Goal: Task Accomplishment & Management: Manage account settings

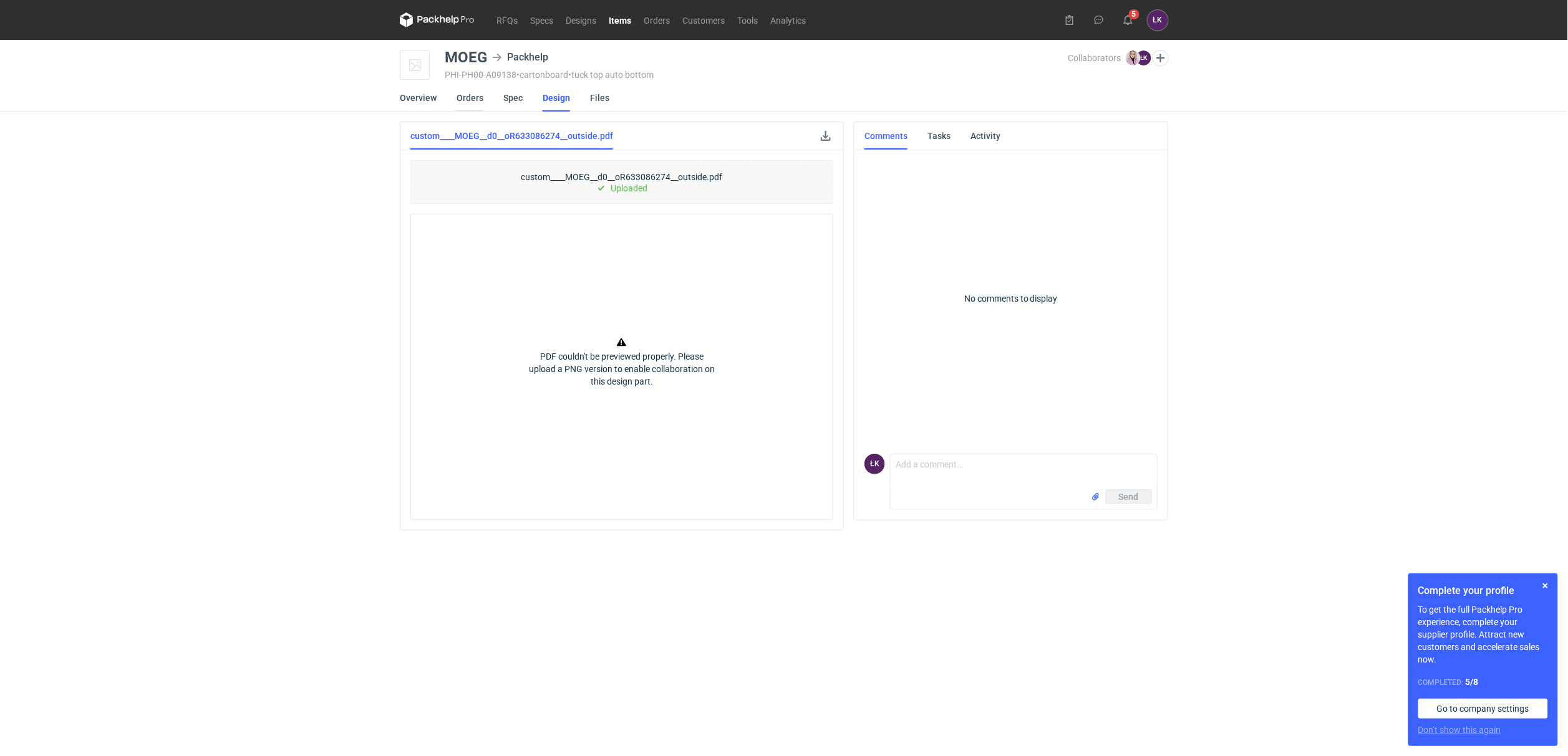
click at [470, 92] on link "Orders" at bounding box center [470, 98] width 27 height 27
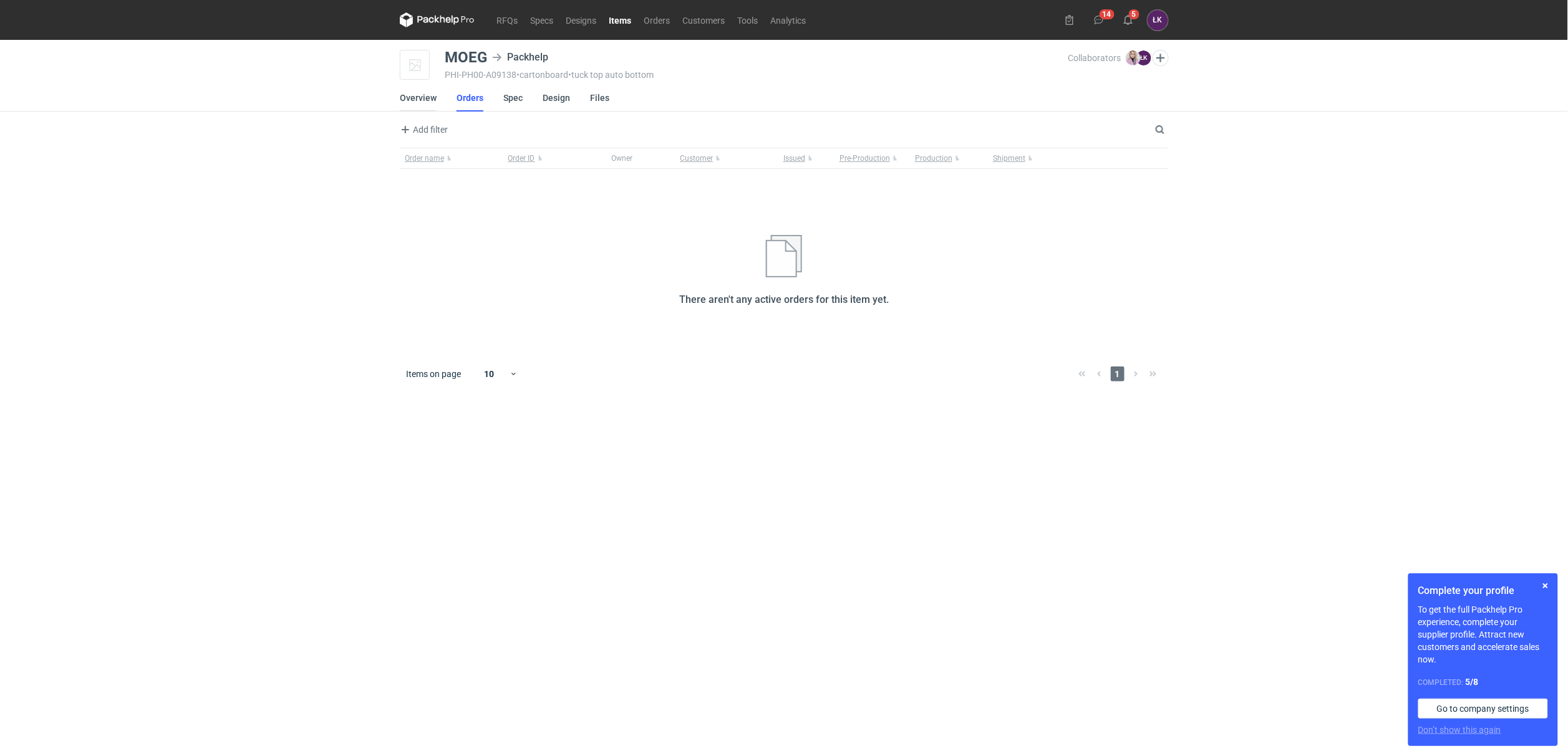
click at [423, 100] on link "Overview" at bounding box center [418, 98] width 37 height 27
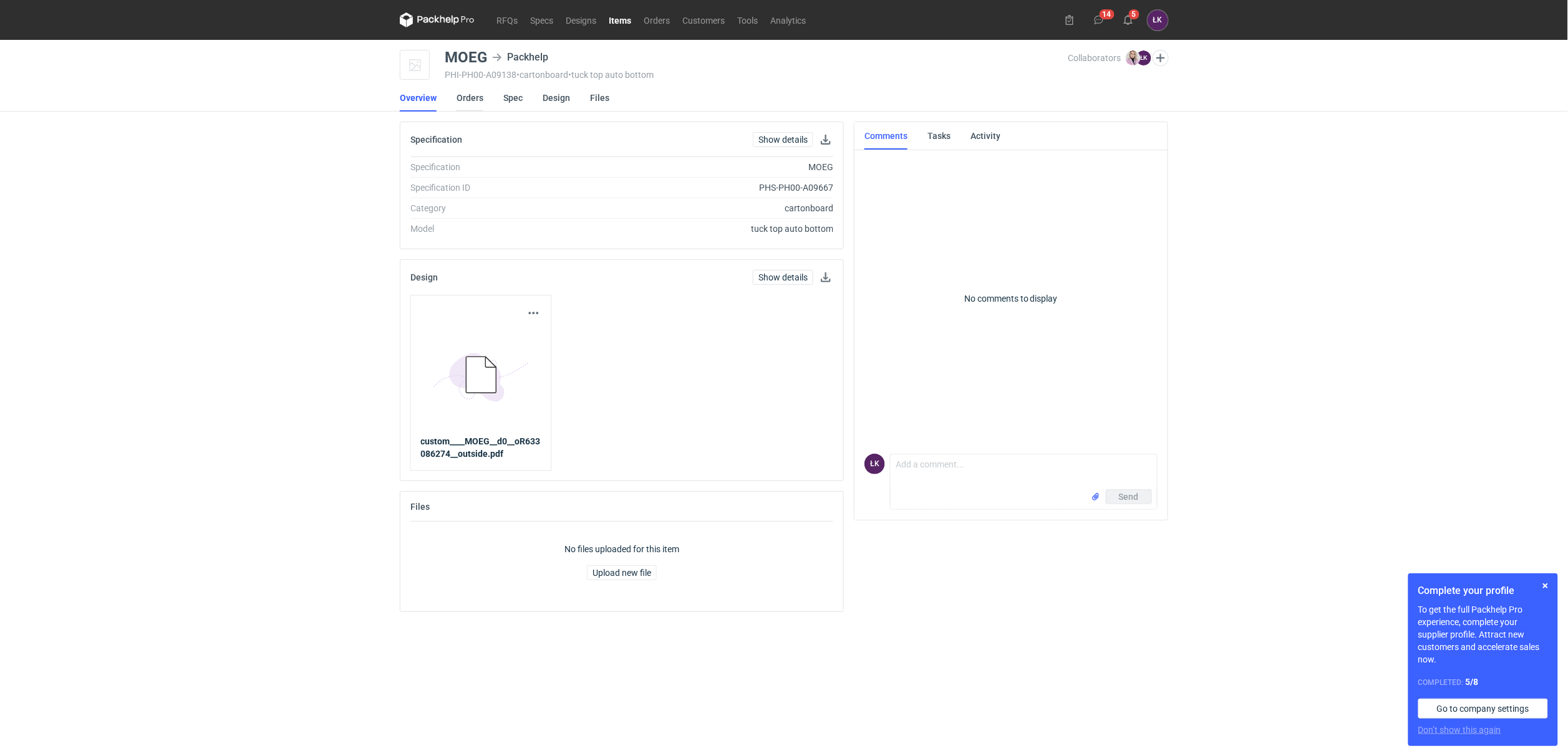
click at [472, 98] on link "Orders" at bounding box center [470, 98] width 27 height 27
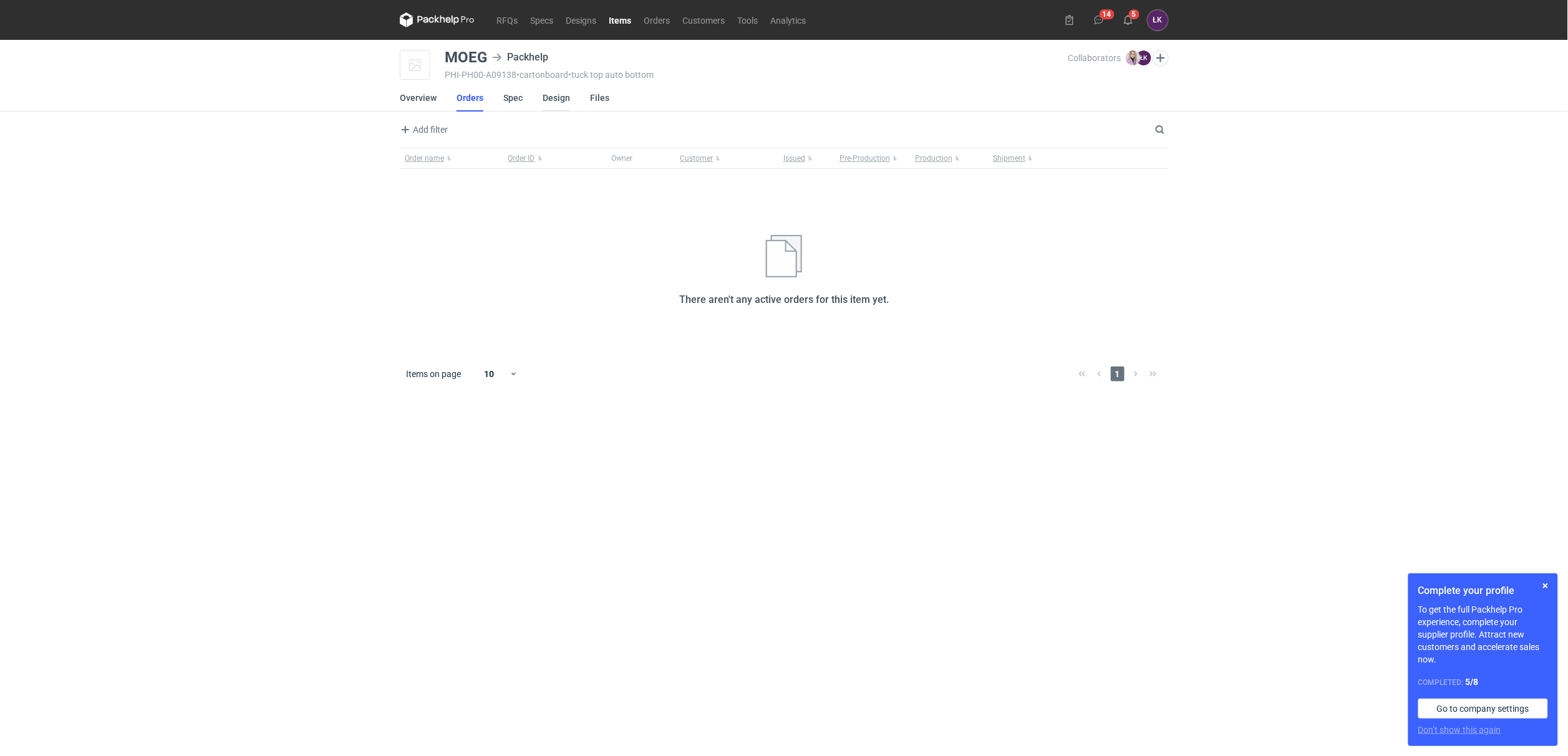
click at [555, 101] on link "Design" at bounding box center [556, 98] width 27 height 27
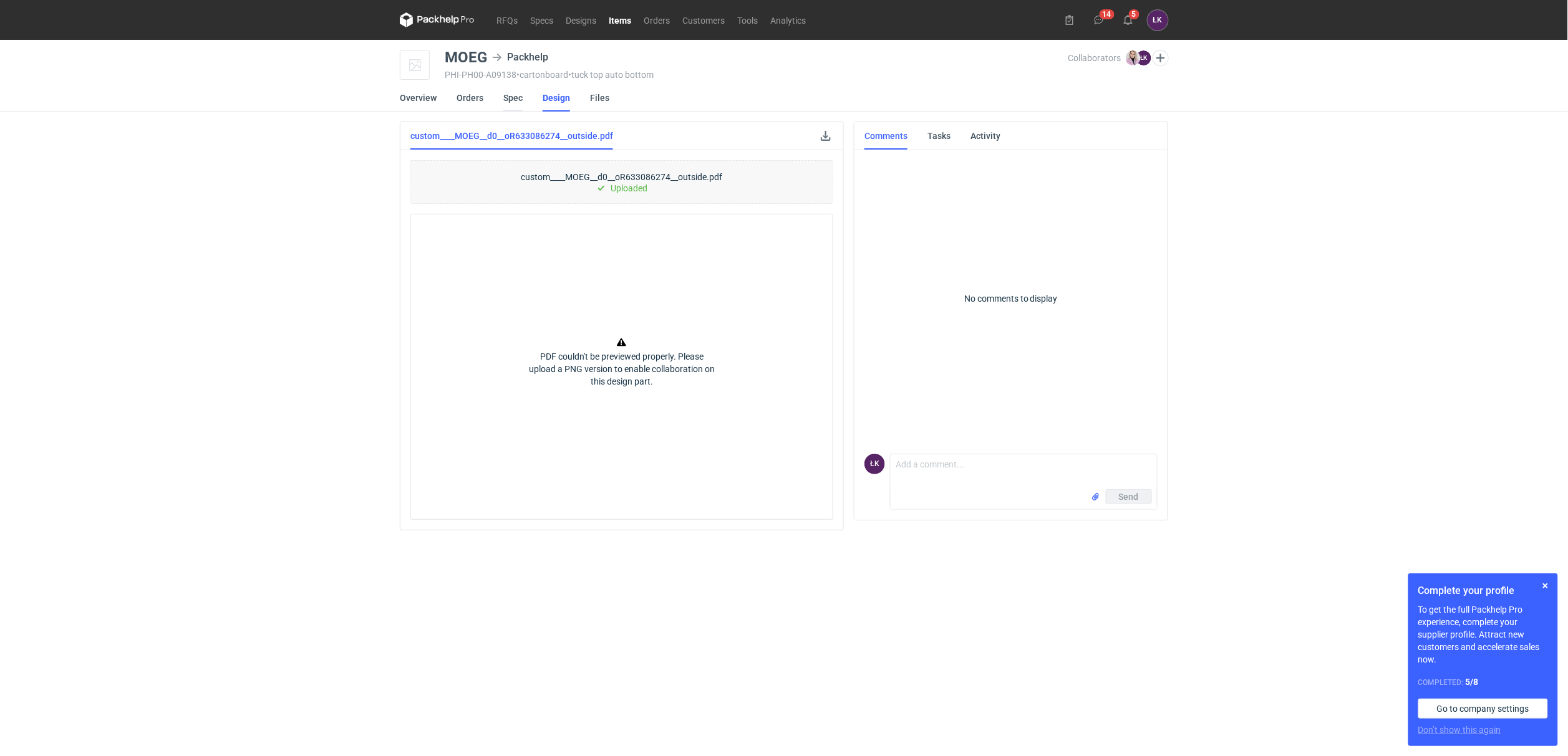
click at [517, 95] on link "Spec" at bounding box center [513, 98] width 19 height 27
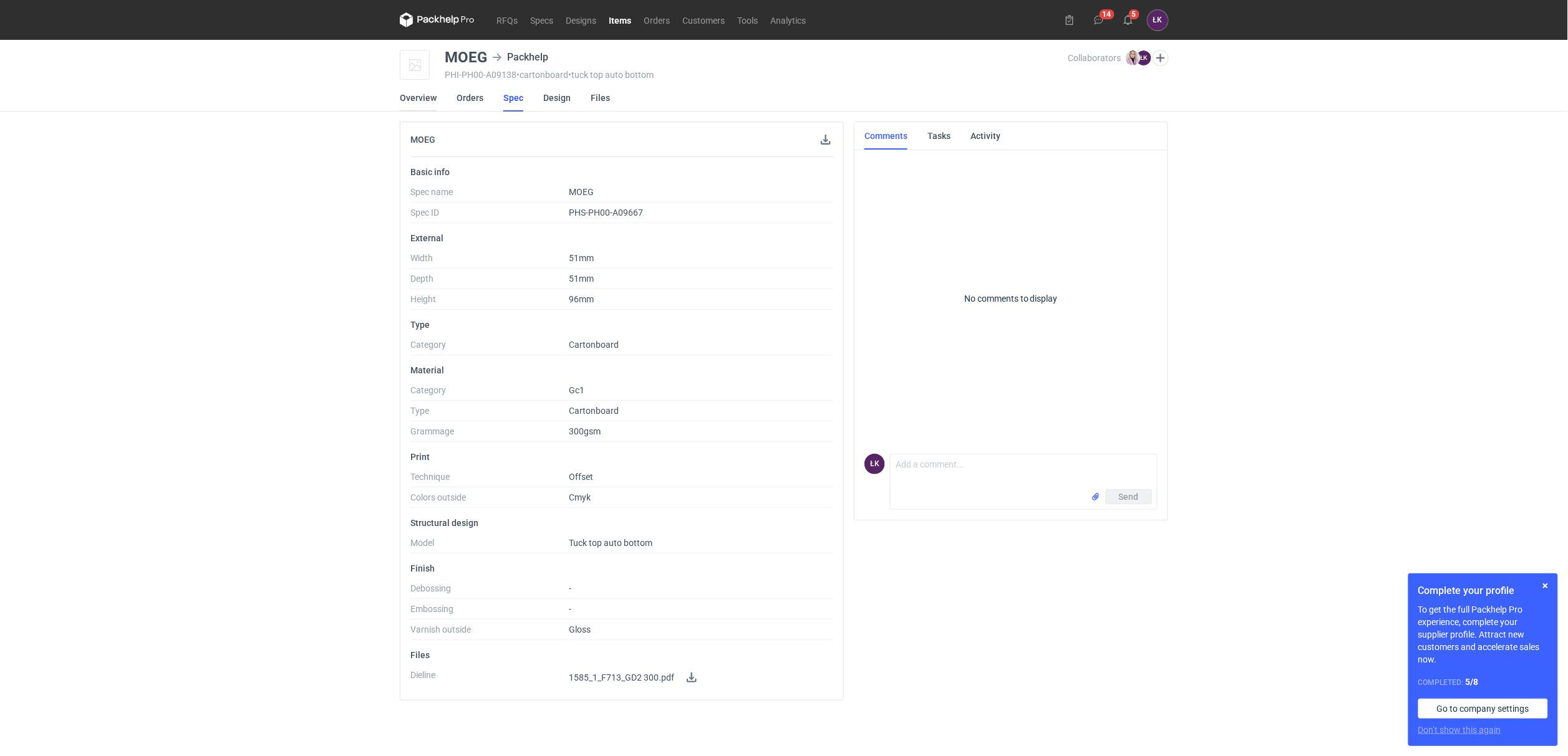
click at [410, 106] on link "Overview" at bounding box center [418, 98] width 37 height 27
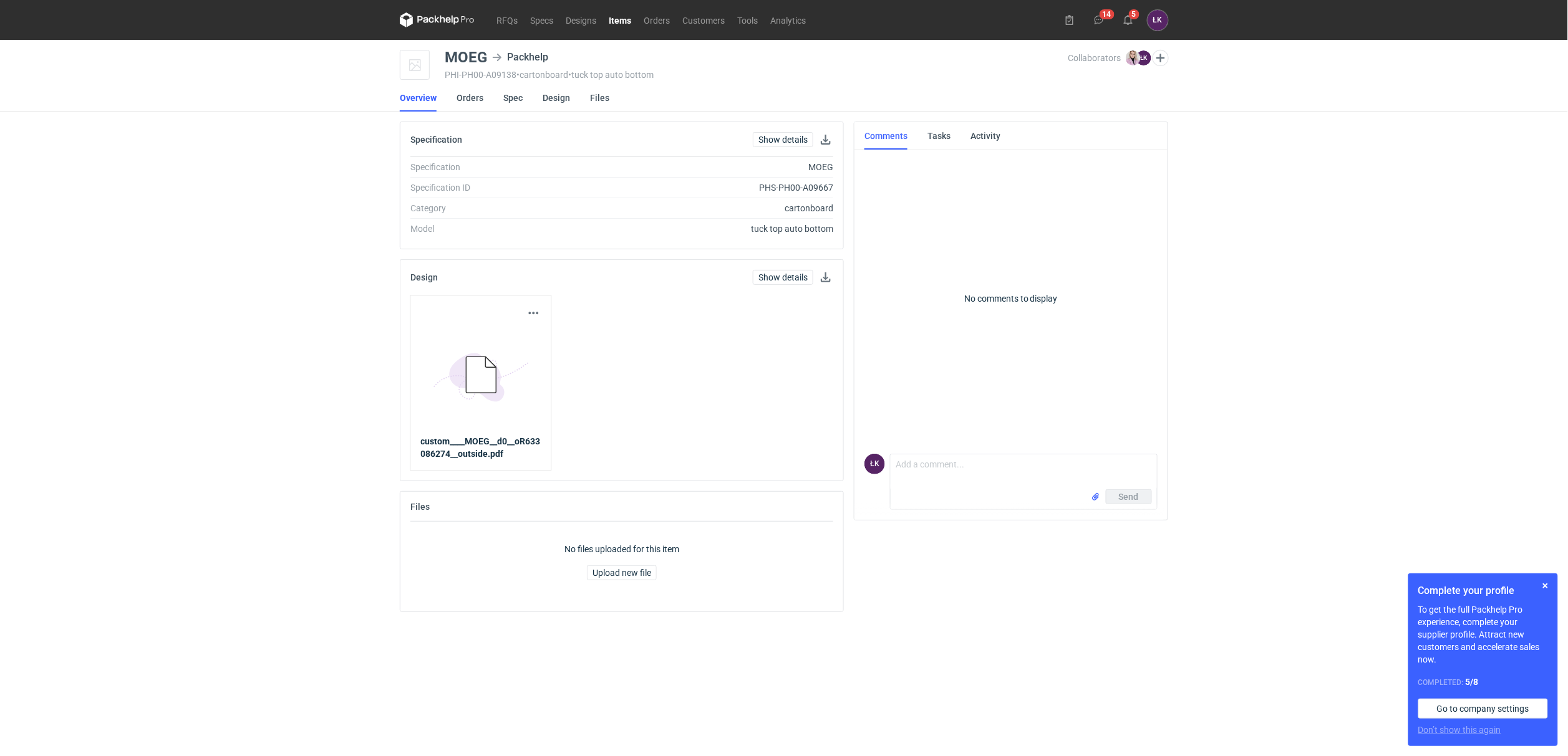
click at [338, 243] on div "RFQs Specs Designs Items Orders Customers Tools Analytics 14 5 ŁK Łukasz Kowals…" at bounding box center [784, 378] width 1568 height 756
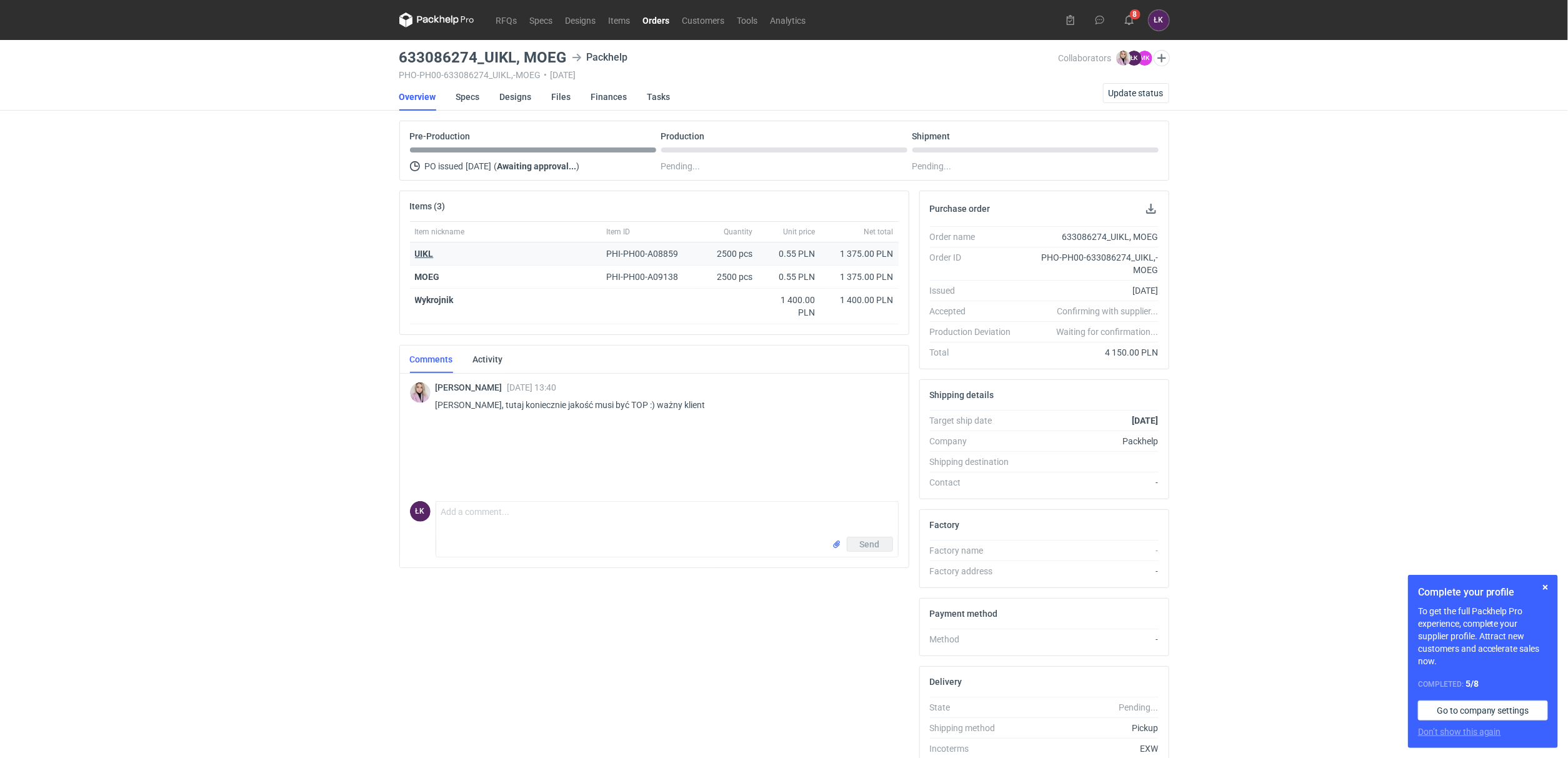
click at [424, 252] on strong "UIKL" at bounding box center [425, 254] width 19 height 10
click at [293, 394] on div "RFQs Specs Designs Items Orders Customers Tools Analytics 15 8 ŁK Łukasz Kowals…" at bounding box center [784, 379] width 1568 height 758
click at [430, 276] on strong "MOEG" at bounding box center [428, 277] width 25 height 10
click at [219, 310] on div "RFQs Specs Designs Items Orders Customers Tools Analytics 15 8 ŁK Łukasz Kowals…" at bounding box center [784, 379] width 1568 height 758
click at [287, 577] on div "RFQs Specs Designs Items Orders Customers Tools Analytics 15 8 ŁK Łukasz Kowals…" at bounding box center [784, 379] width 1568 height 758
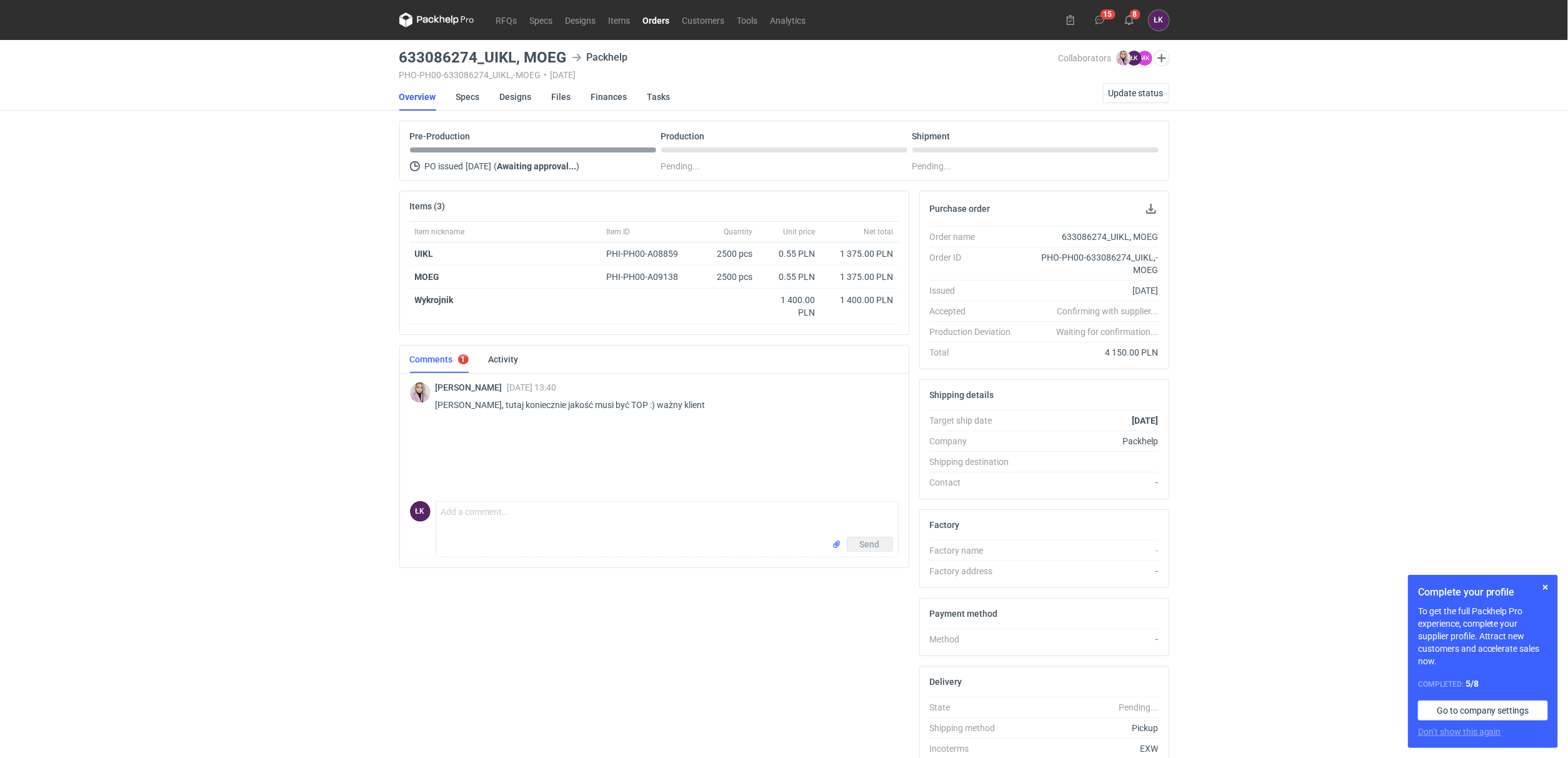
click at [287, 456] on div "RFQs Specs Designs Items Orders Customers Tools Analytics 15 8 ŁK Łukasz Kowals…" at bounding box center [784, 379] width 1568 height 758
click at [281, 282] on div "RFQs Specs Designs Items Orders Customers Tools Analytics 15 8 ŁK Łukasz Kowals…" at bounding box center [784, 379] width 1568 height 758
click at [468, 99] on link "Specs" at bounding box center [468, 96] width 24 height 27
click at [1339, 513] on div "RFQs Specs Designs Items Orders Customers Tools Analytics 15 8 ŁK Łukasz Kowals…" at bounding box center [784, 379] width 1568 height 758
click at [350, 328] on div "RFQs Specs Designs Items Orders Customers Tools Analytics 15 8 ŁK Łukasz Kowals…" at bounding box center [784, 379] width 1568 height 758
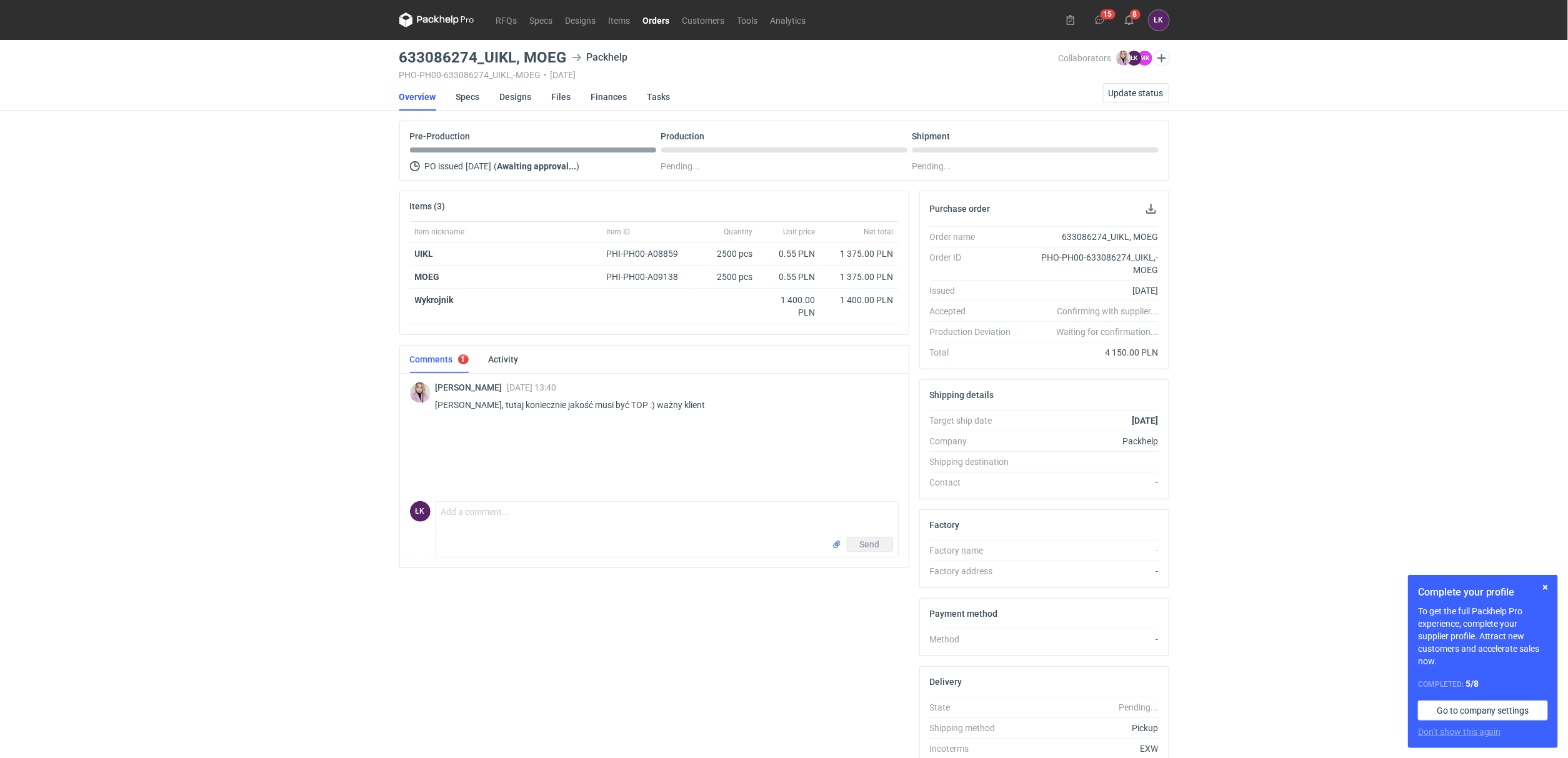
click at [229, 204] on div "RFQs Specs Designs Items Orders Customers Tools Analytics 15 8 ŁK Łukasz Kowals…" at bounding box center [784, 379] width 1568 height 758
click at [309, 465] on div "RFQs Specs Designs Items Orders Customers Tools Analytics 15 8 ŁK Łukasz Kowals…" at bounding box center [784, 379] width 1568 height 758
click at [271, 376] on div "RFQs Specs Designs Items Orders Customers Tools Analytics 15 8 ŁK Łukasz Kowals…" at bounding box center [784, 379] width 1568 height 758
click at [313, 240] on div "RFQs Specs Designs Items Orders Customers Tools Analytics 15 8 ŁK Łukasz Kowals…" at bounding box center [784, 379] width 1568 height 758
drag, startPoint x: 459, startPoint y: 260, endPoint x: 398, endPoint y: 261, distance: 61.0
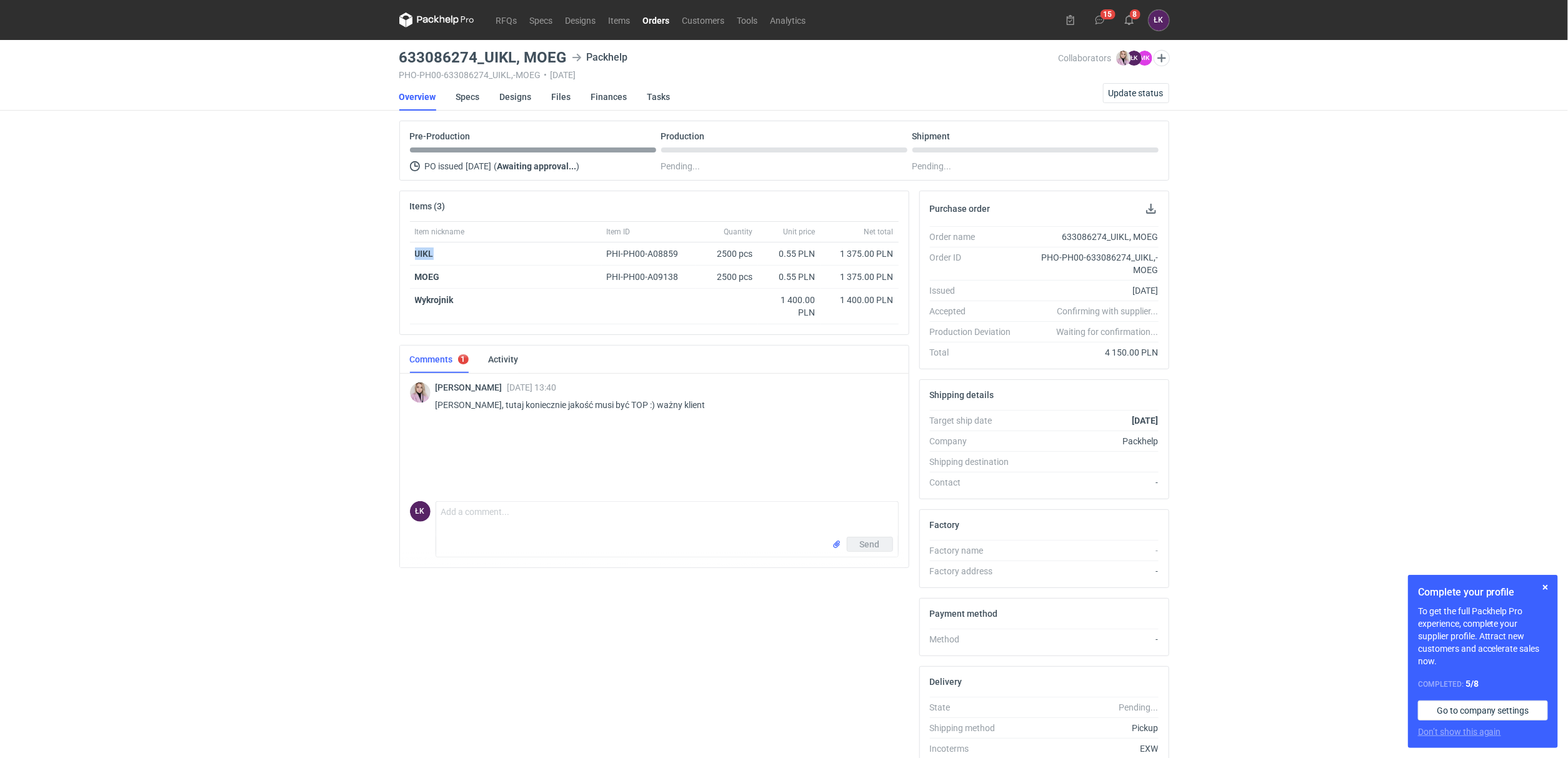
click at [400, 261] on div "Item nickname Item ID Quantity Unit price Net total UIKL PHI-PH00-A08859 2500 p…" at bounding box center [654, 278] width 509 height 113
copy strong "UIKL"
drag, startPoint x: 462, startPoint y: 277, endPoint x: 398, endPoint y: 289, distance: 65.1
click at [399, 289] on div "Items (3) Item nickname Item ID Quantity Unit price Net total UIKL PHI-PH00-A08…" at bounding box center [654, 262] width 510 height 144
copy strong "MOEG"
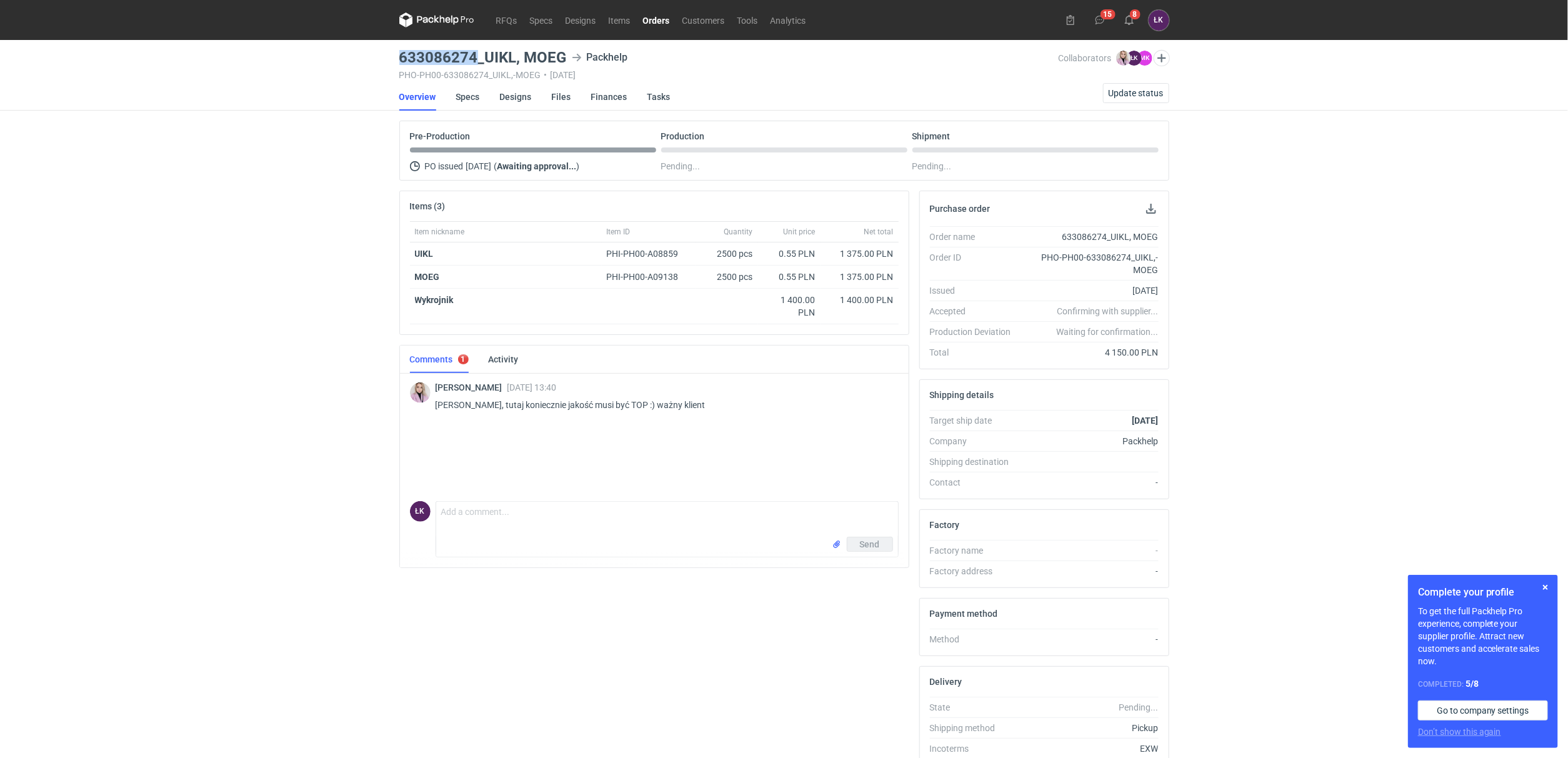
drag, startPoint x: 398, startPoint y: 52, endPoint x: 473, endPoint y: 53, distance: 75.0
click at [473, 53] on h3 "633086274_UIKL, MOEG" at bounding box center [483, 57] width 168 height 15
copy h3 "633086274"
click at [144, 354] on div "RFQs Specs Designs Items Orders Customers Tools Analytics 15 8 ŁK Łukasz Kowals…" at bounding box center [784, 379] width 1568 height 758
click at [369, 358] on div "RFQs Specs Designs Items Orders Customers Tools Analytics 15 8 ŁK Łukasz Kowals…" at bounding box center [784, 379] width 1568 height 758
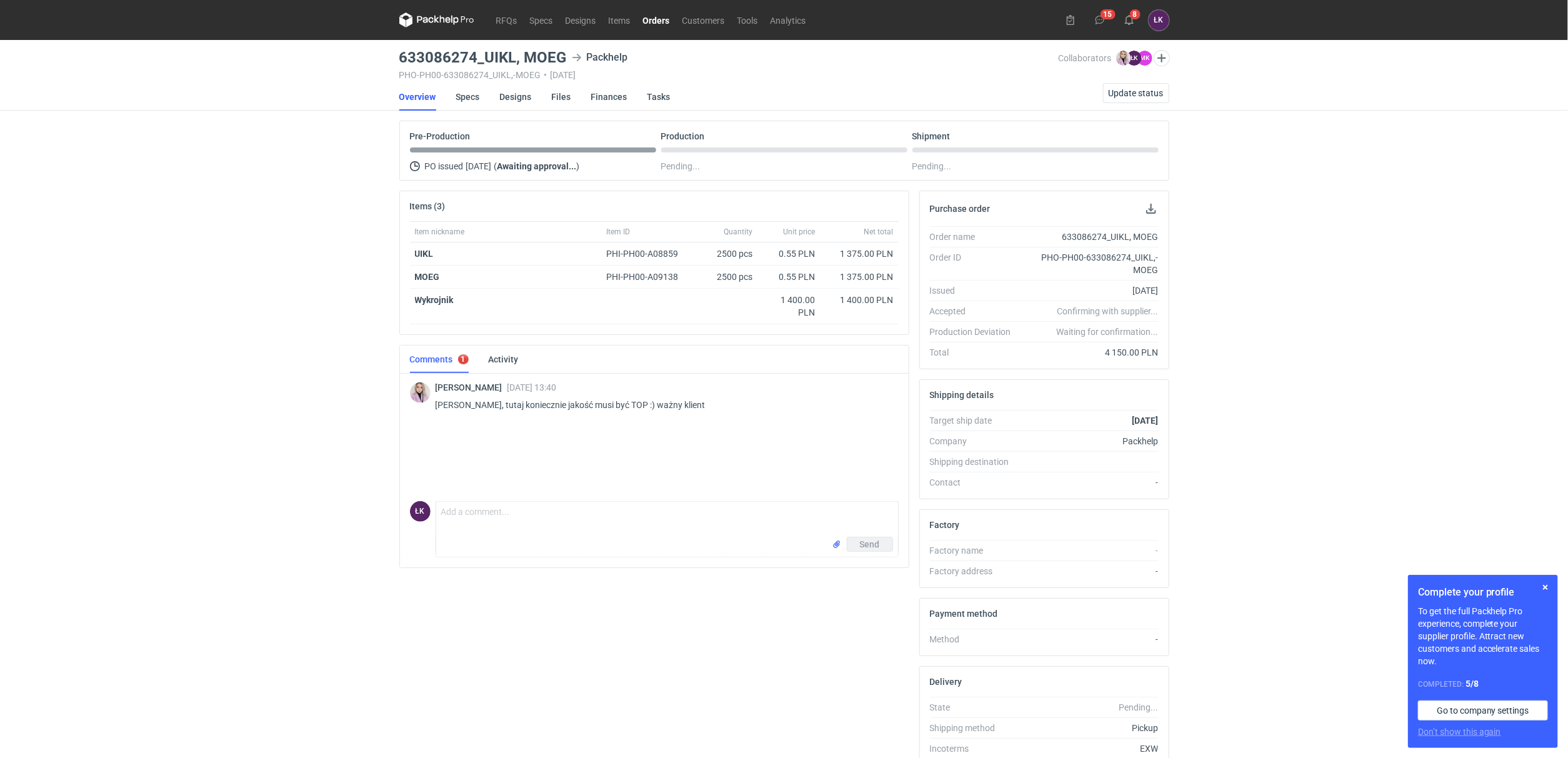
click at [329, 335] on div "RFQs Specs Designs Items Orders Customers Tools Analytics 15 8 ŁK Łukasz Kowals…" at bounding box center [784, 379] width 1568 height 758
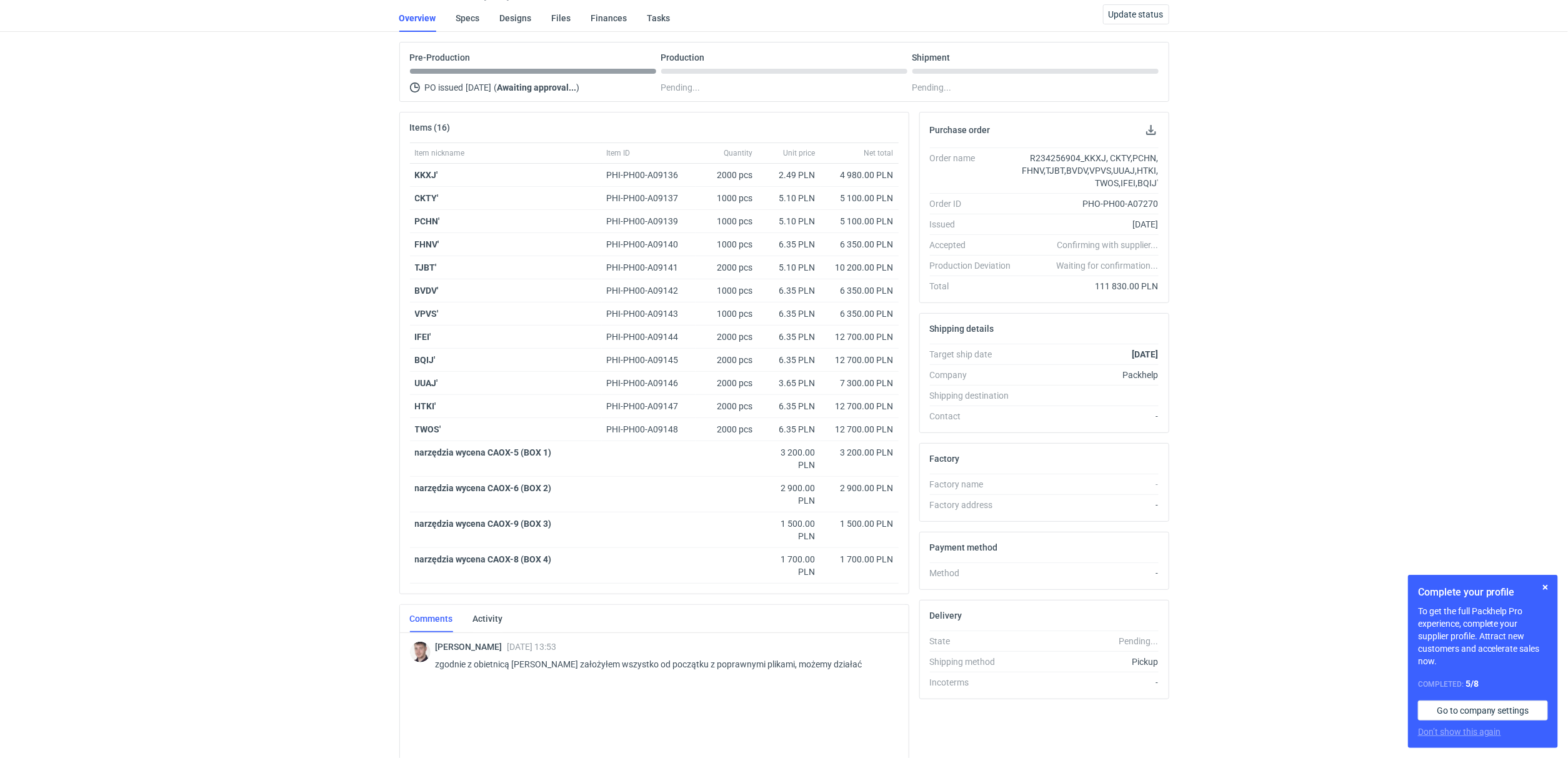
scroll to position [112, 0]
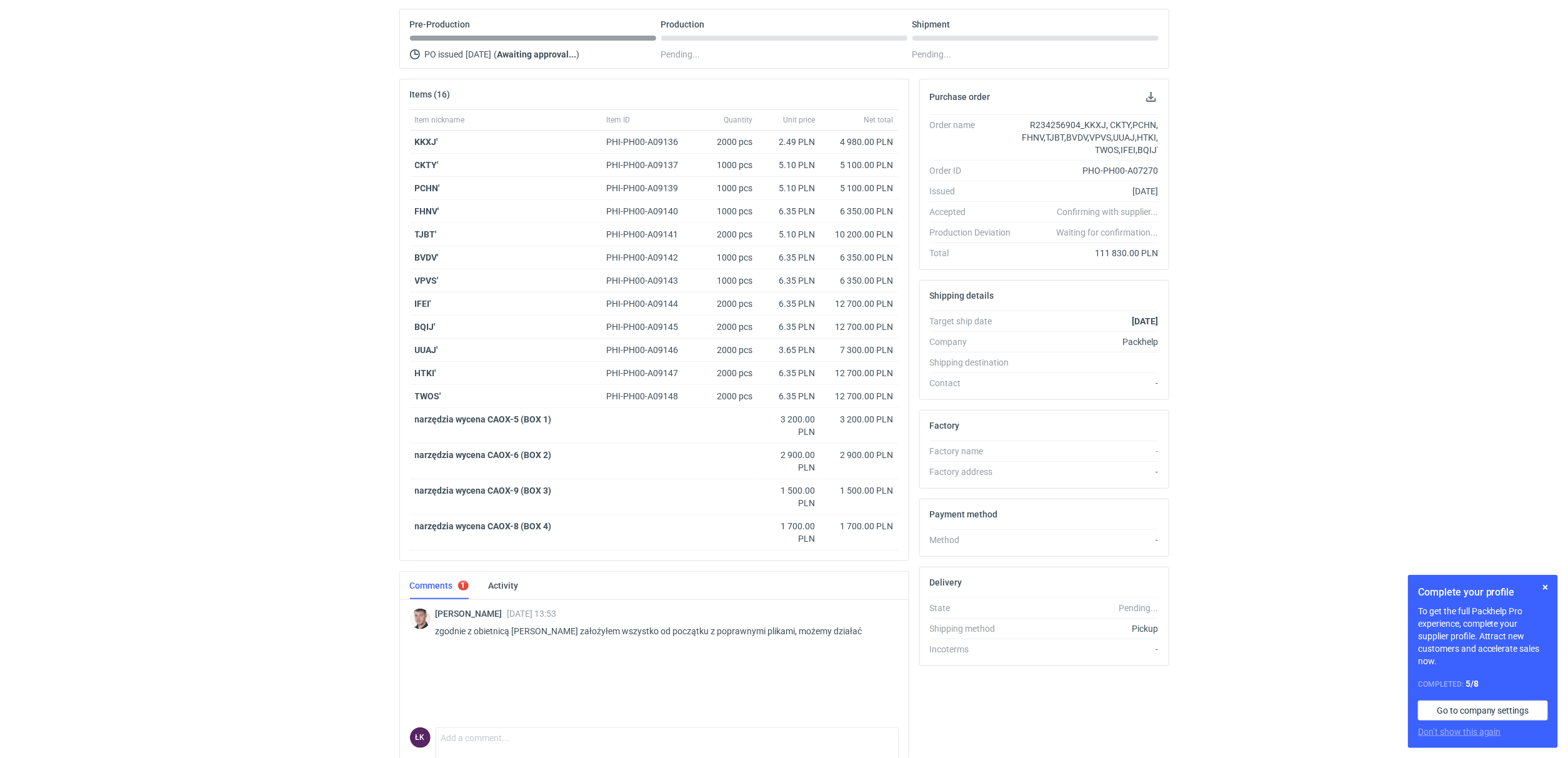
click at [223, 511] on div "RFQs Specs Designs Items Orders Customers Tools Analytics 15 9 ŁK [PERSON_NAME]…" at bounding box center [784, 267] width 1568 height 758
click at [327, 304] on div "RFQs Specs Designs Items Orders Customers Tools Analytics 15 9 ŁK [PERSON_NAME]…" at bounding box center [784, 267] width 1568 height 758
click at [193, 267] on div "RFQs Specs Designs Items Orders Customers Tools Analytics 15 9 ŁK [PERSON_NAME]…" at bounding box center [784, 267] width 1568 height 758
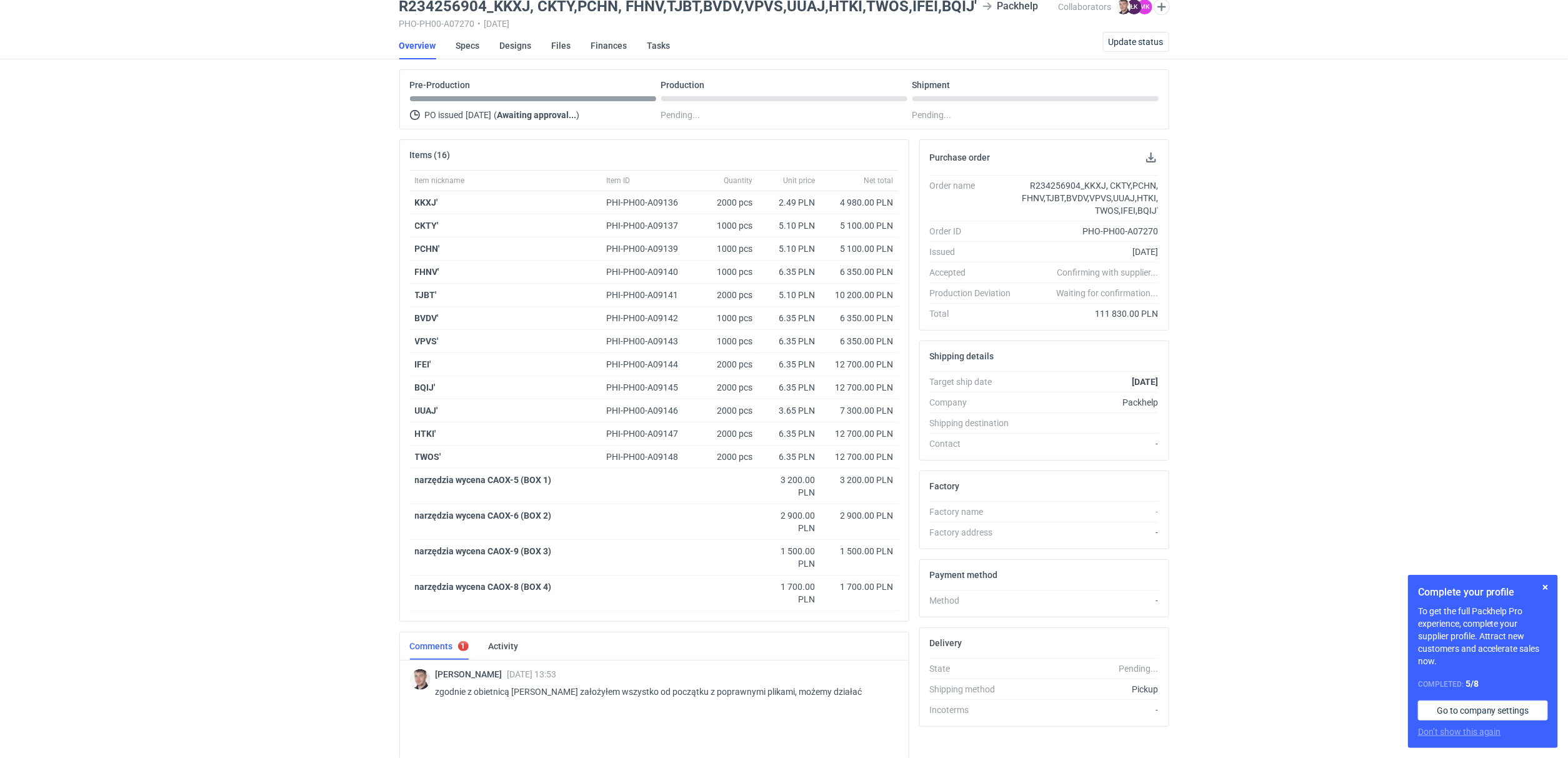
scroll to position [0, 0]
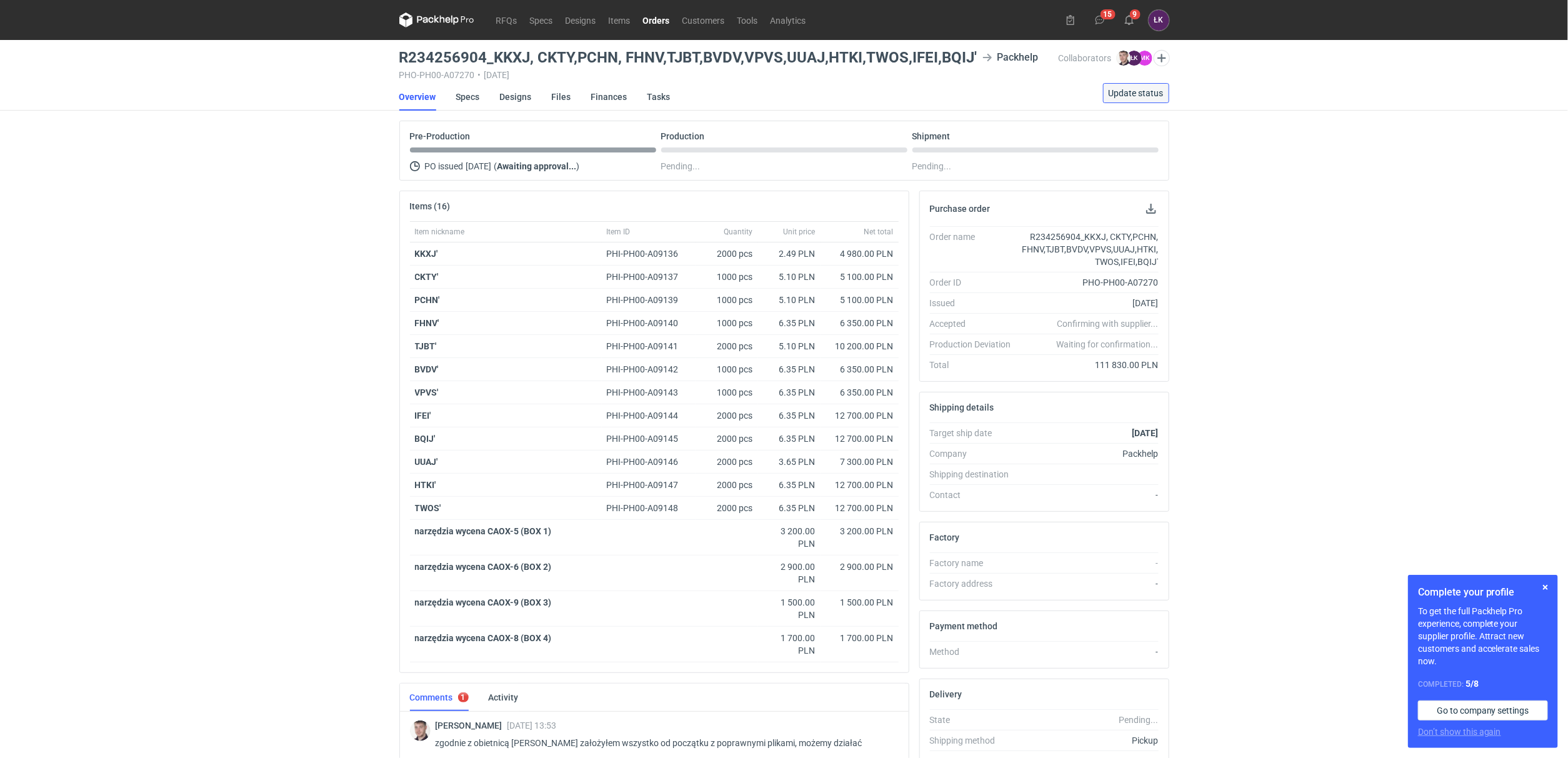
click at [1134, 96] on span "Update status" at bounding box center [1136, 93] width 55 height 9
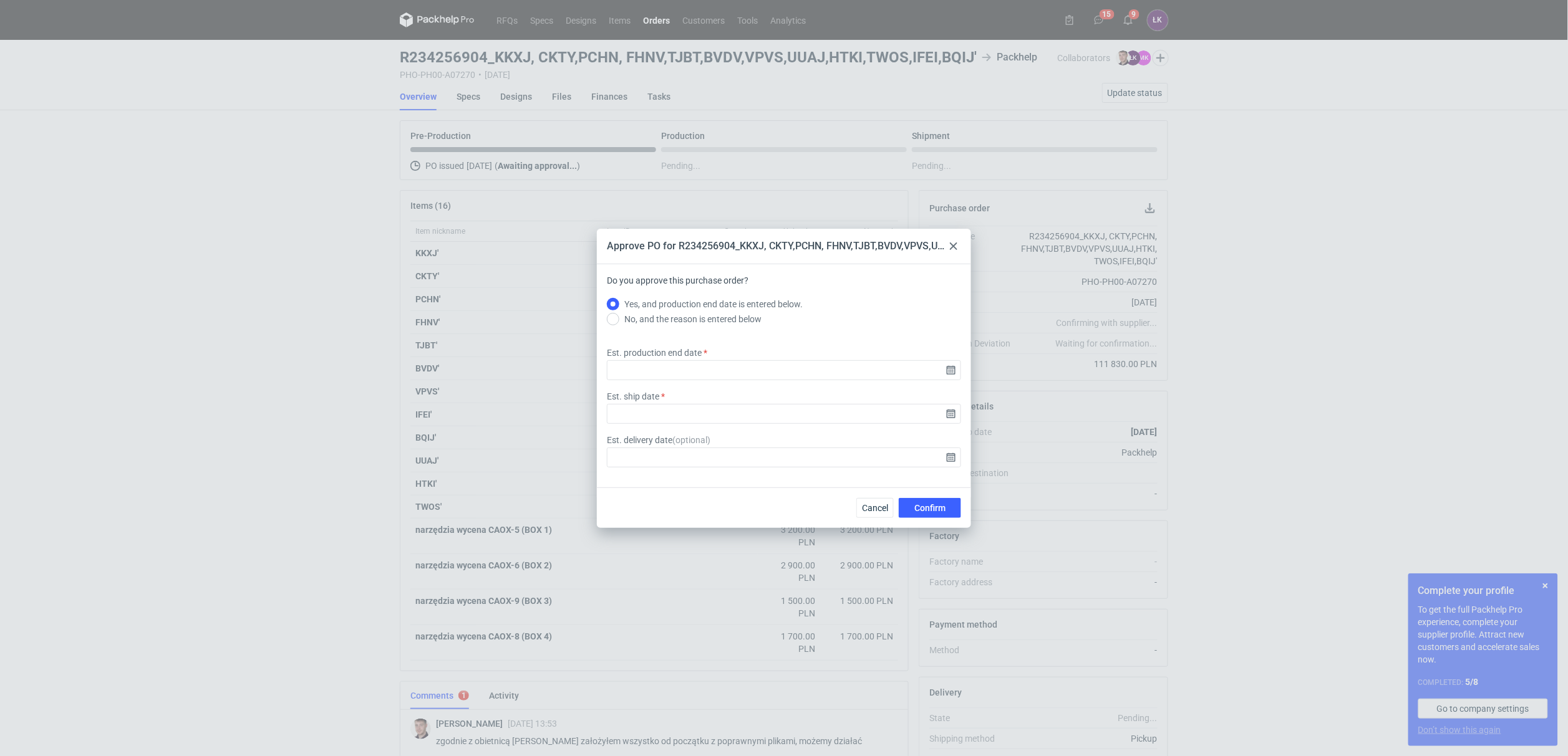
click at [950, 245] on icon at bounding box center [954, 246] width 7 height 7
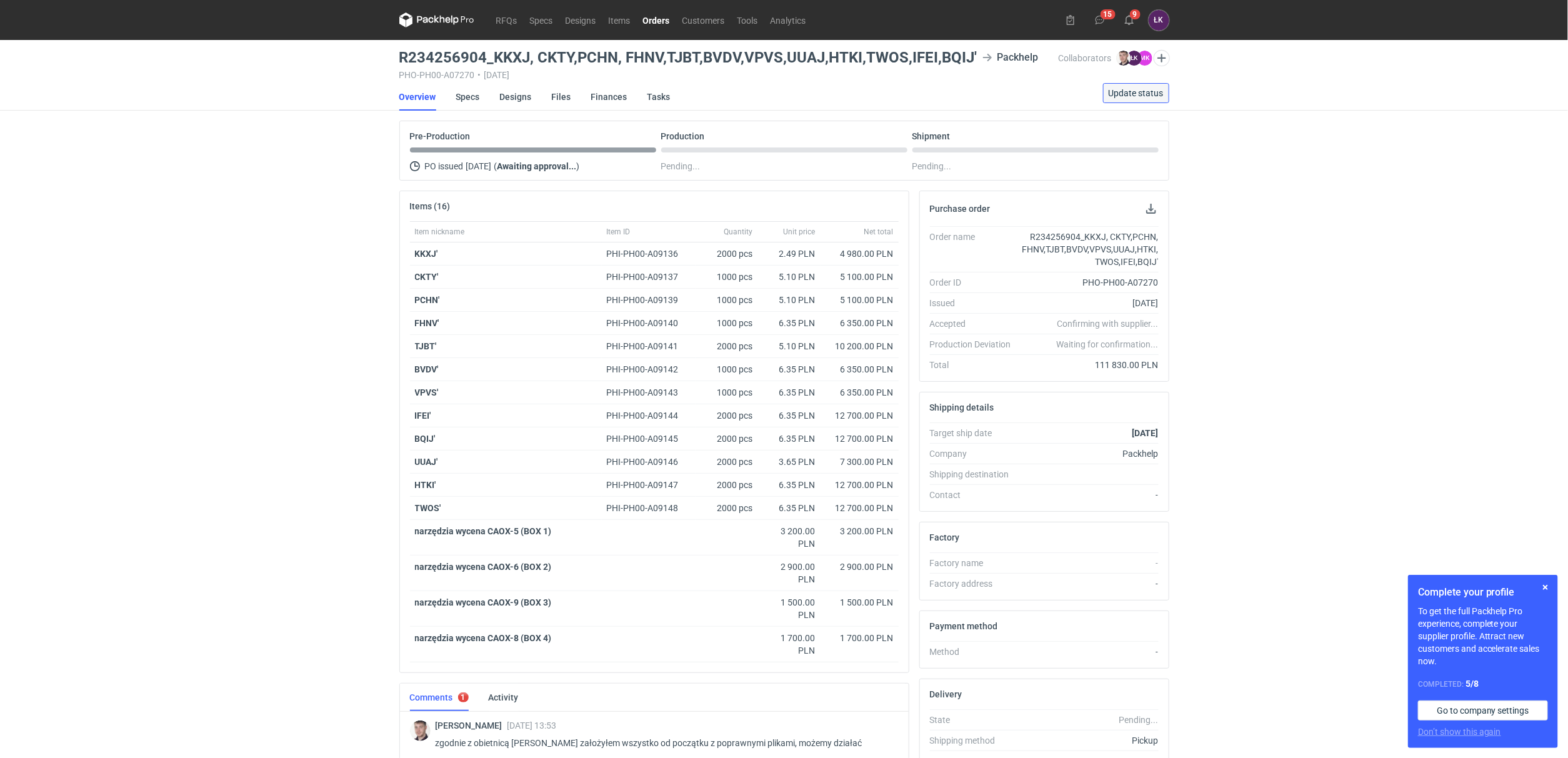
click at [1133, 85] on button "Update status" at bounding box center [1136, 93] width 66 height 20
click at [517, 95] on link "Designs" at bounding box center [515, 96] width 32 height 27
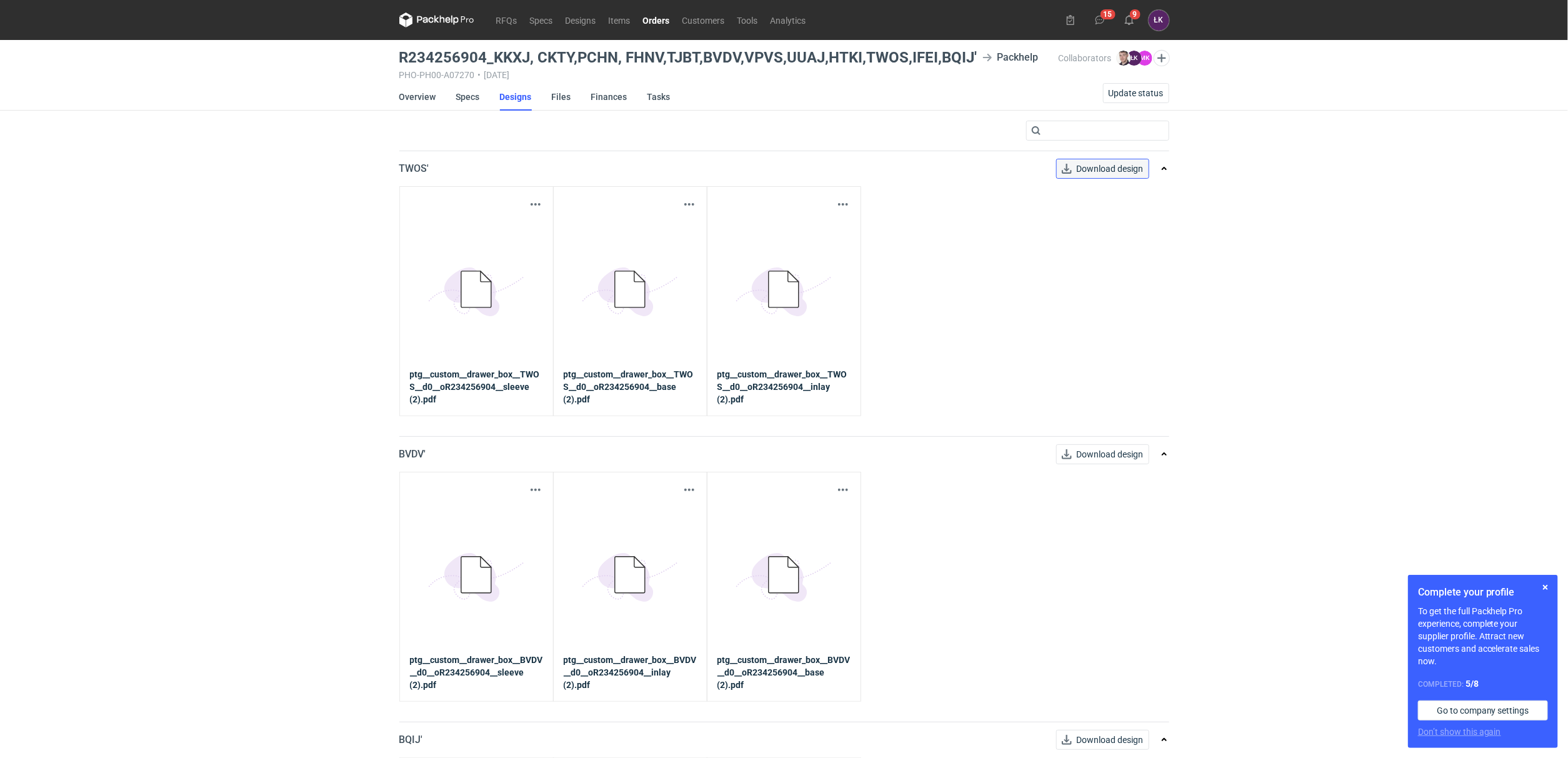
click at [1098, 168] on span "Download design" at bounding box center [1110, 169] width 67 height 9
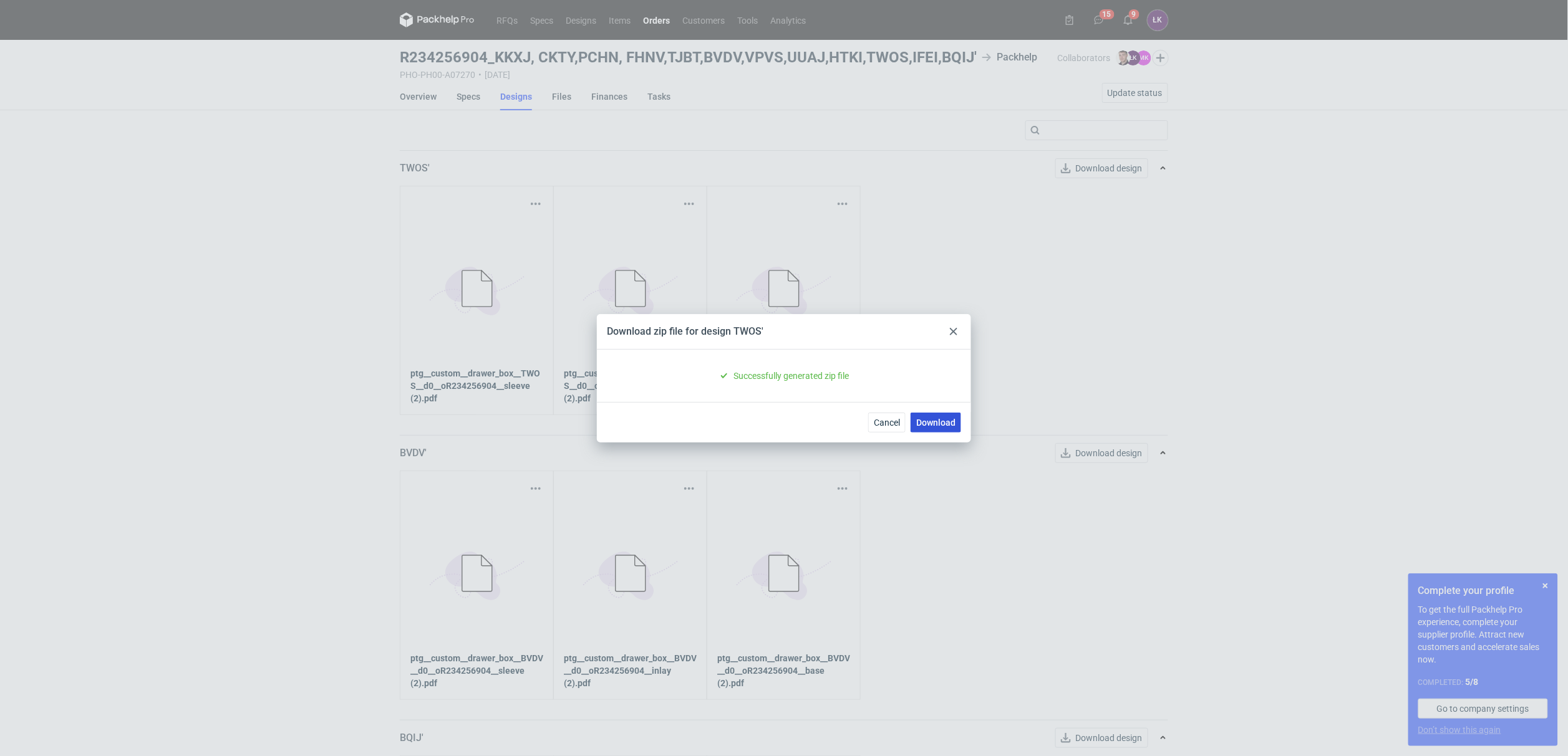
click at [941, 419] on link "Download" at bounding box center [936, 422] width 51 height 20
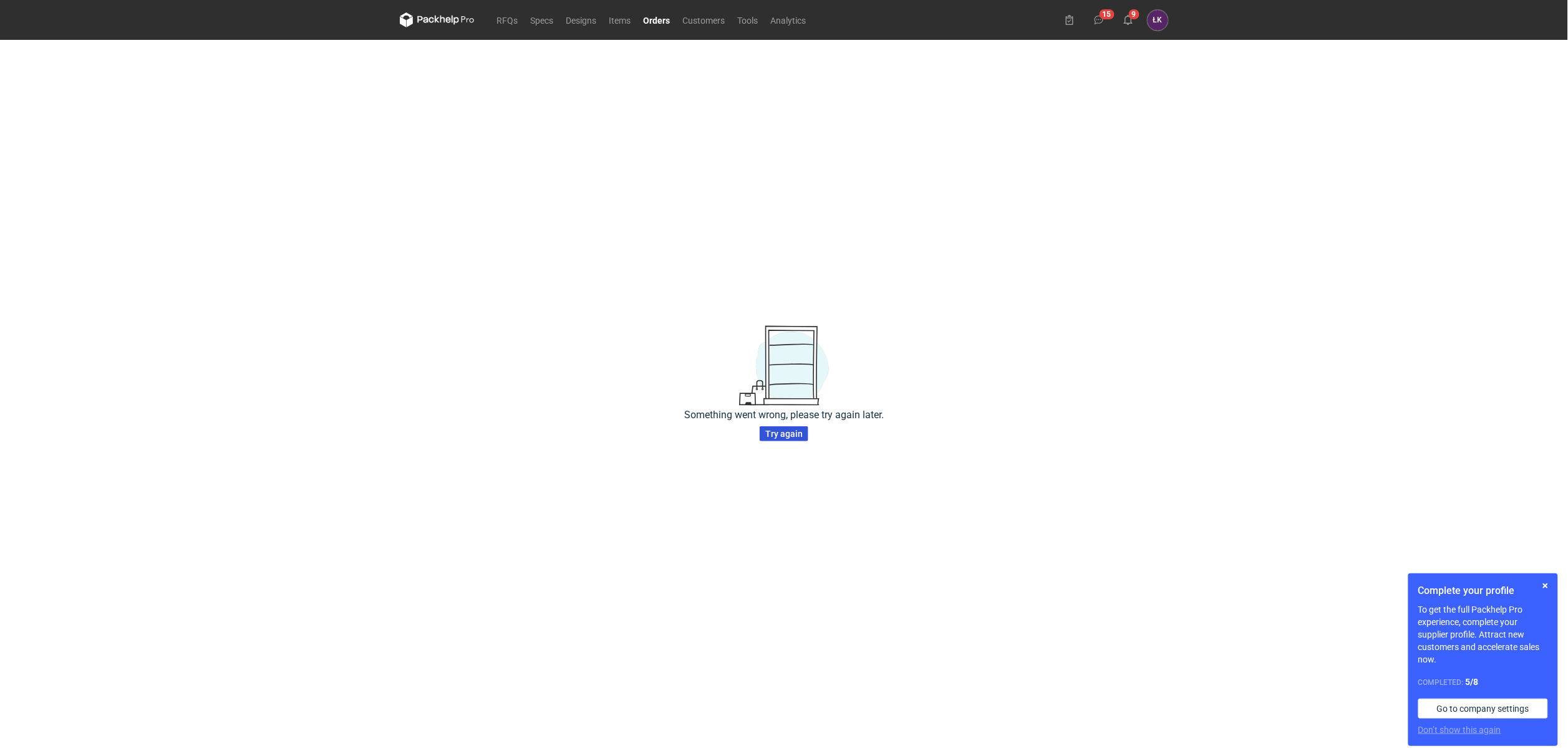
click at [791, 438] on span "Try again" at bounding box center [784, 434] width 37 height 9
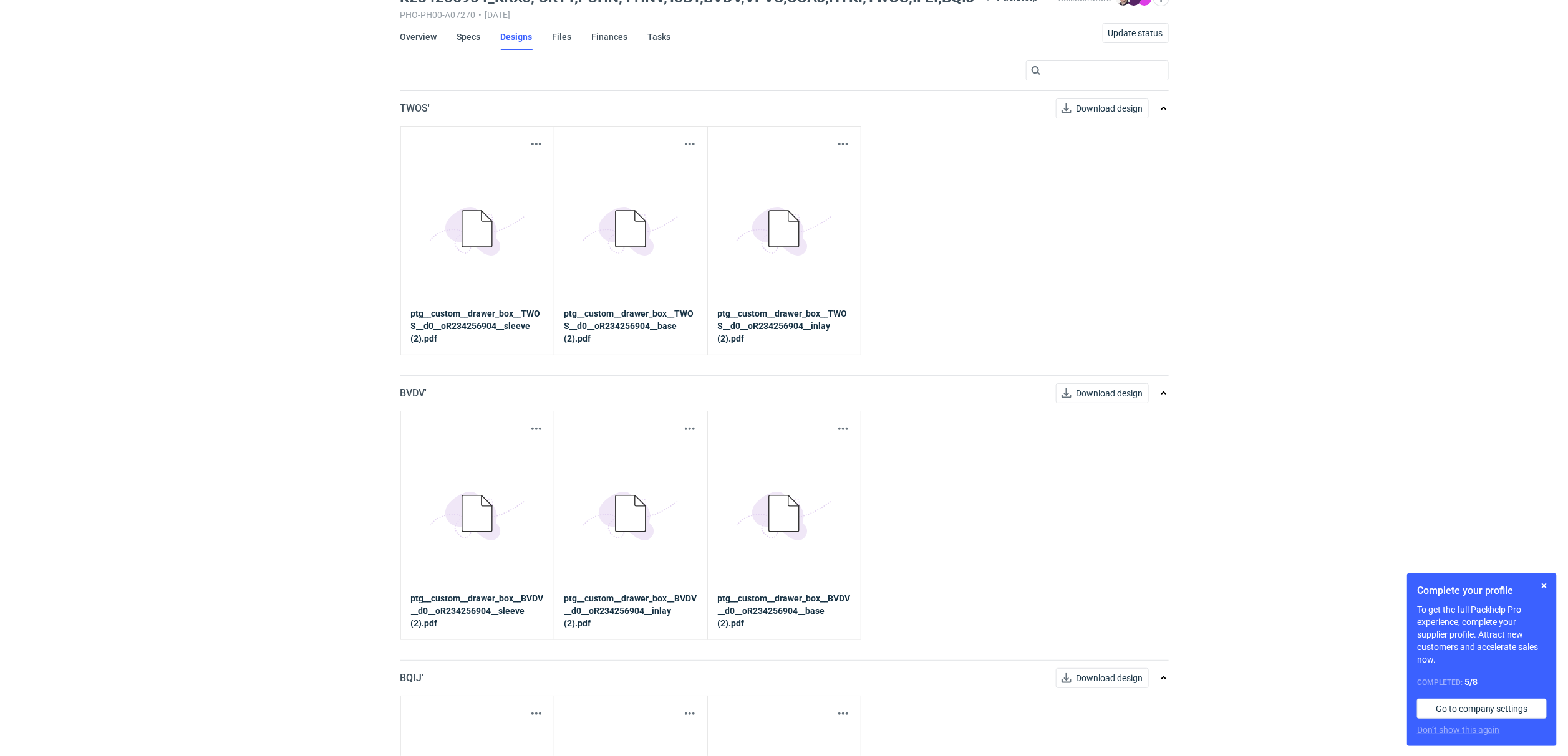
scroll to position [94, 0]
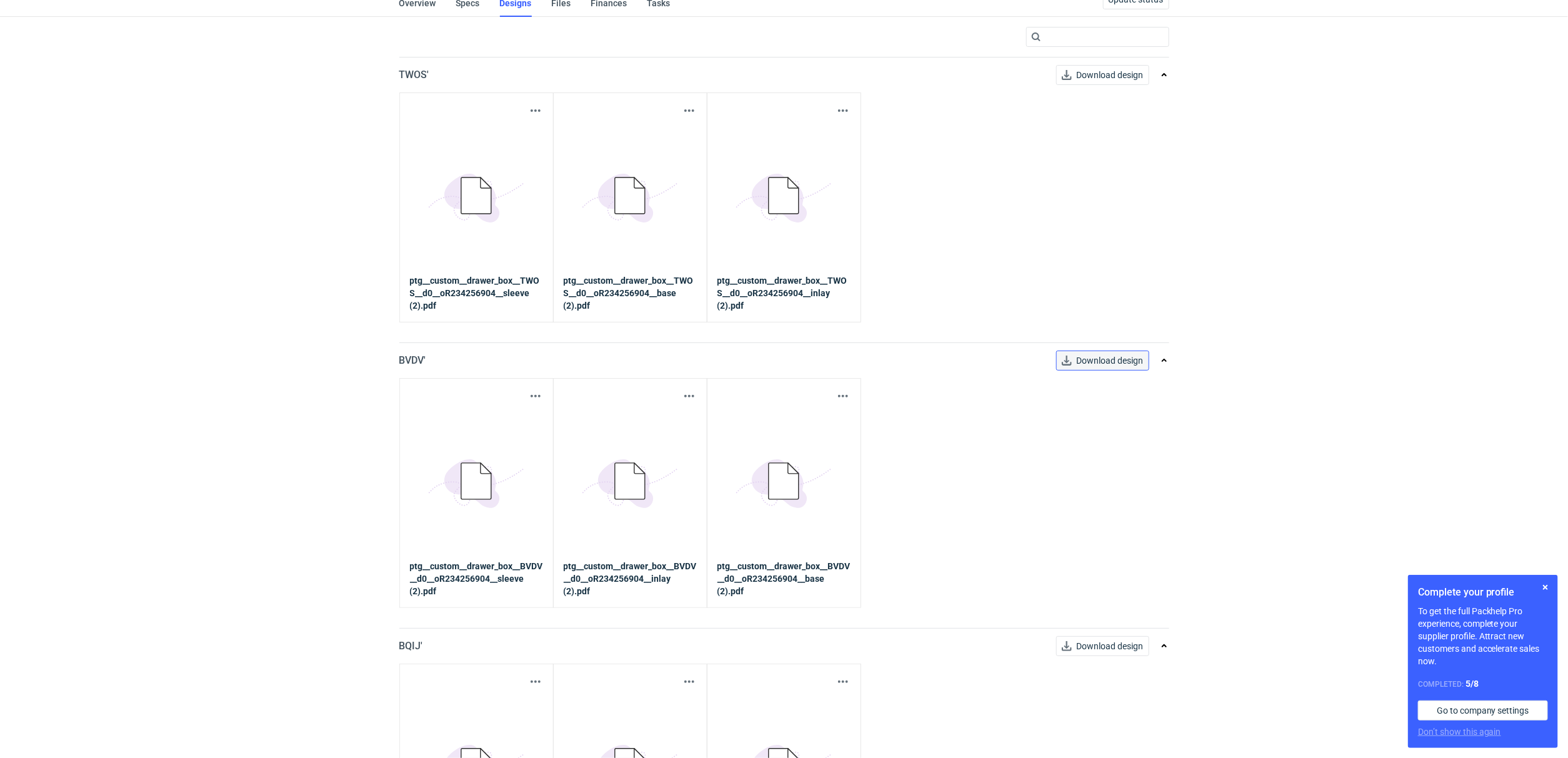
click at [1084, 357] on span "Download design" at bounding box center [1110, 361] width 67 height 9
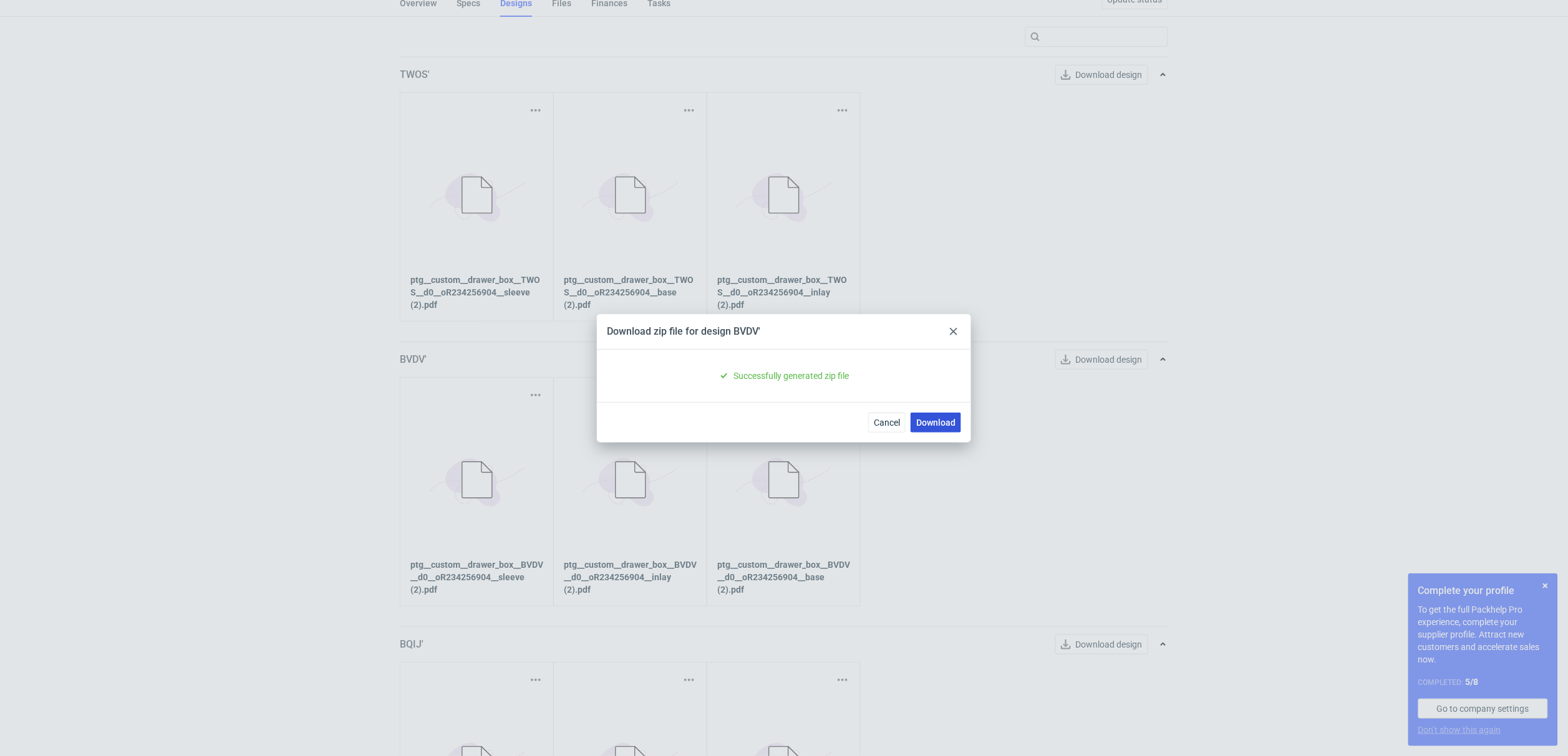
click at [942, 426] on link "Download" at bounding box center [936, 422] width 51 height 20
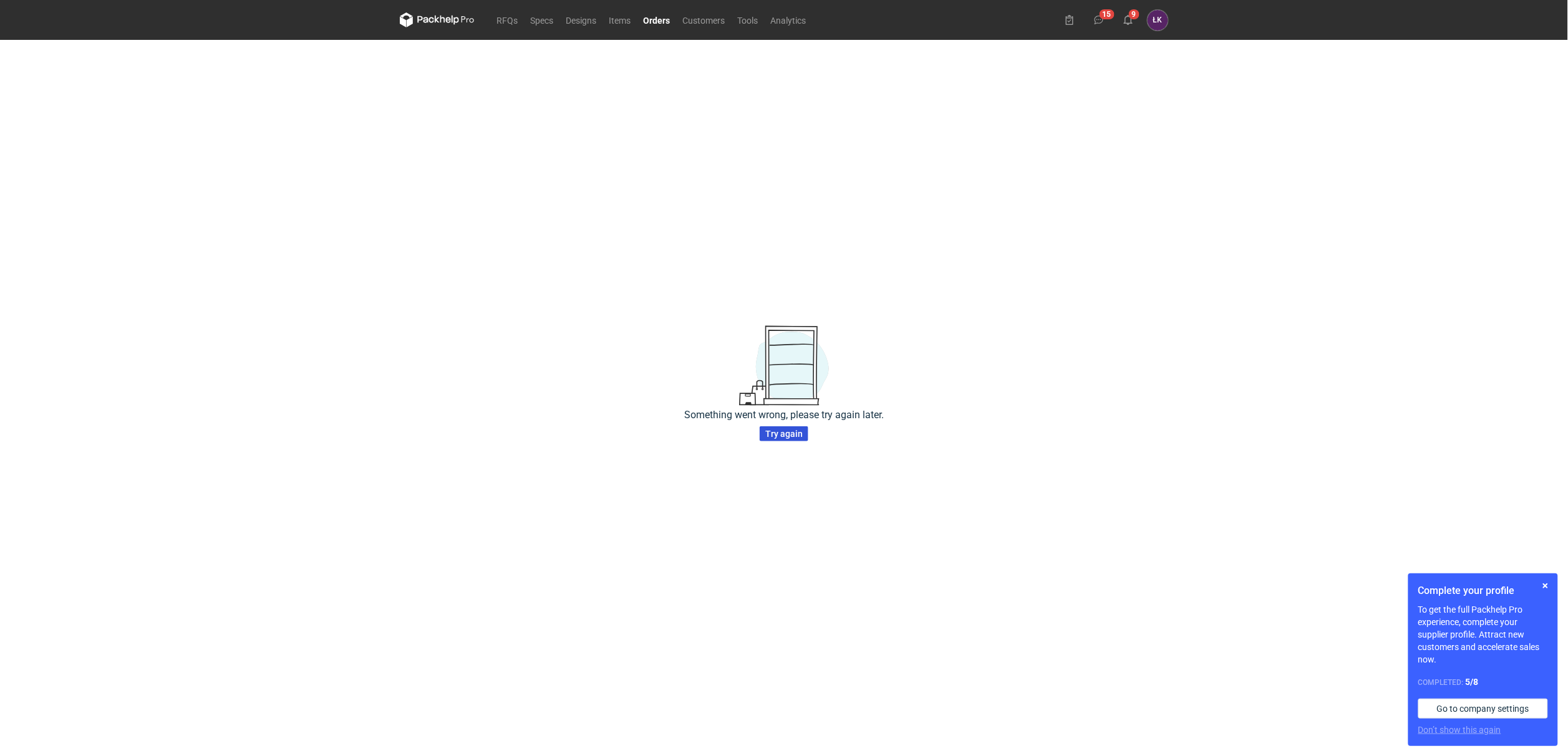
click at [793, 433] on span "Try again" at bounding box center [784, 434] width 37 height 9
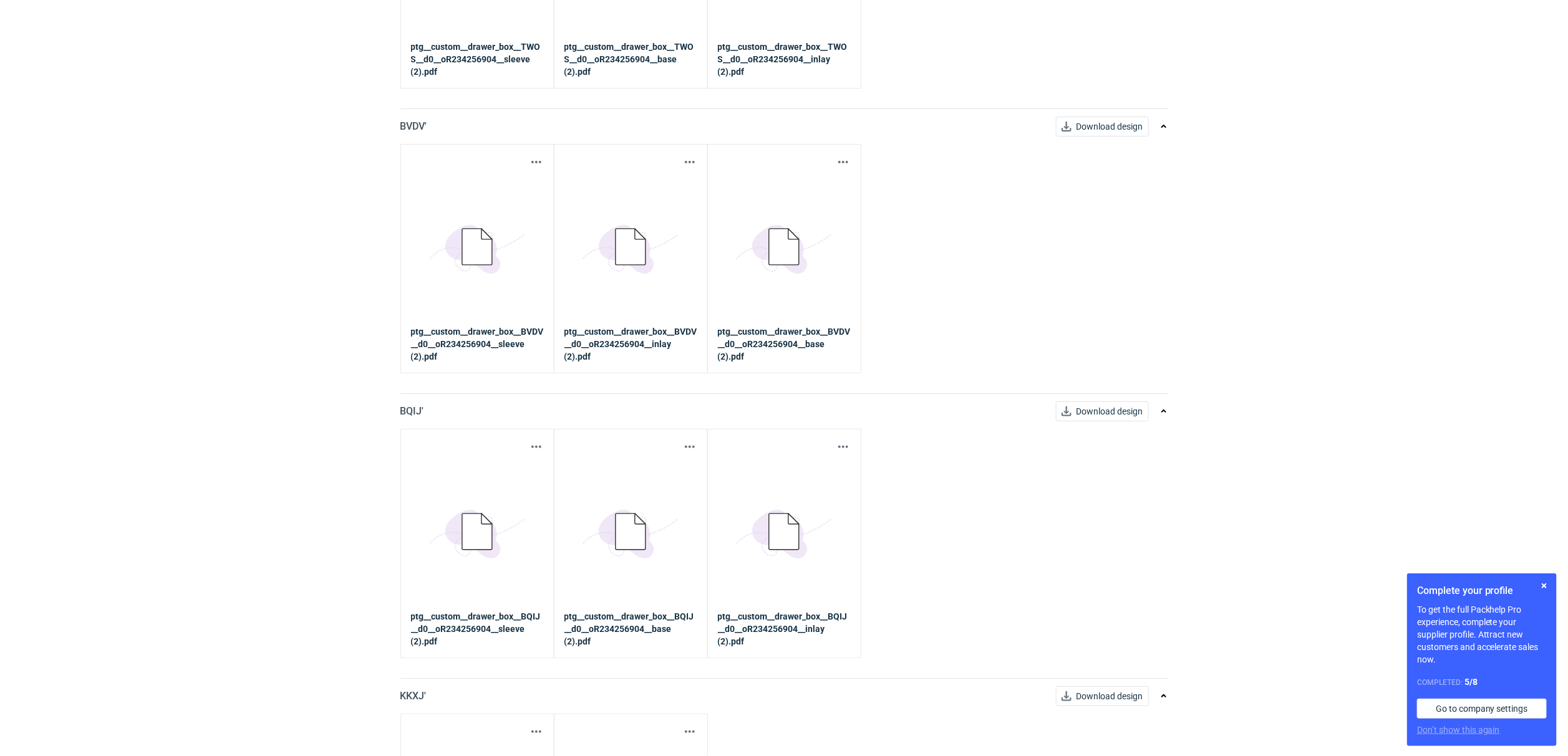
scroll to position [373, 0]
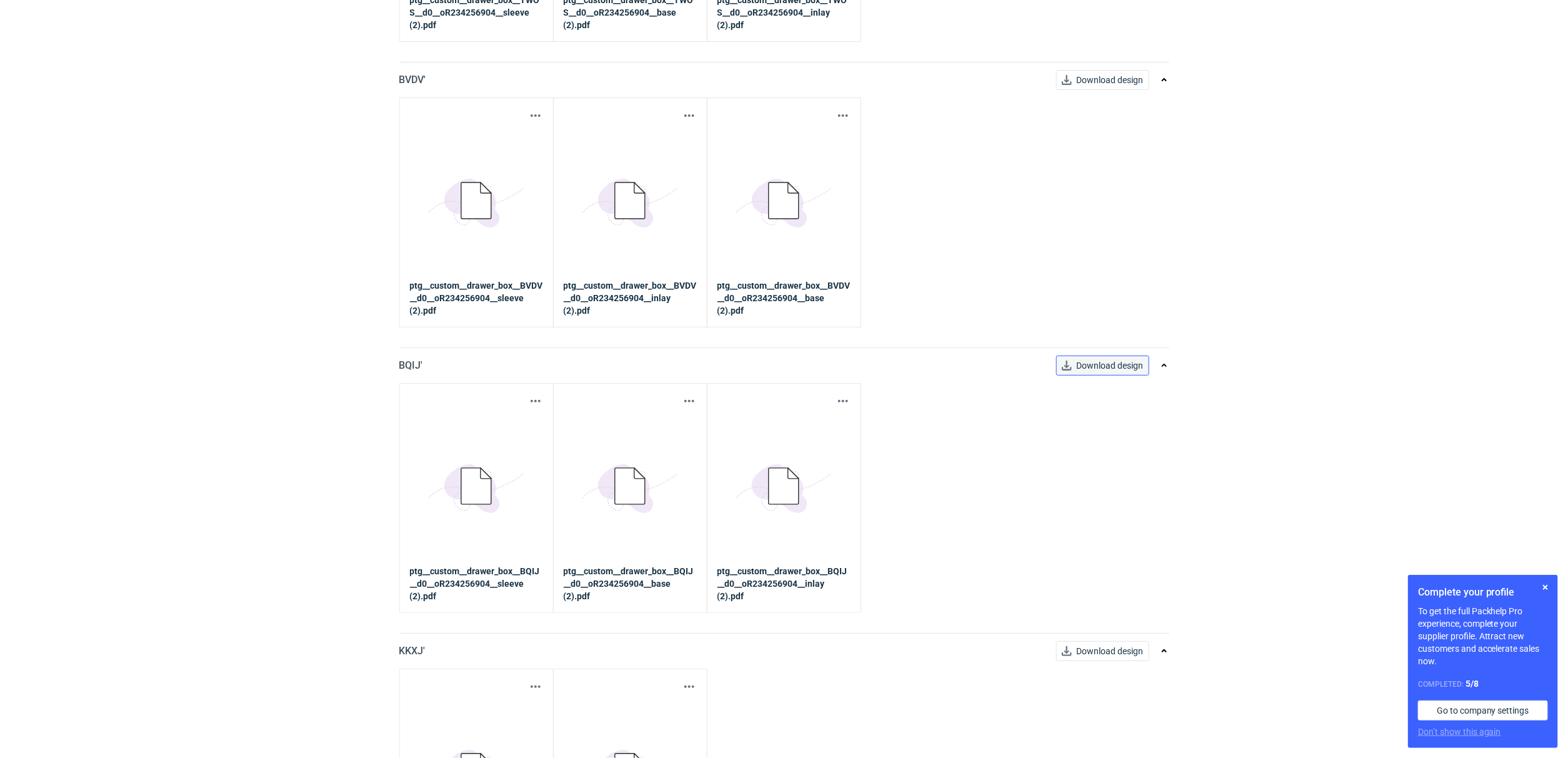
click at [1108, 364] on span "Download design" at bounding box center [1110, 365] width 67 height 9
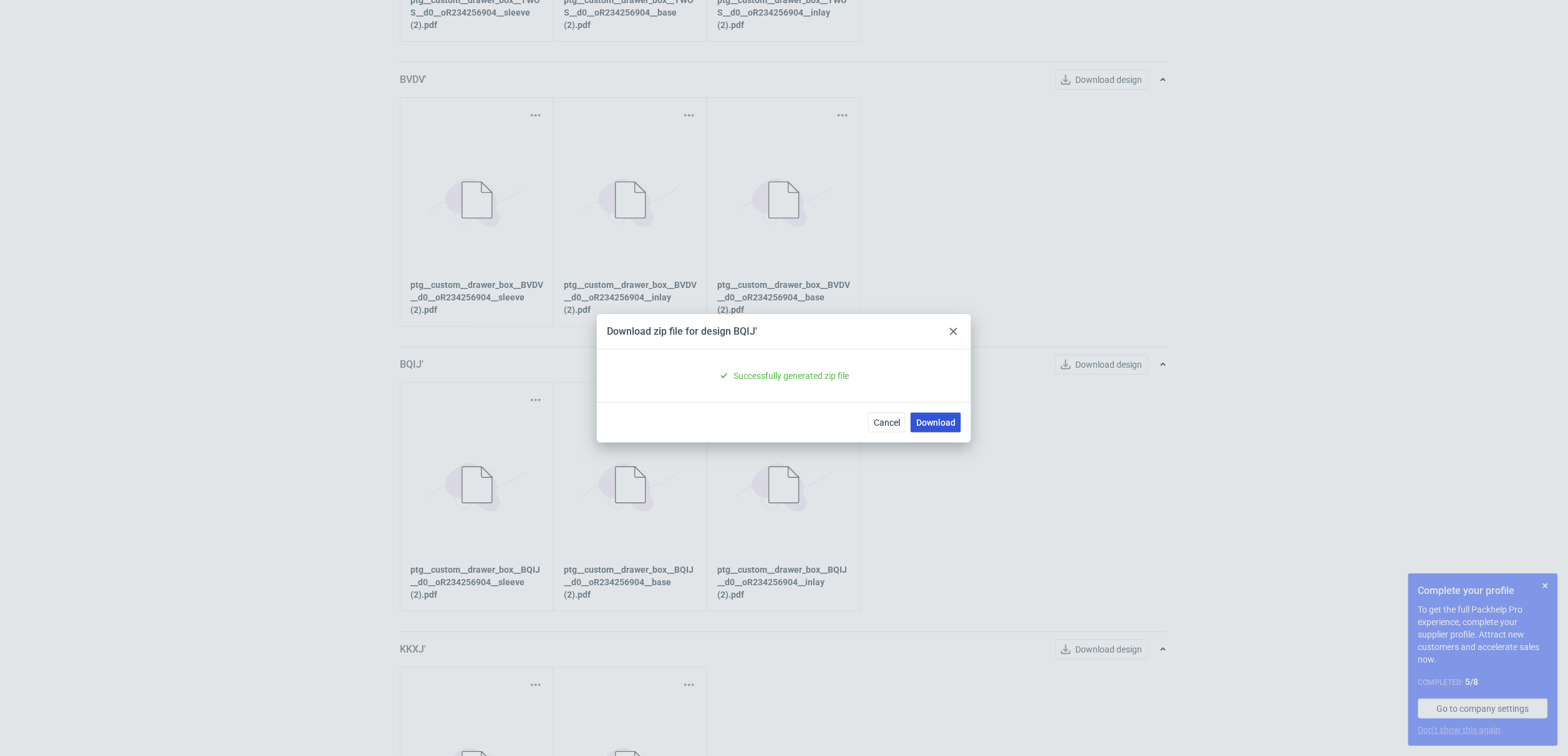
click at [944, 425] on link "Download" at bounding box center [936, 422] width 51 height 20
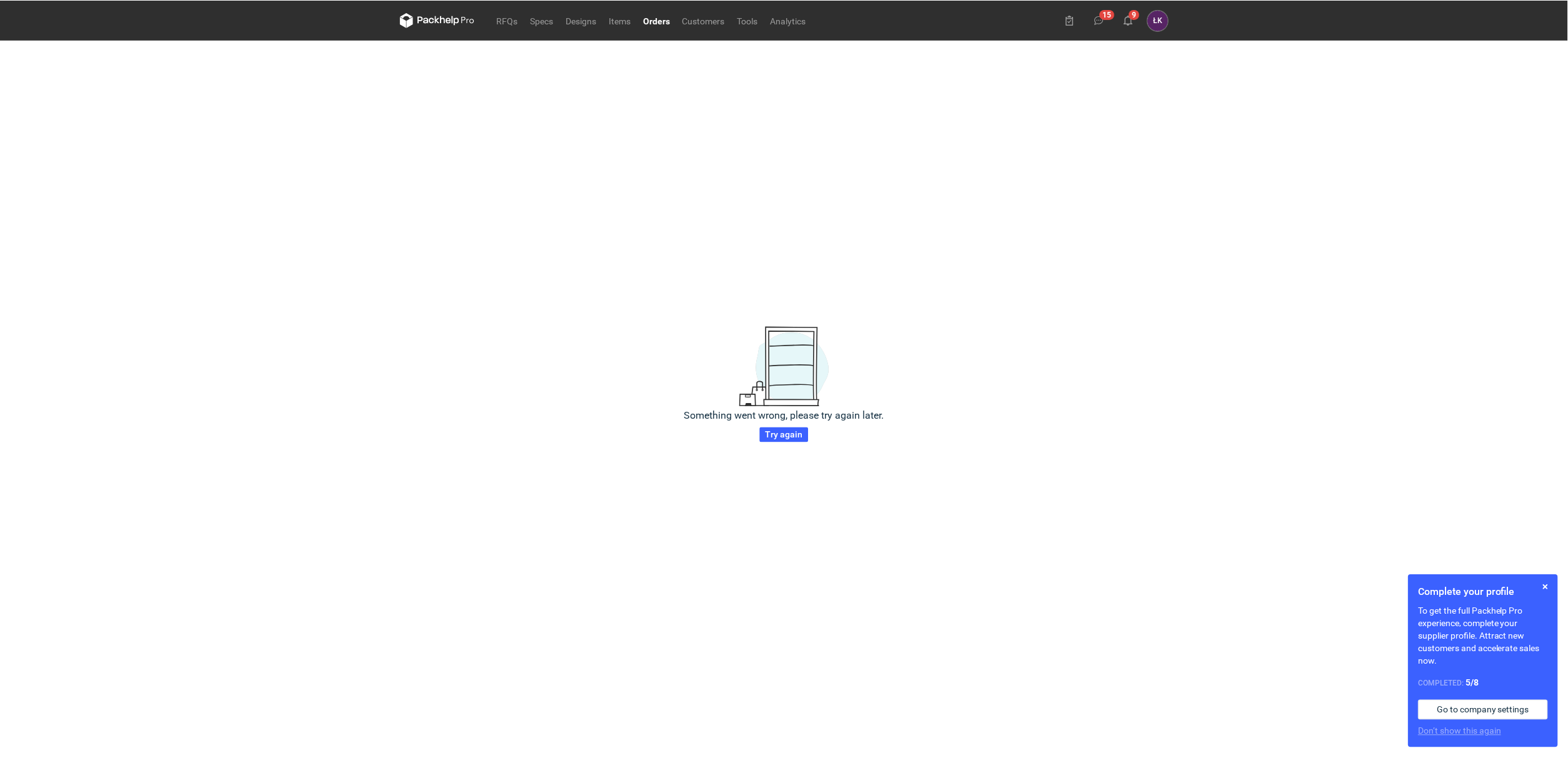
scroll to position [0, 0]
click at [778, 434] on span "Try again" at bounding box center [785, 435] width 37 height 9
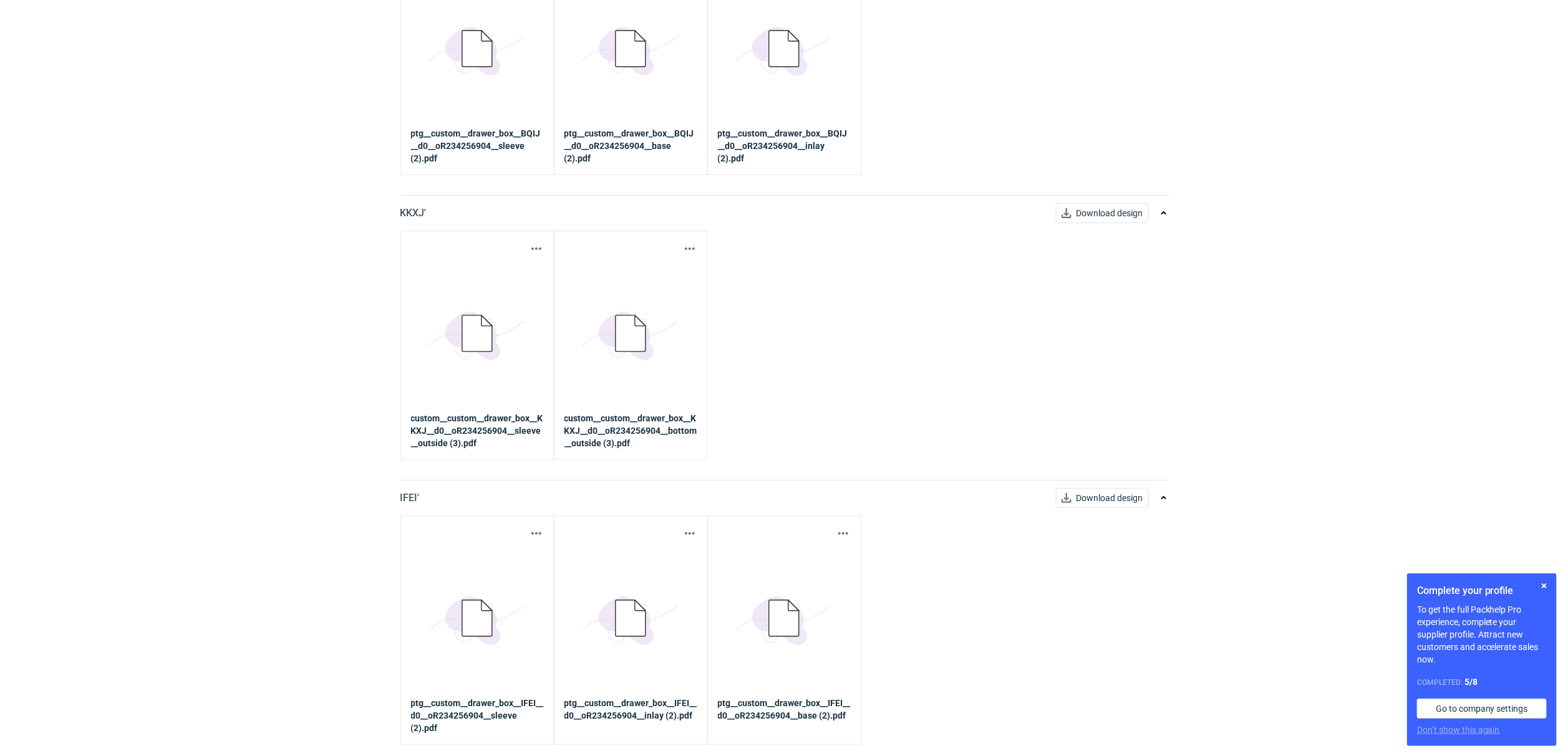
scroll to position [841, 0]
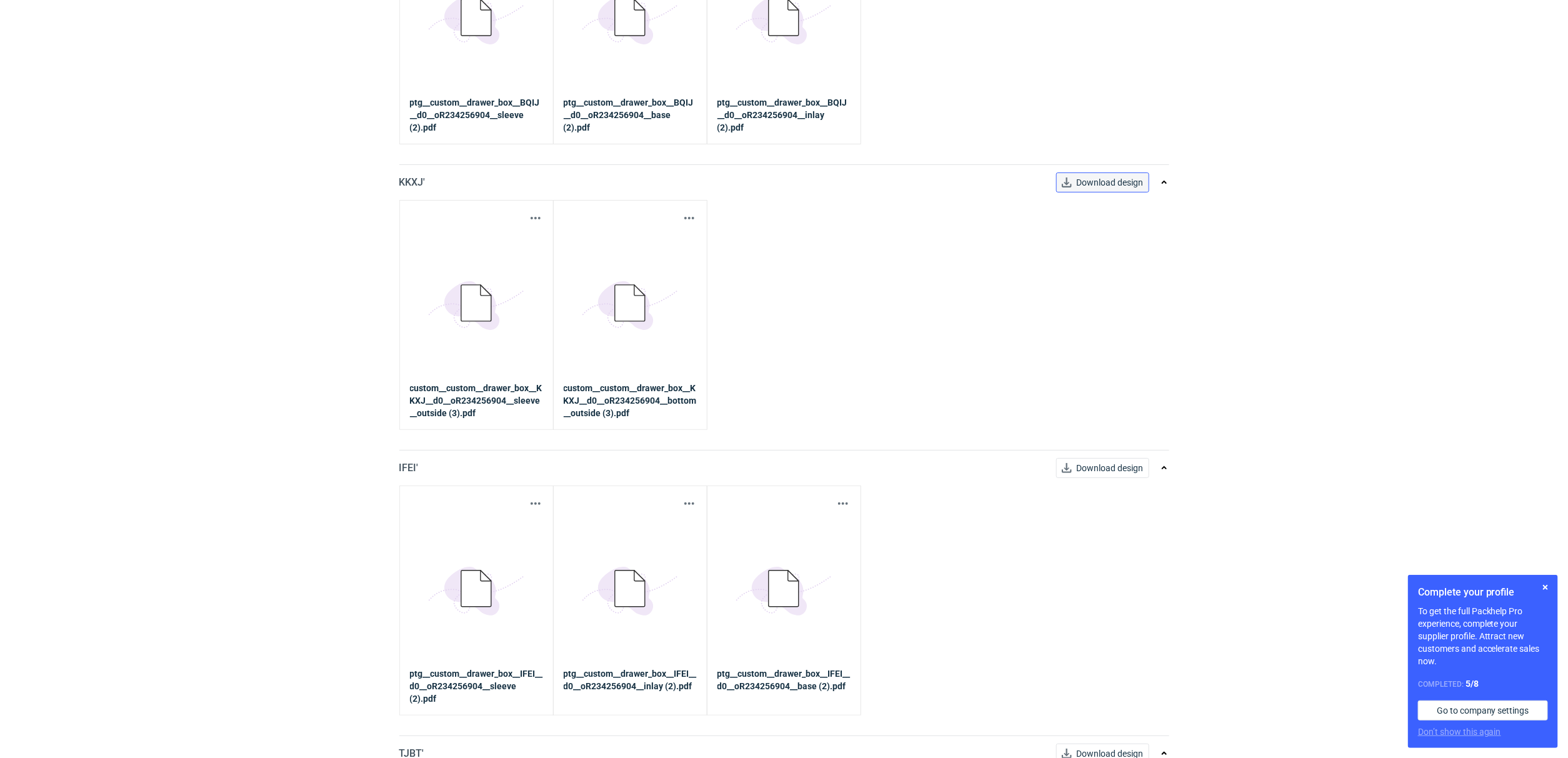
click at [1113, 191] on button "Download design" at bounding box center [1103, 182] width 93 height 20
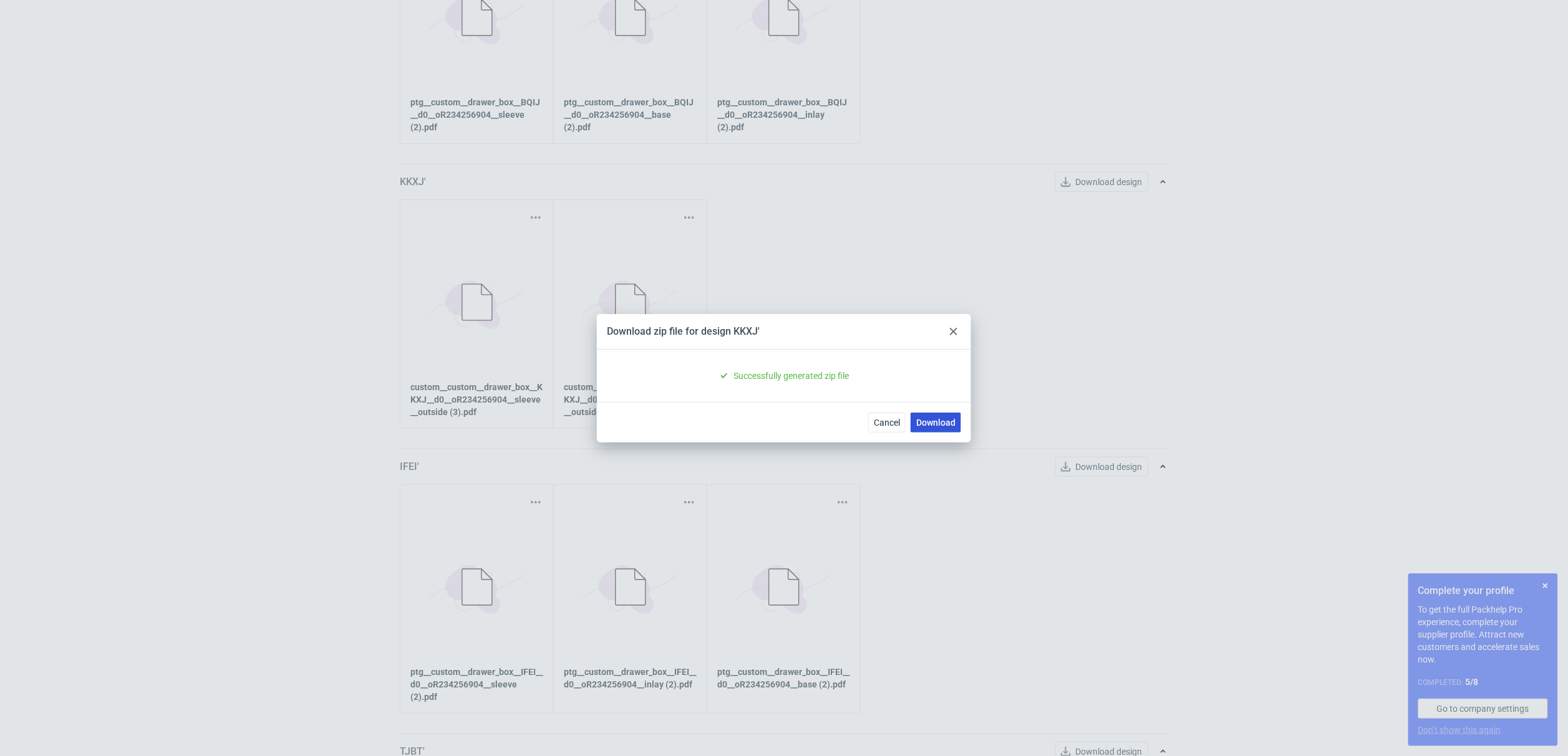
click at [947, 422] on link "Download" at bounding box center [936, 422] width 51 height 20
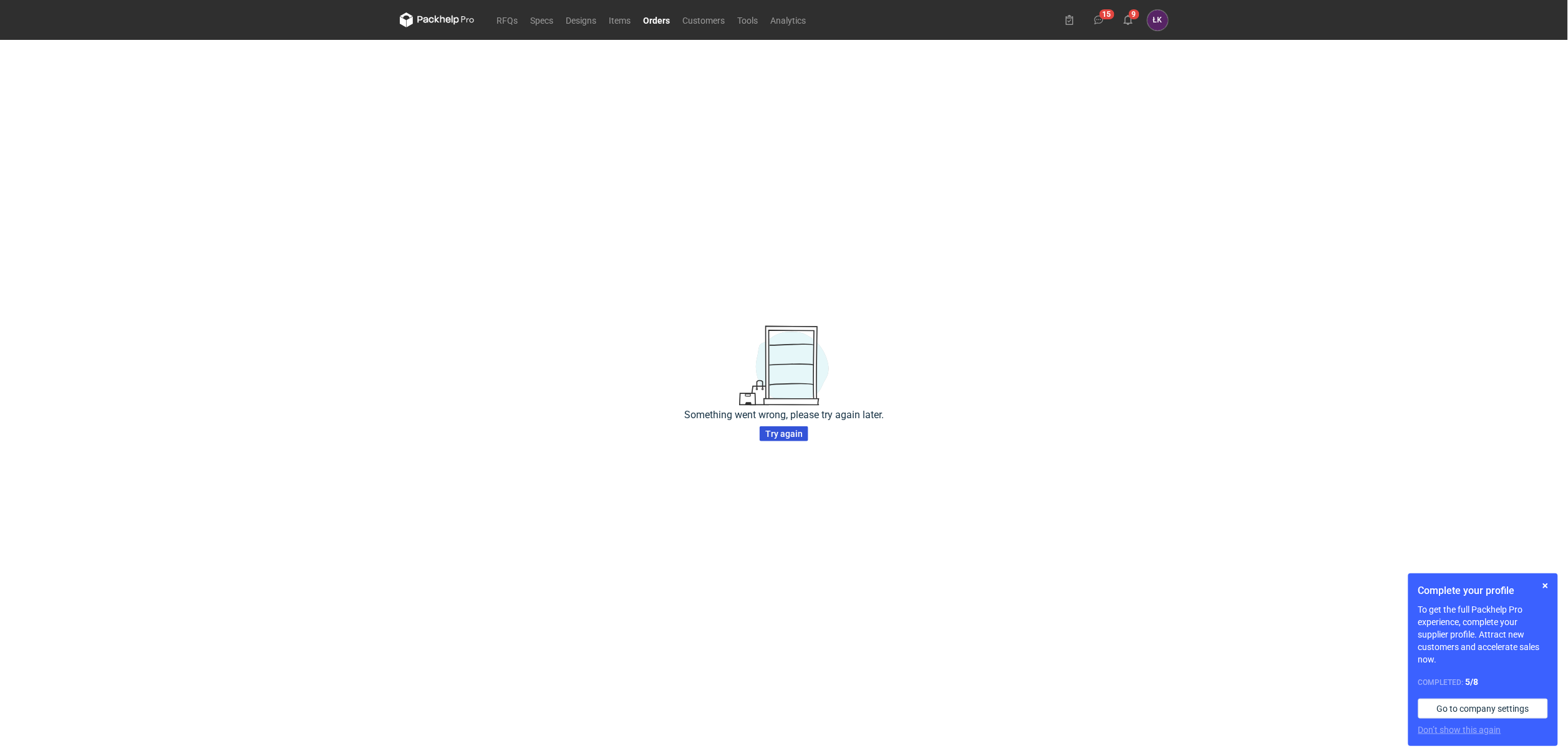
click at [789, 434] on span "Try again" at bounding box center [784, 434] width 37 height 9
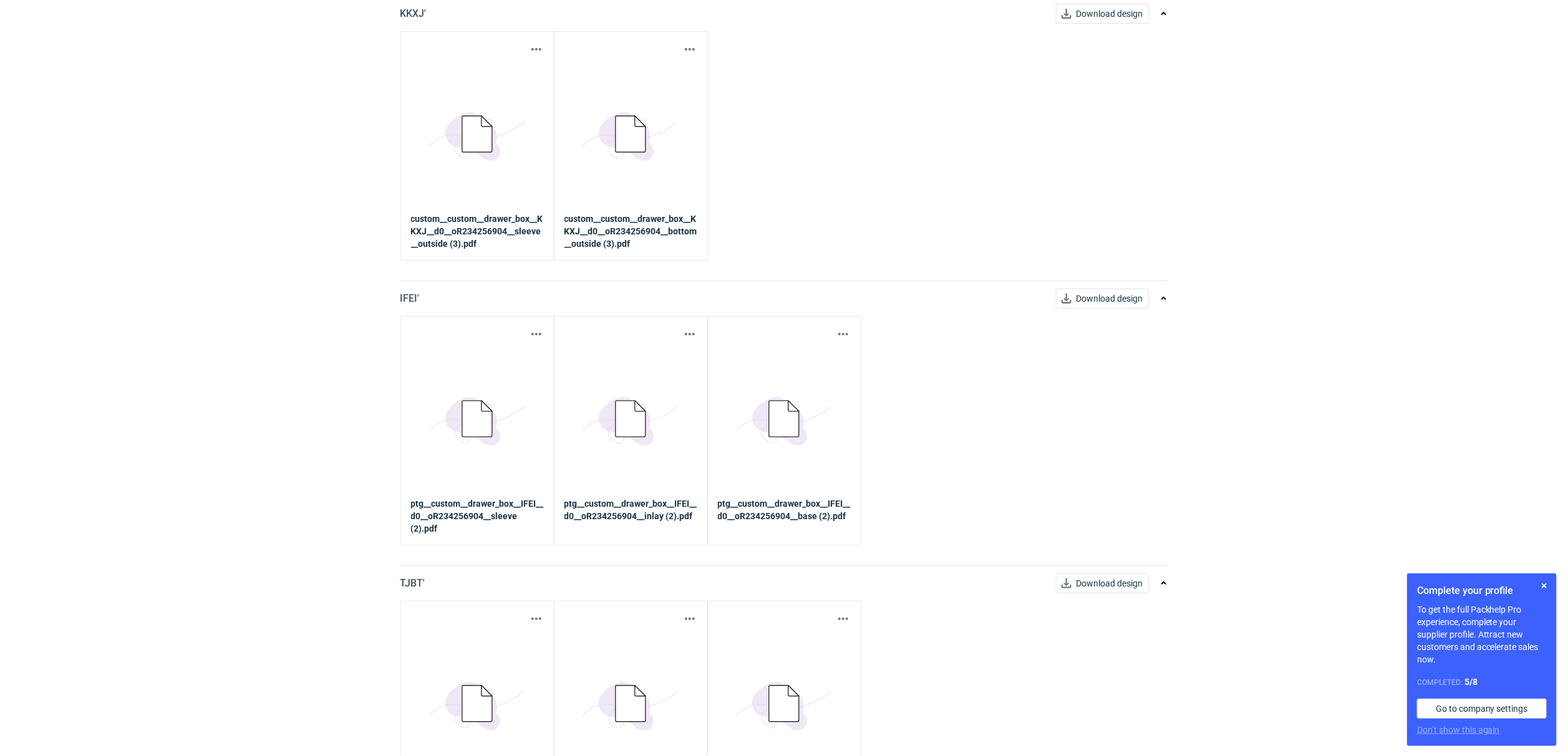
scroll to position [1121, 0]
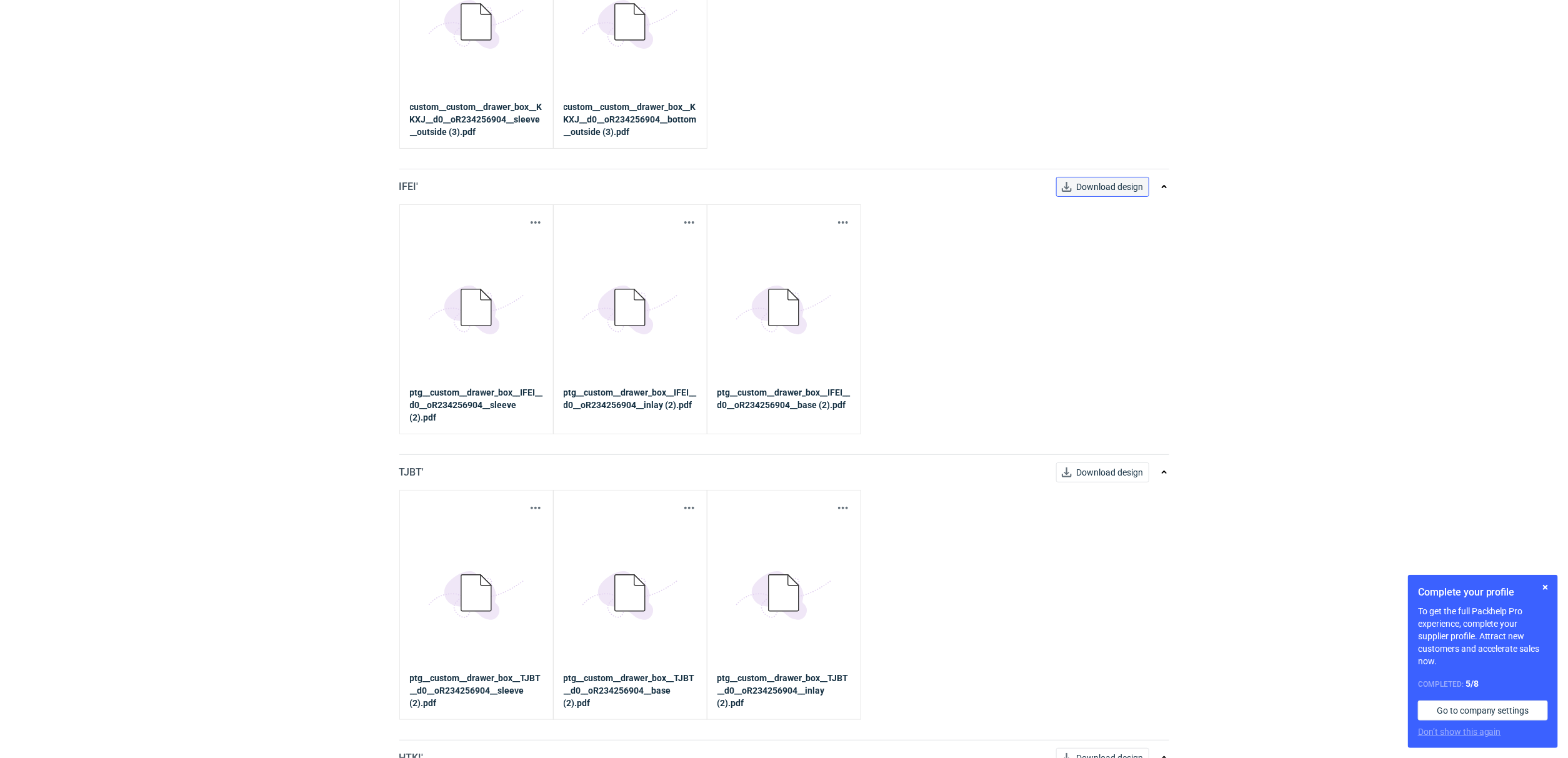
click at [1103, 188] on span "Download design" at bounding box center [1110, 187] width 67 height 9
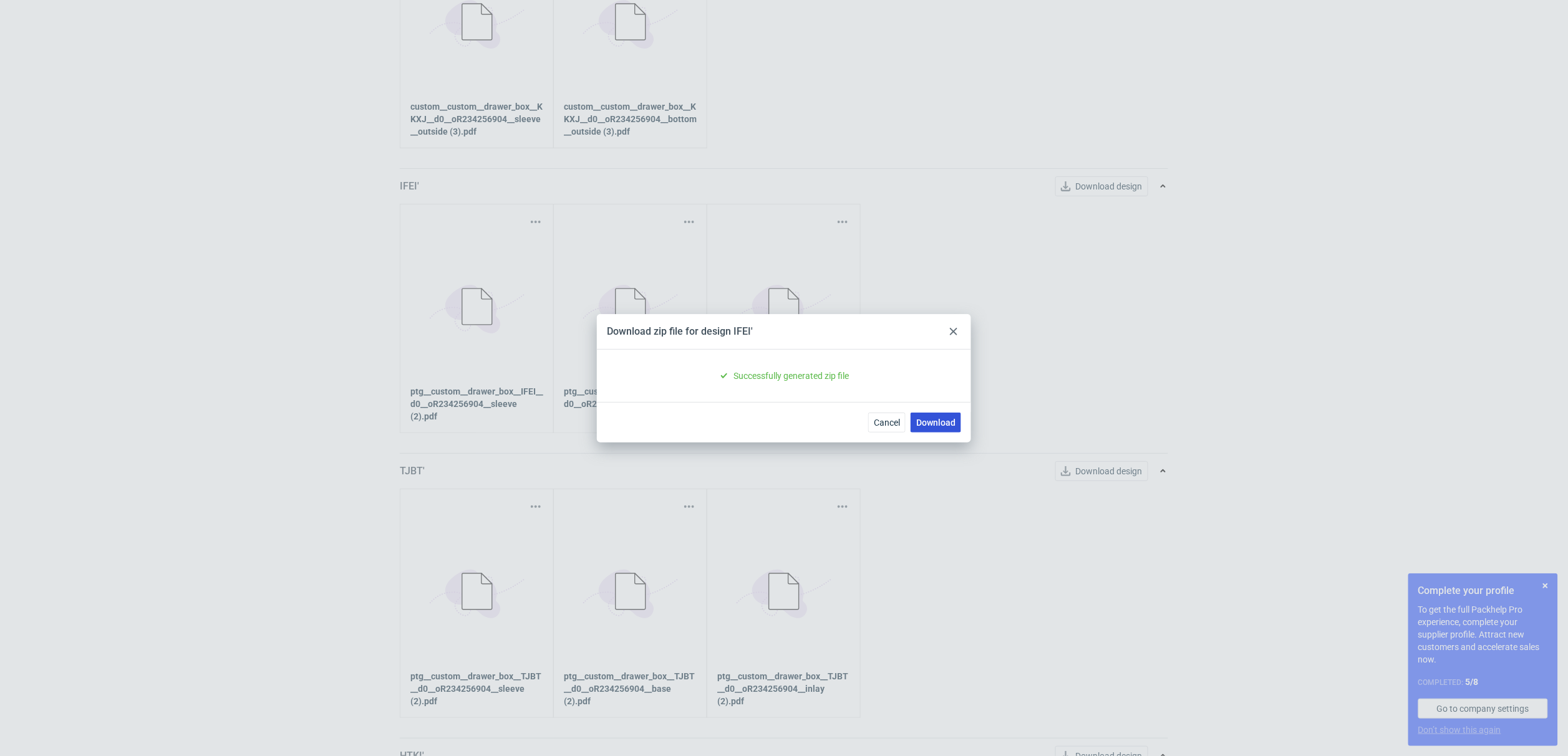
click at [938, 426] on link "Download" at bounding box center [936, 422] width 51 height 20
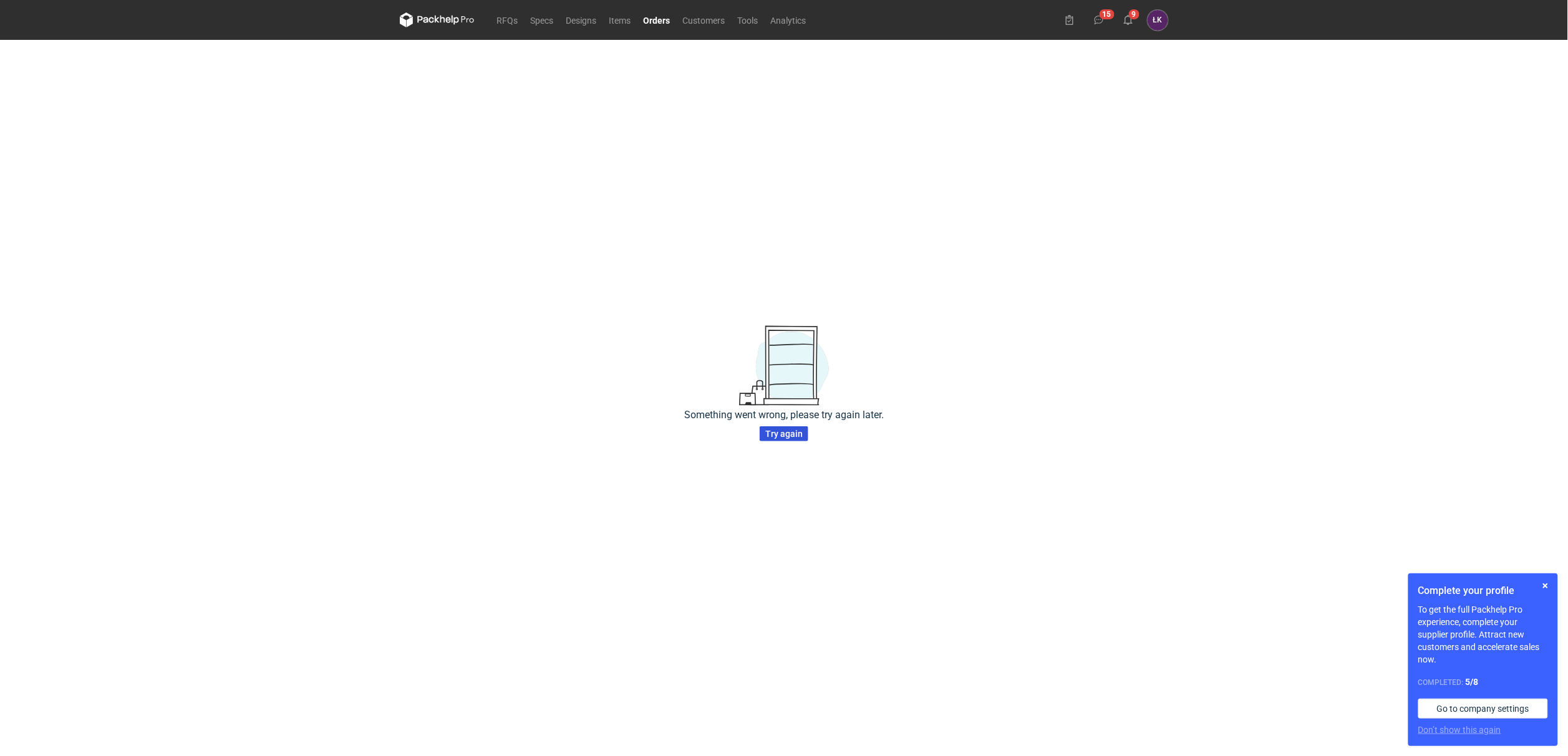
click at [797, 433] on span "Try again" at bounding box center [784, 434] width 37 height 9
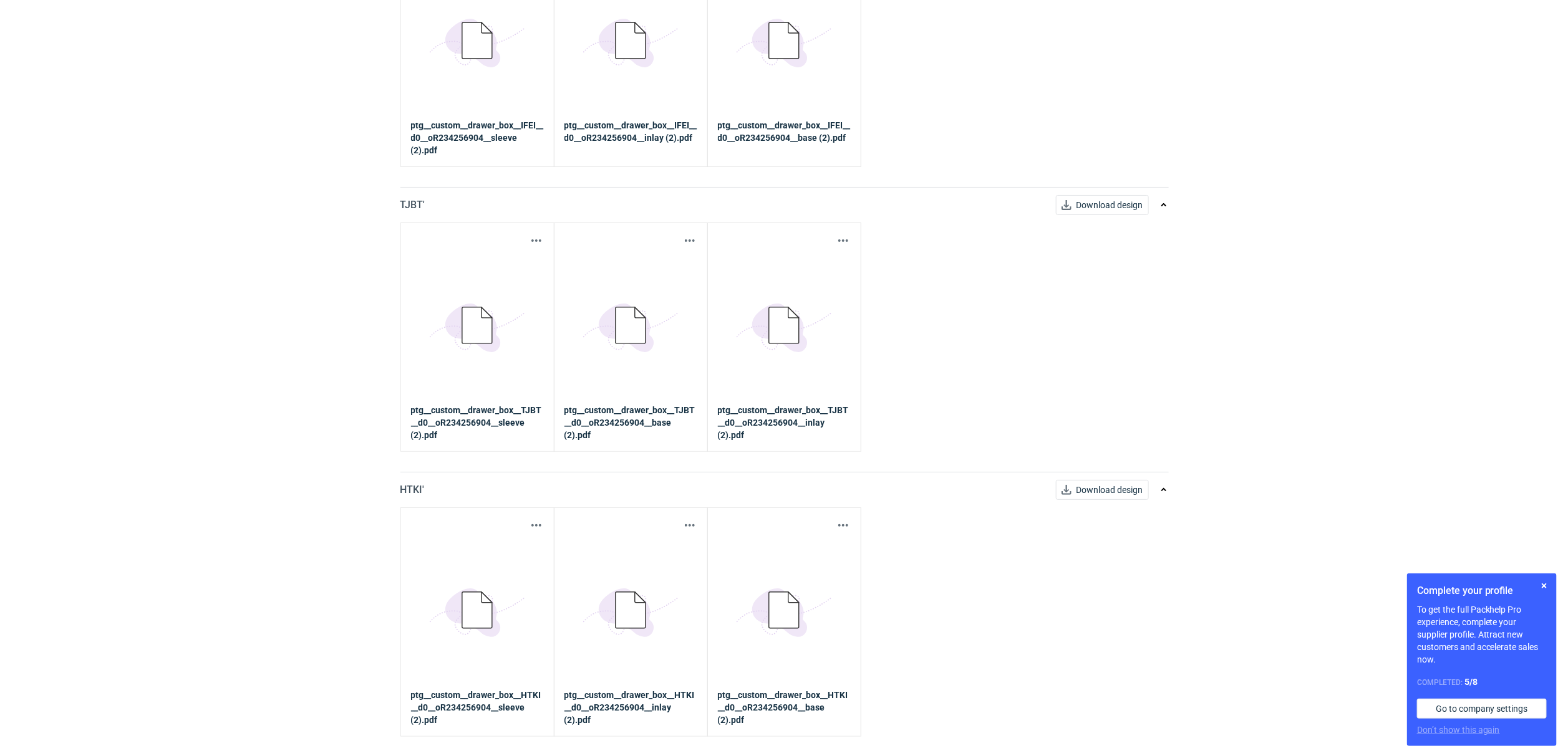
scroll to position [1434, 0]
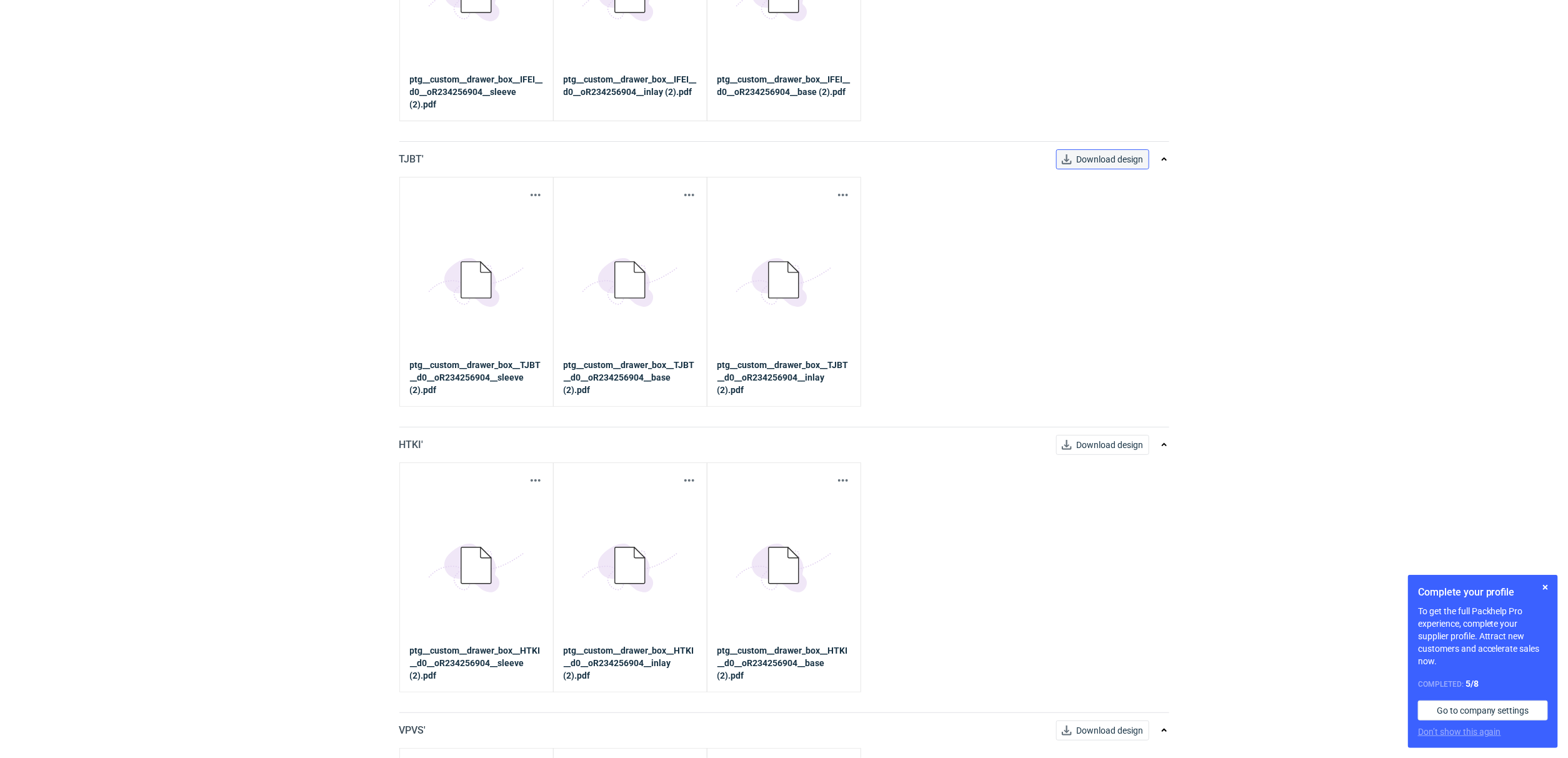
click at [1133, 160] on span "Download design" at bounding box center [1110, 160] width 67 height 9
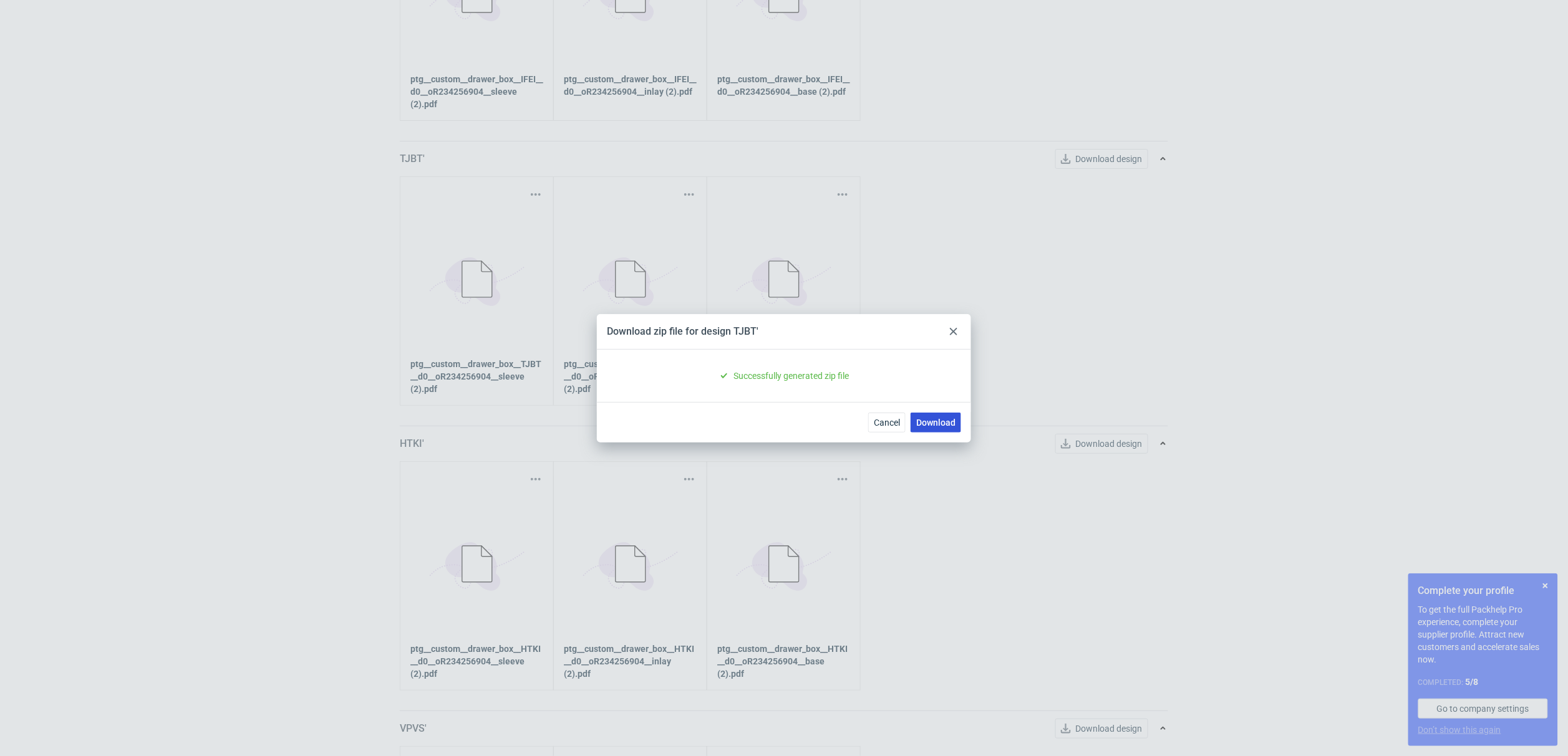
click at [939, 422] on link "Download" at bounding box center [936, 422] width 51 height 20
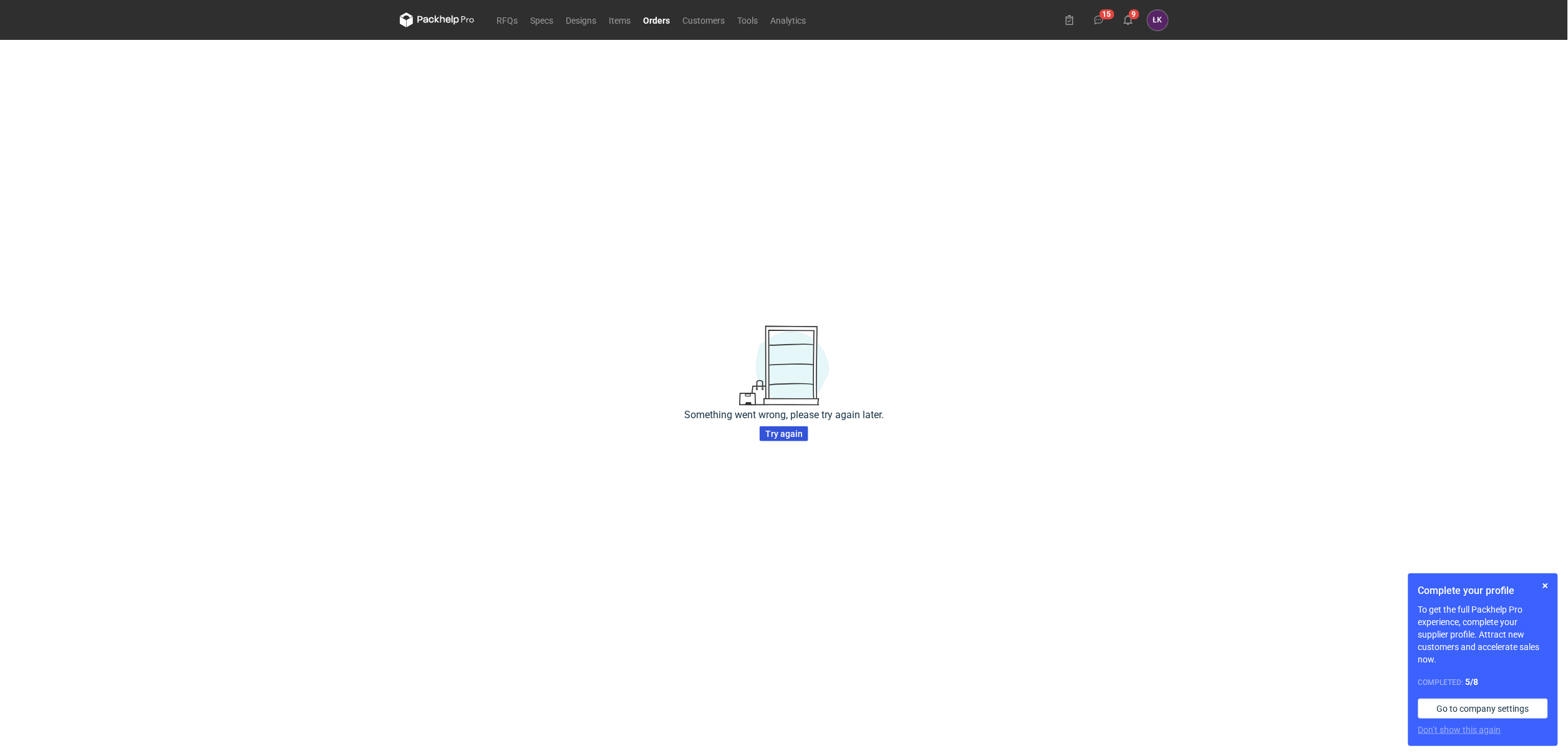
click at [782, 433] on span "Try again" at bounding box center [784, 434] width 37 height 9
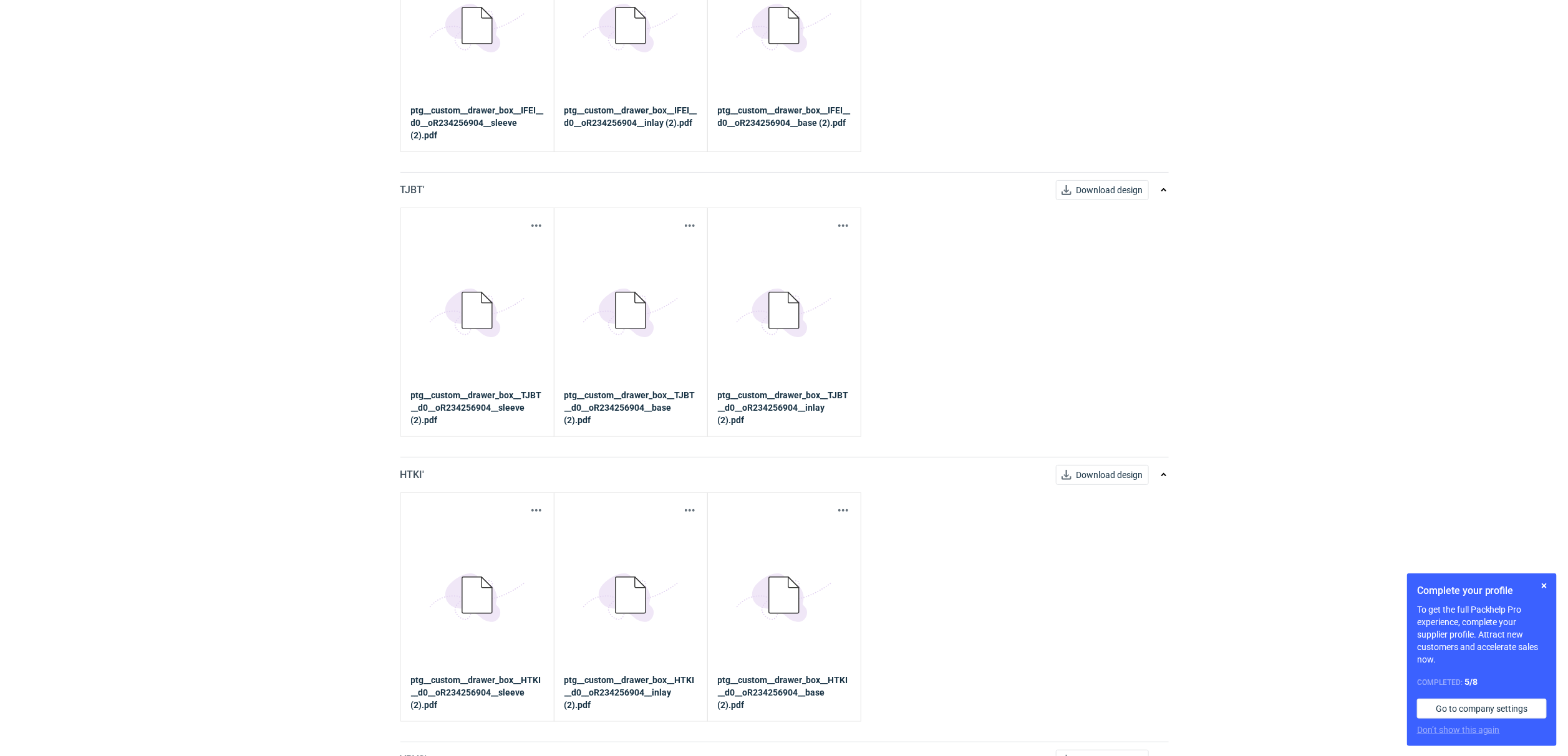
scroll to position [1590, 0]
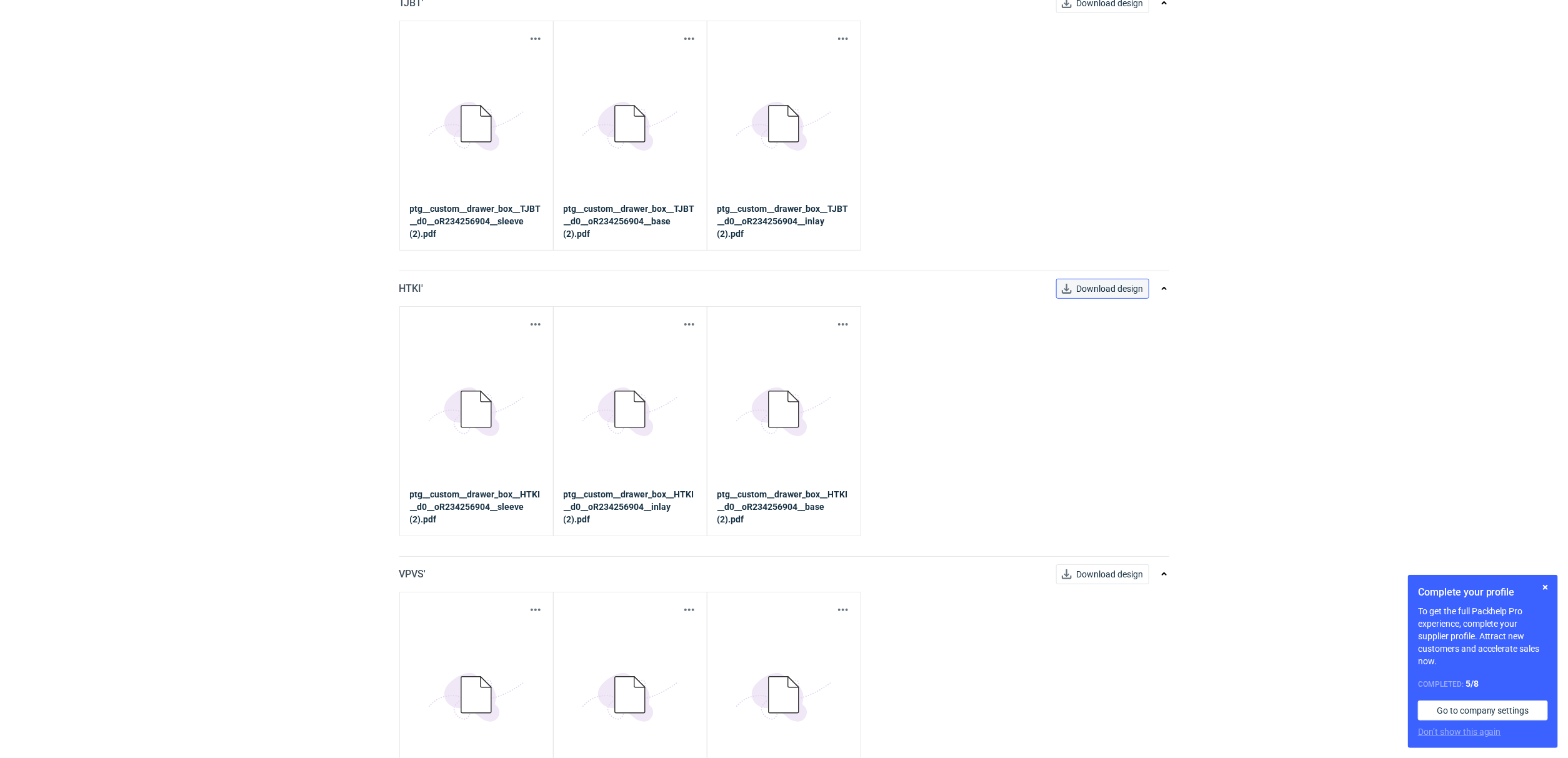
click at [1125, 290] on span "Download design" at bounding box center [1110, 289] width 67 height 9
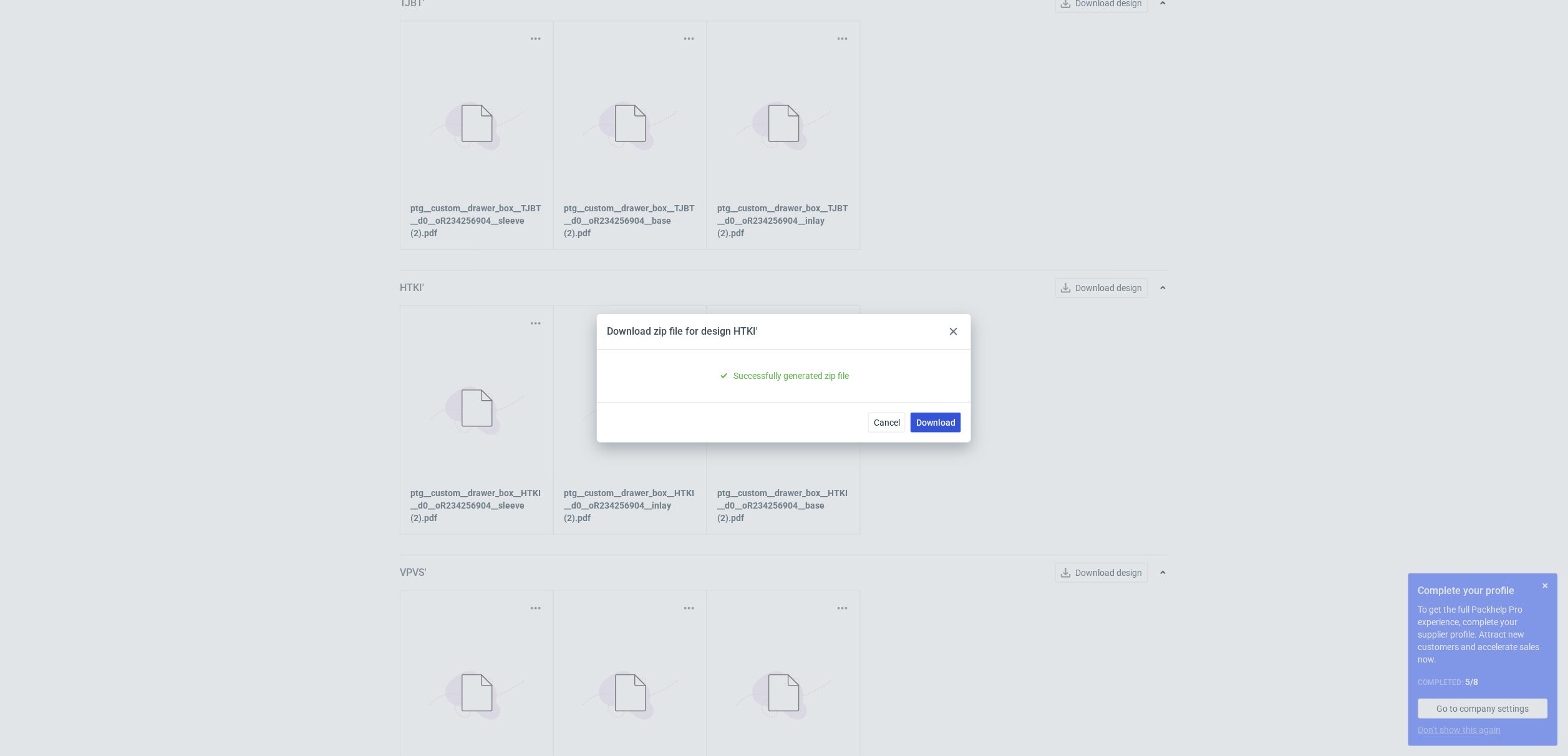
click at [949, 413] on link "Download" at bounding box center [936, 422] width 51 height 20
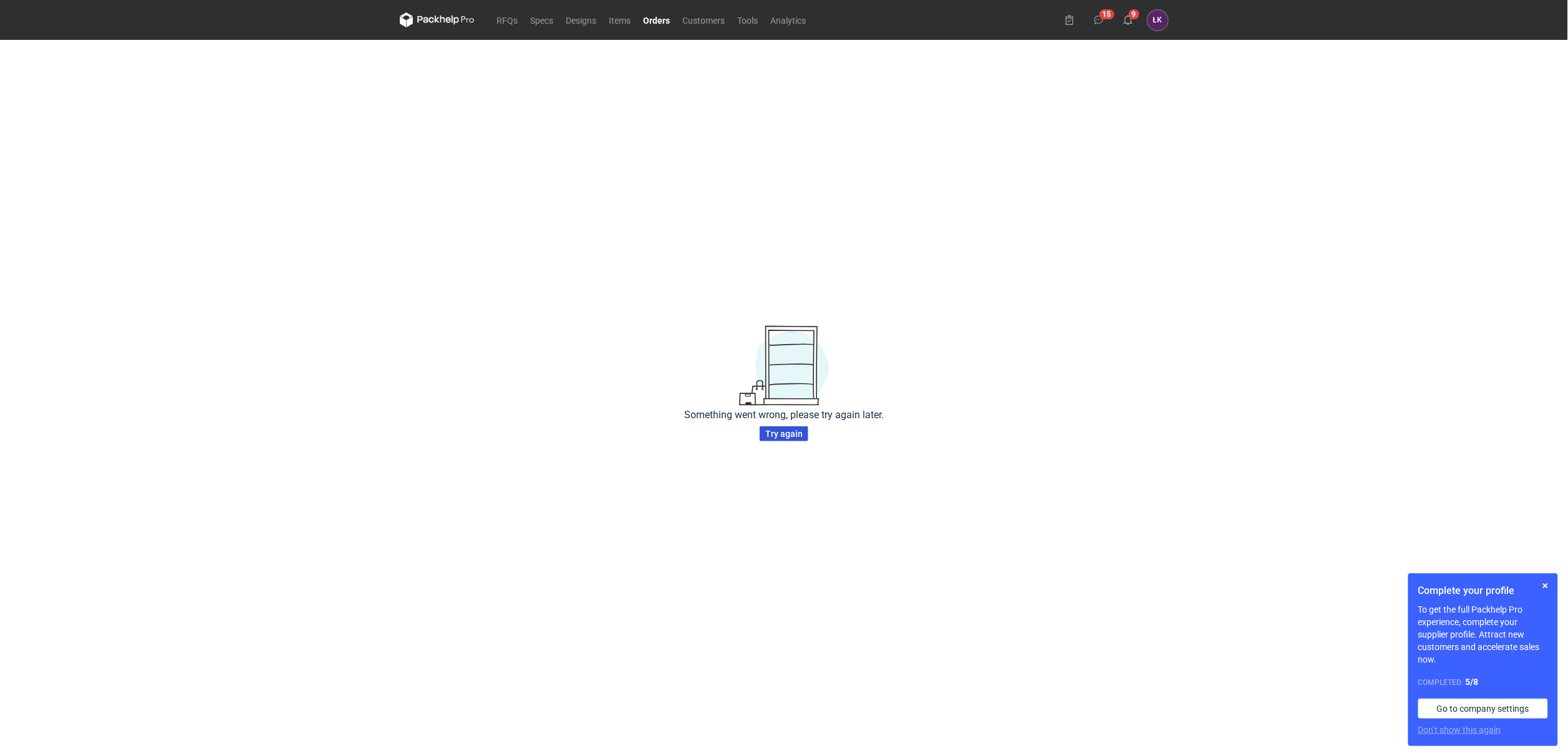
click at [782, 438] on span "Try again" at bounding box center [784, 434] width 37 height 9
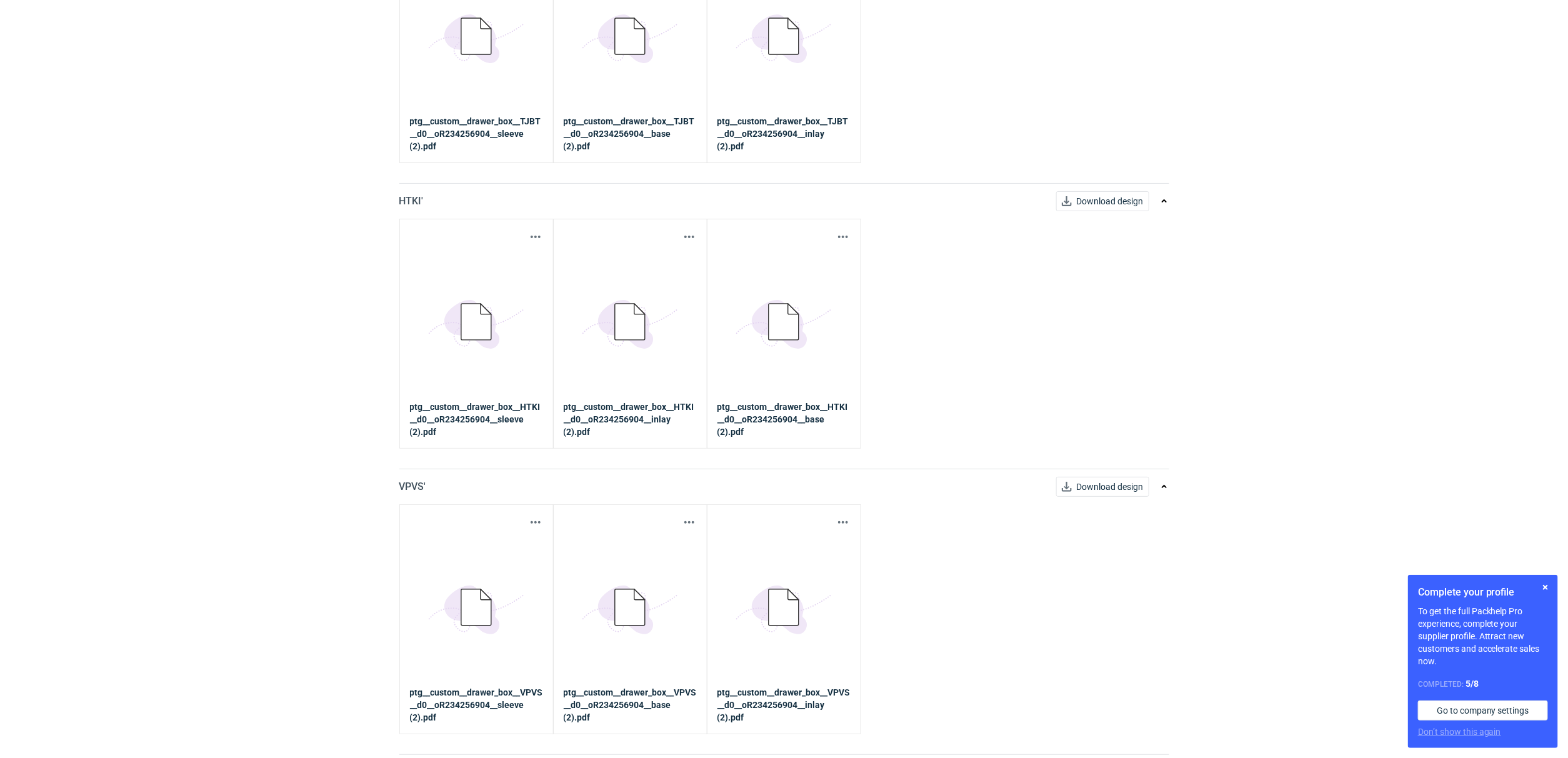
scroll to position [1687, 0]
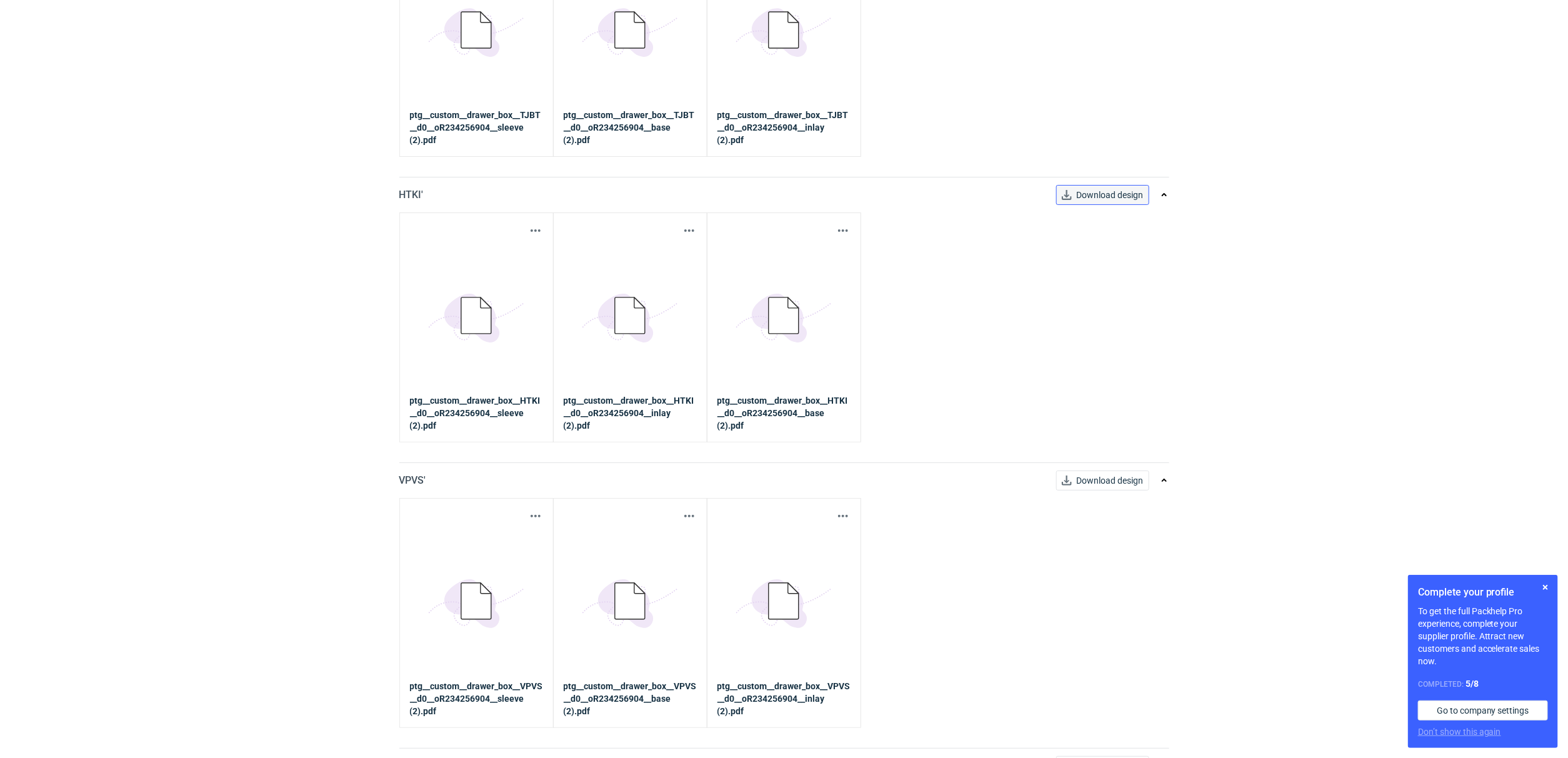
click at [1108, 199] on link "Download design" at bounding box center [1103, 195] width 93 height 20
click at [1120, 197] on link "Download design" at bounding box center [1103, 195] width 93 height 20
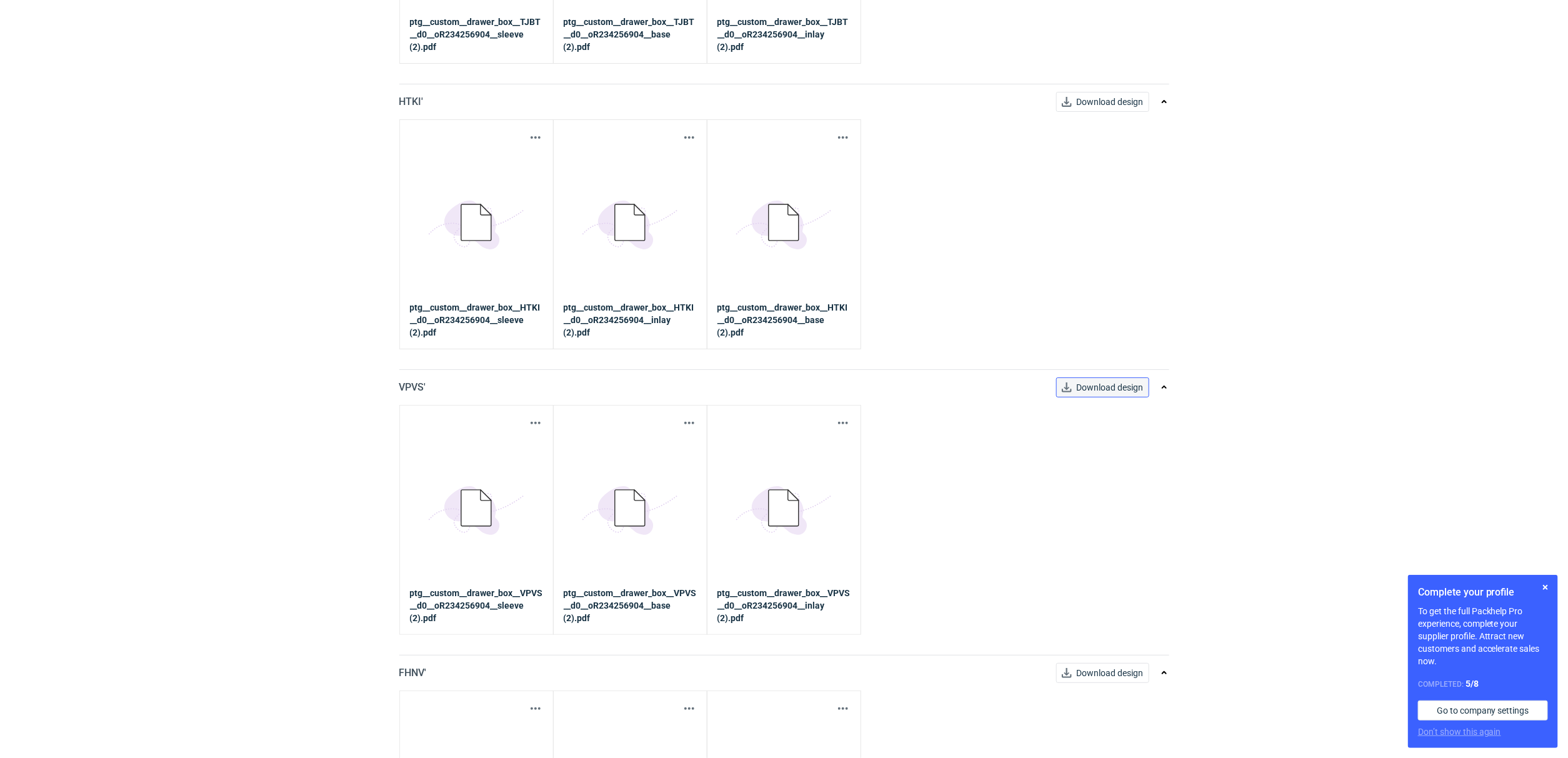
click at [1114, 387] on span "Download design" at bounding box center [1110, 387] width 67 height 9
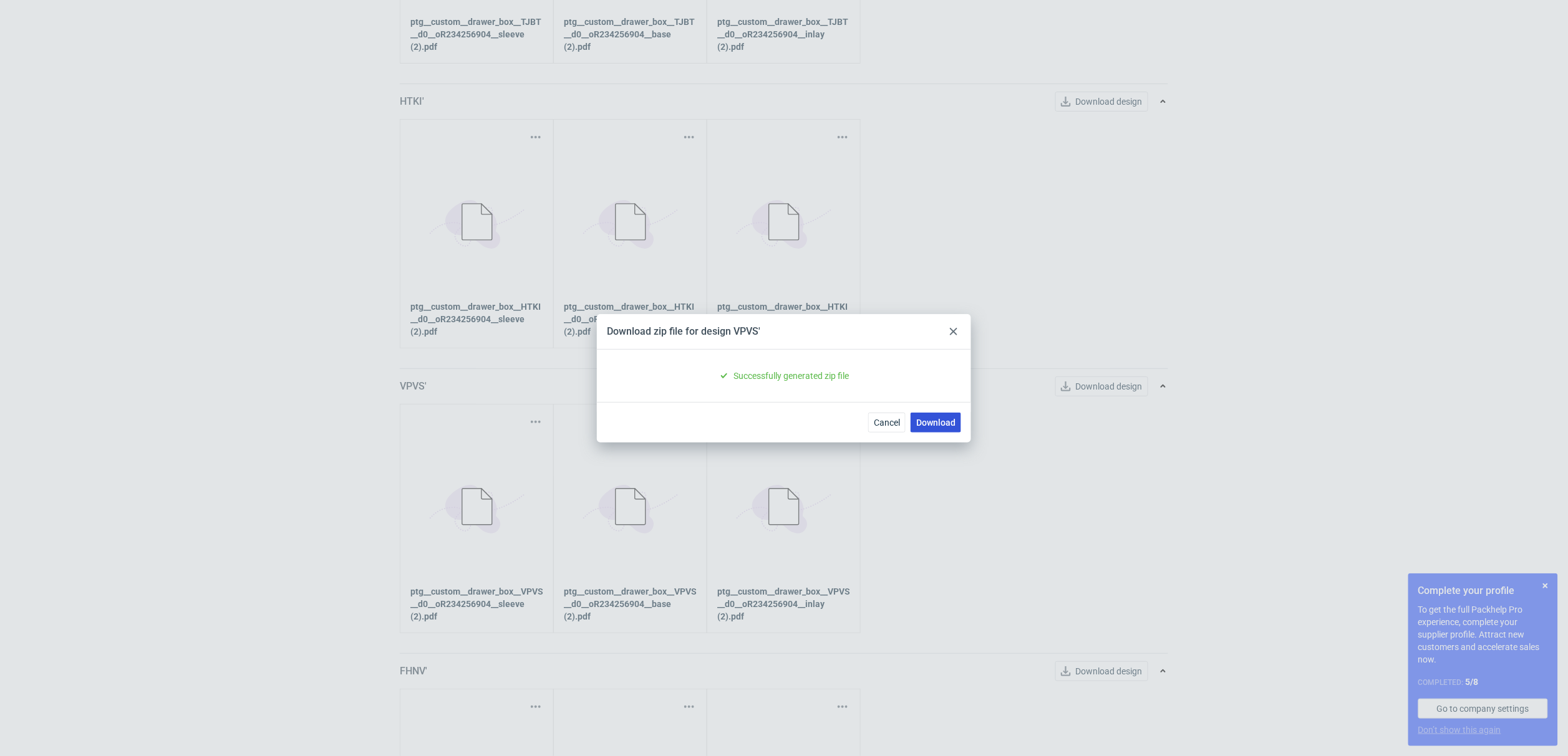
click at [934, 418] on link "Download" at bounding box center [936, 422] width 51 height 20
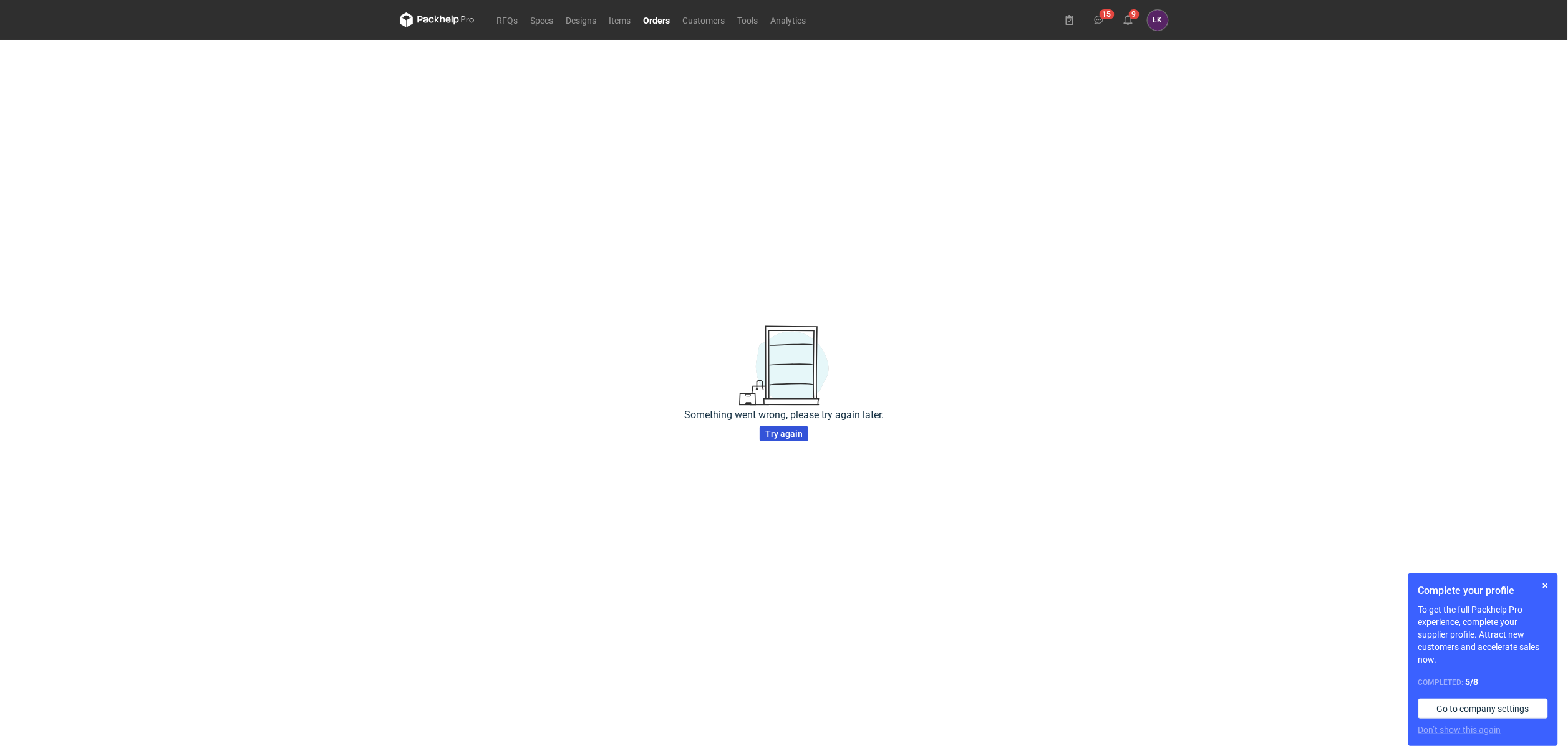
click at [783, 430] on span "Try again" at bounding box center [784, 434] width 37 height 9
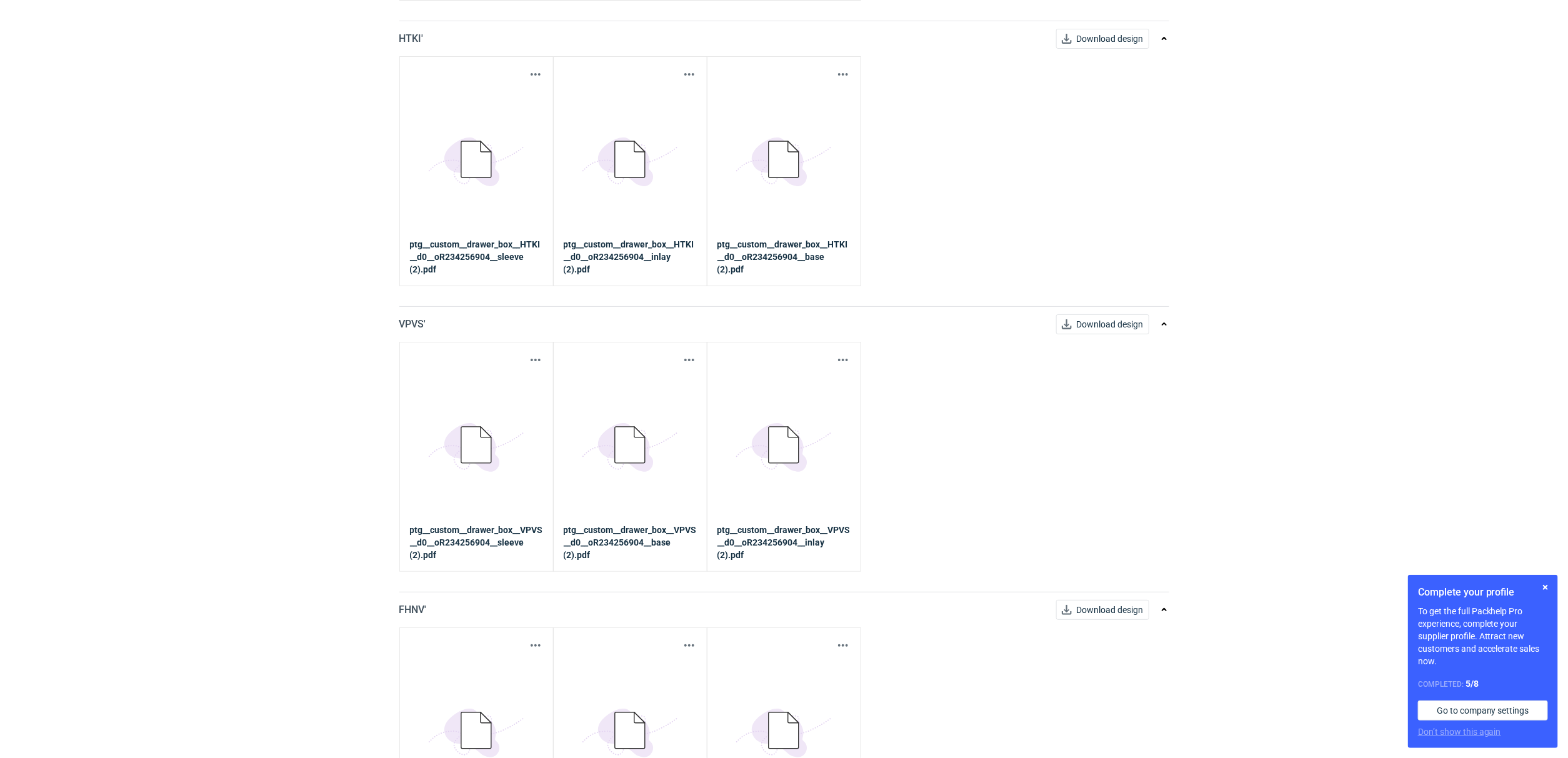
scroll to position [1876, 0]
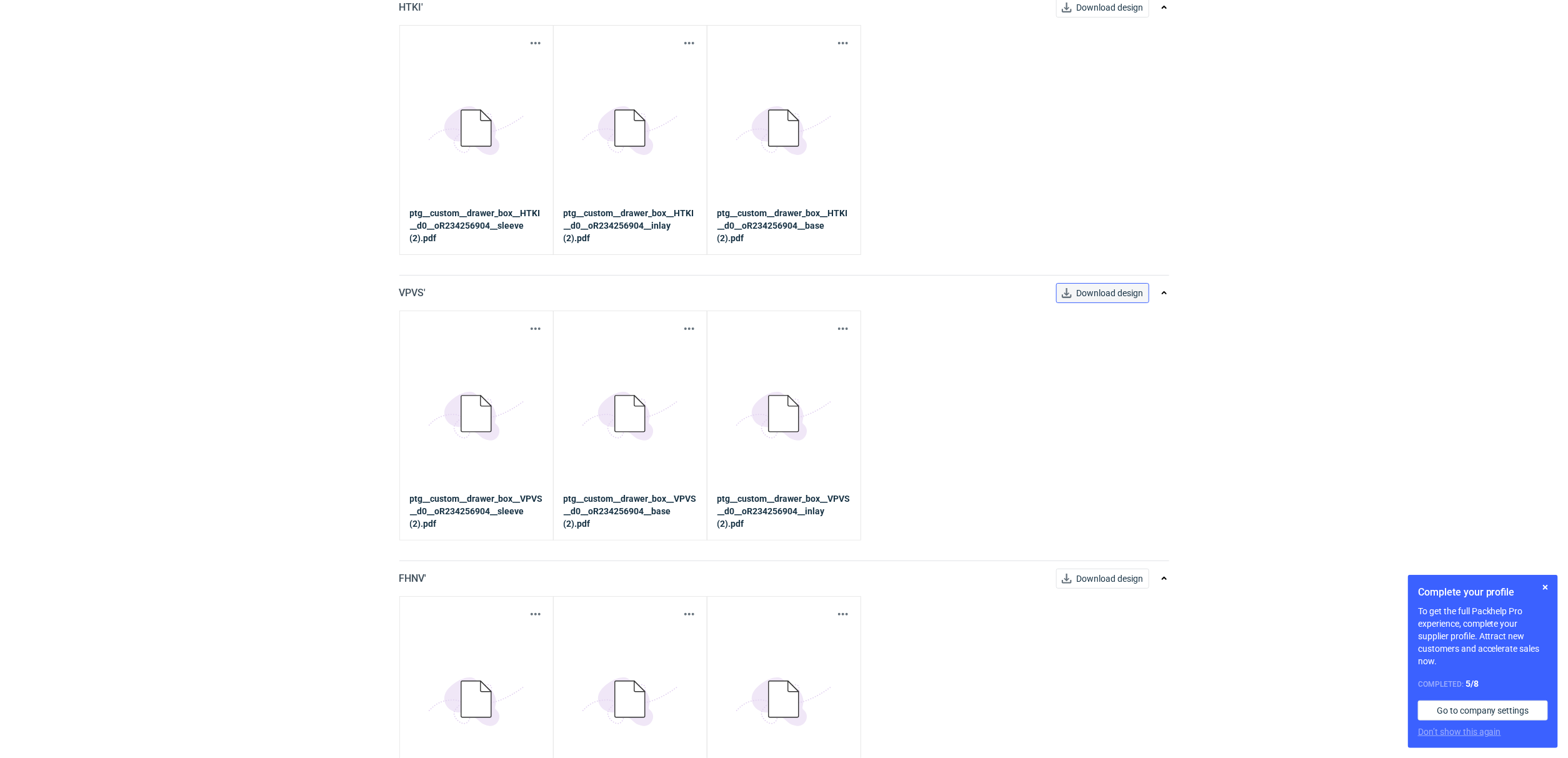
click at [1096, 298] on link "Download design" at bounding box center [1103, 293] width 93 height 20
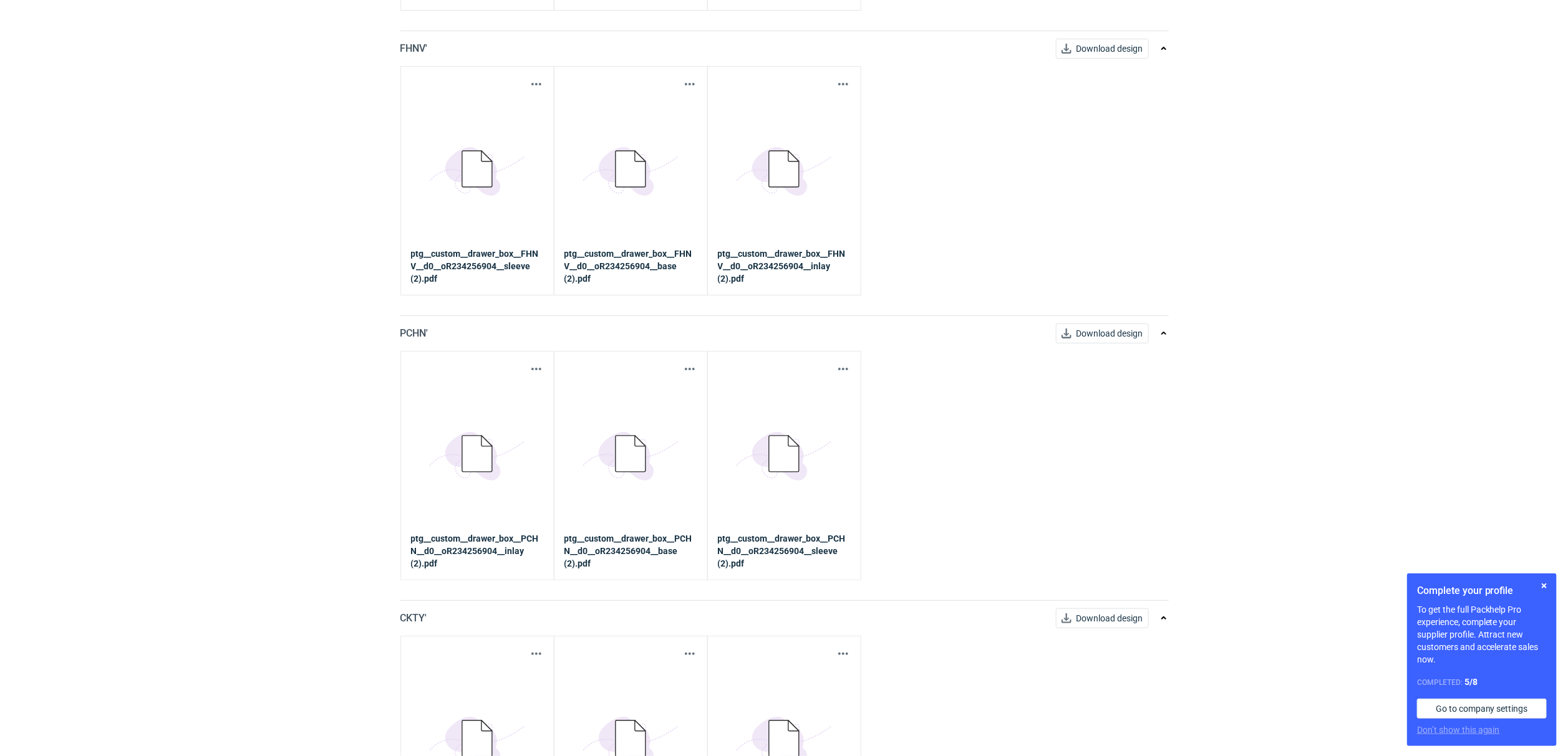
scroll to position [2431, 0]
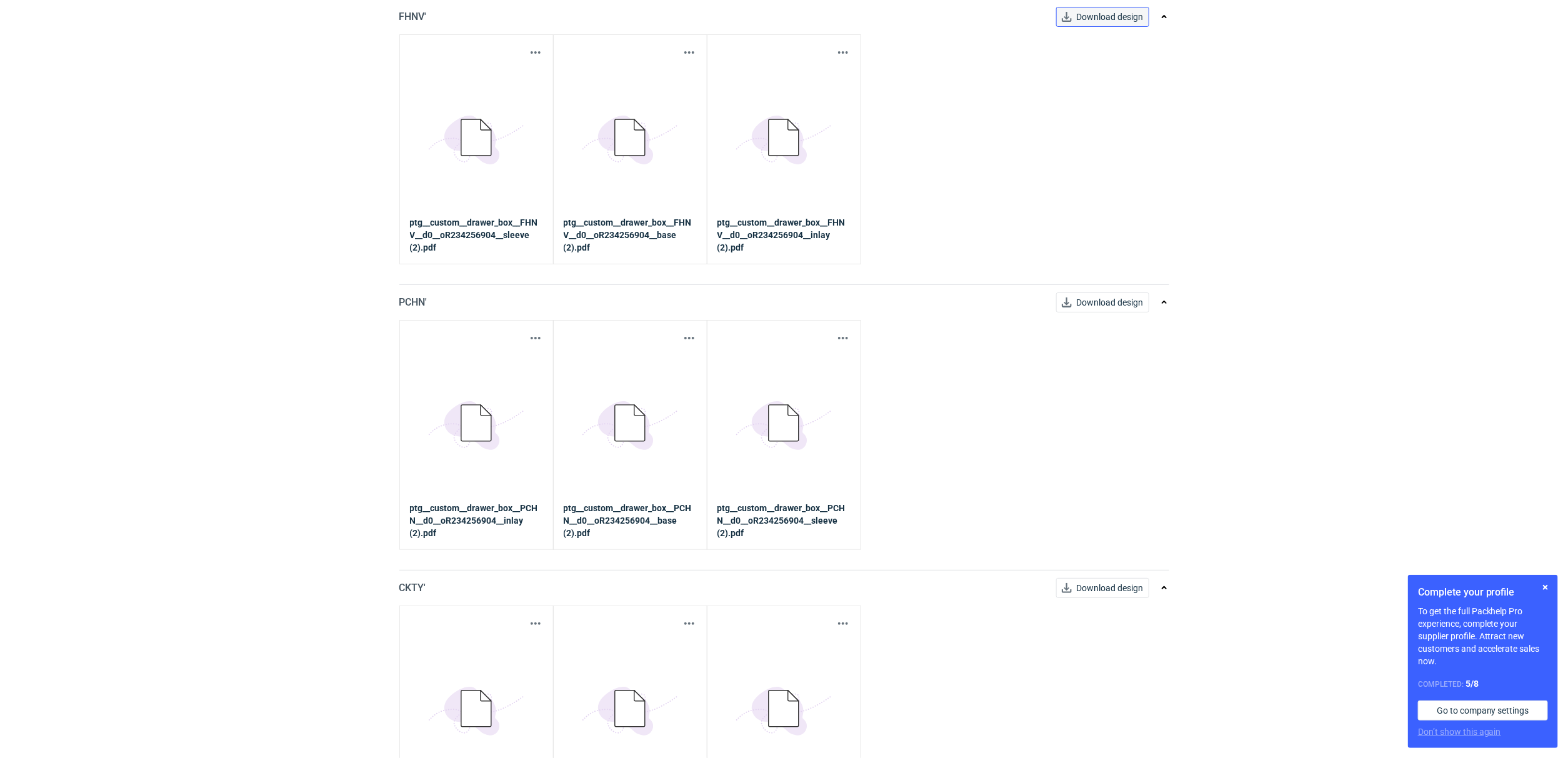
click at [1121, 21] on span "Download design" at bounding box center [1110, 17] width 67 height 9
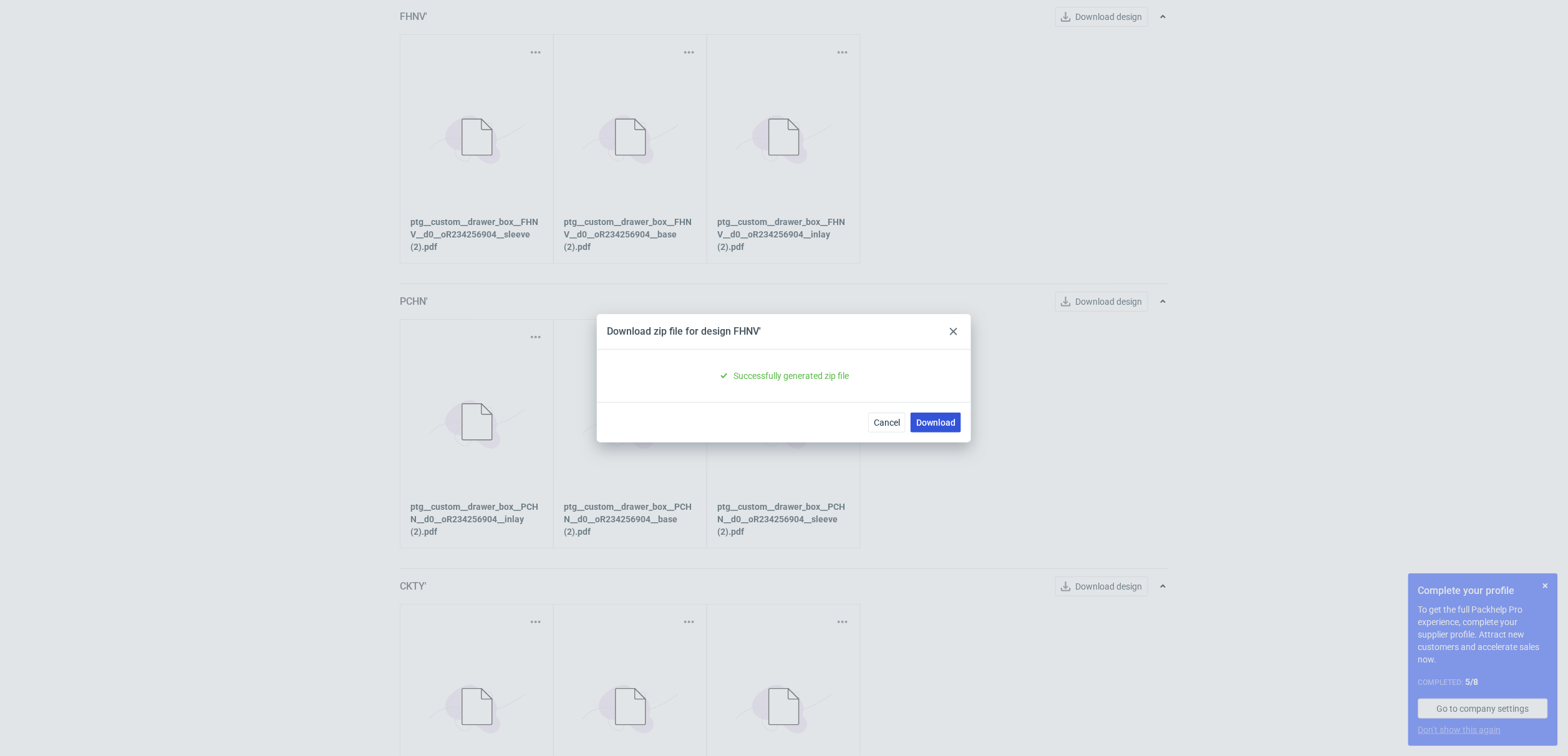
click at [938, 431] on link "Download" at bounding box center [936, 422] width 51 height 20
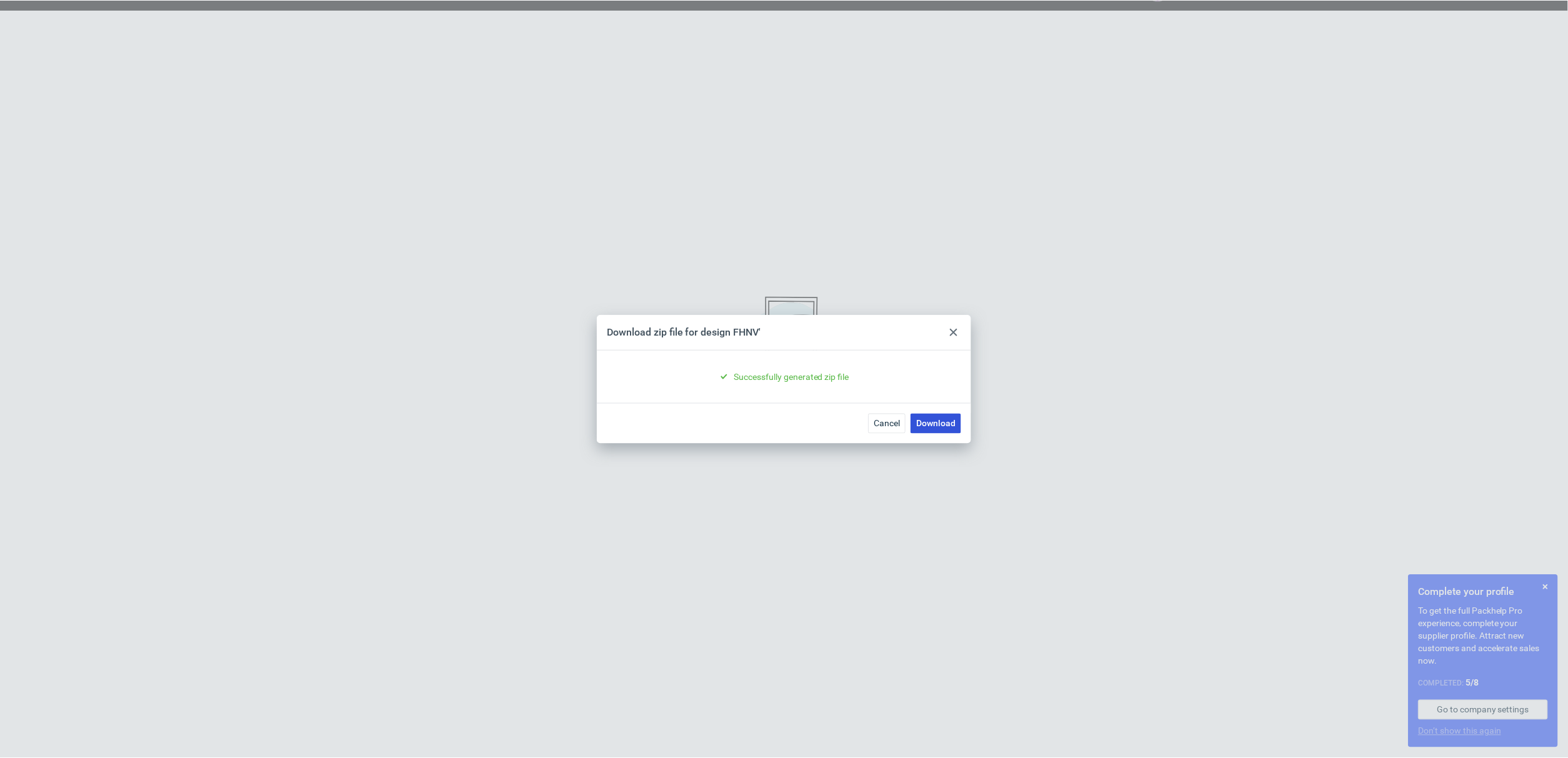
scroll to position [0, 0]
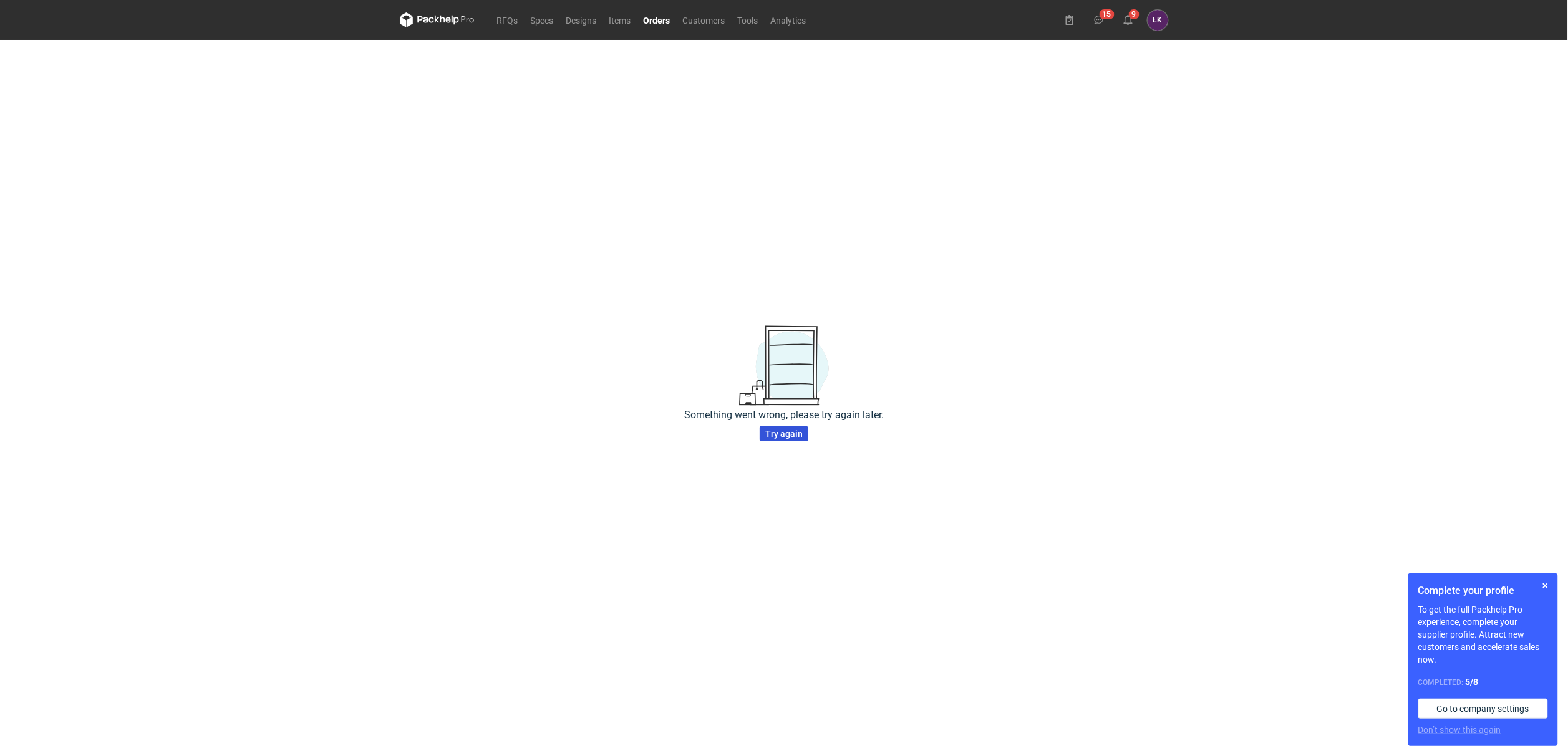
click at [785, 433] on span "Try again" at bounding box center [784, 434] width 37 height 9
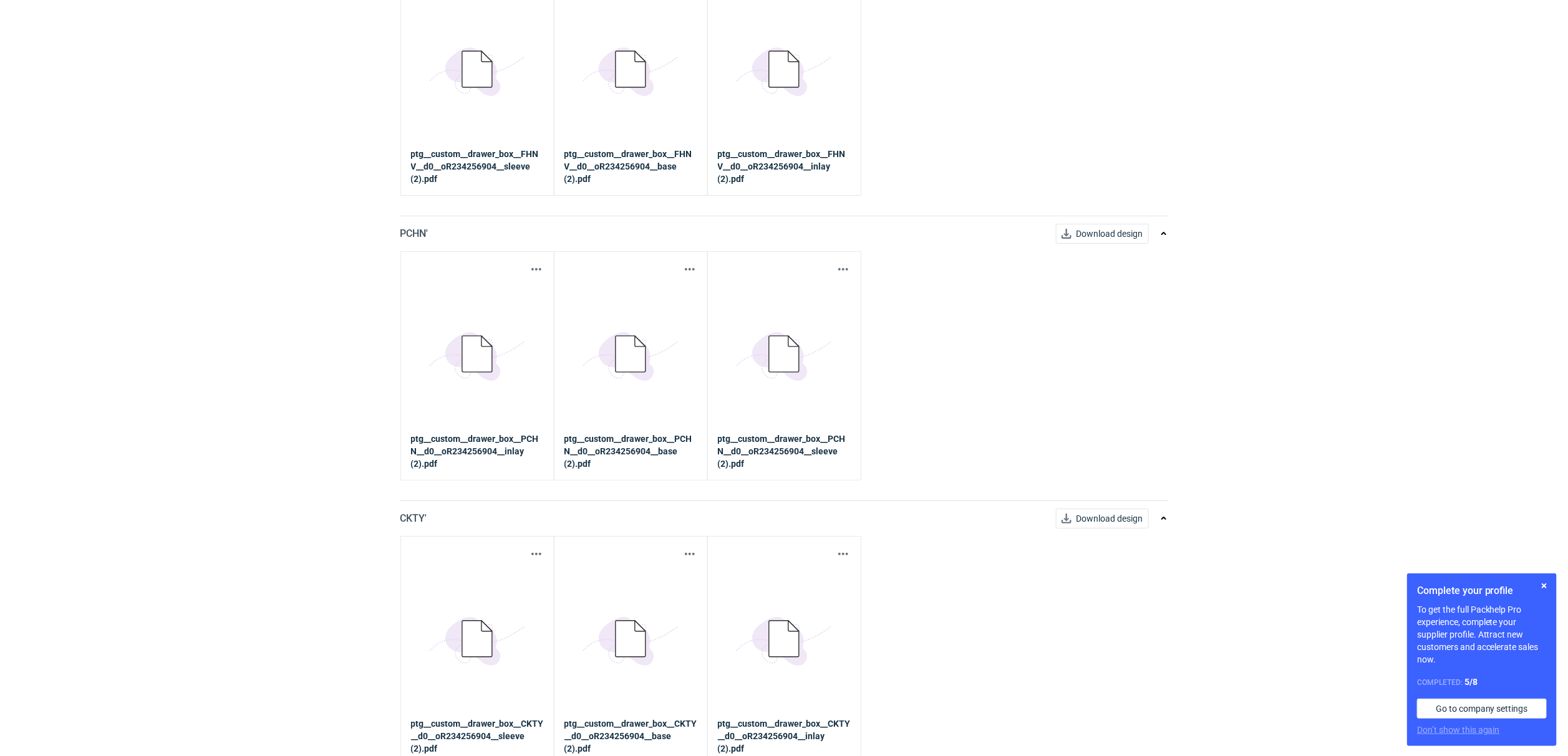
scroll to position [2525, 0]
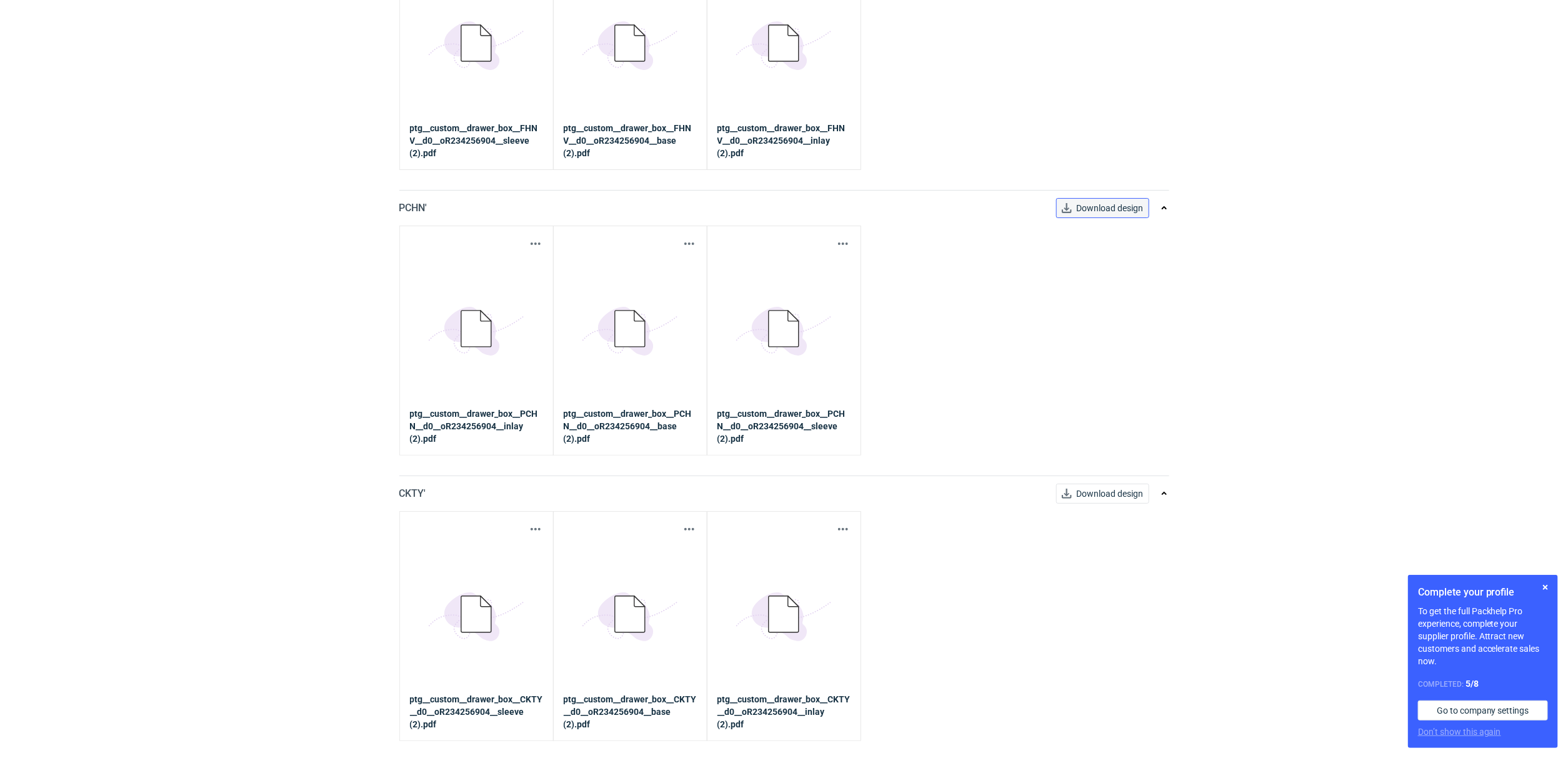
click at [1123, 207] on span "Download design" at bounding box center [1110, 208] width 67 height 9
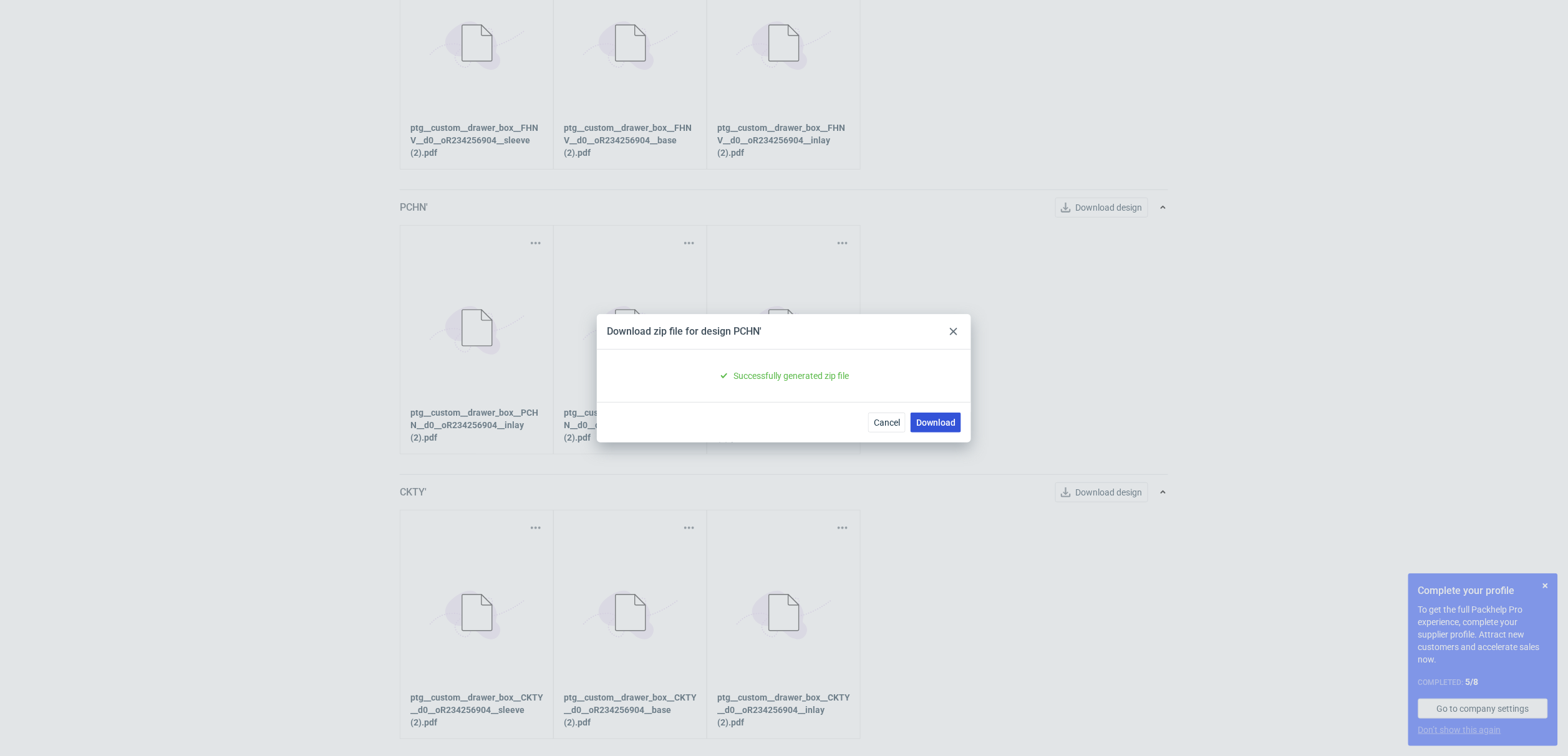
click at [941, 415] on div "Cancel Download" at bounding box center [784, 422] width 374 height 40
click at [941, 415] on link "Download" at bounding box center [936, 422] width 51 height 20
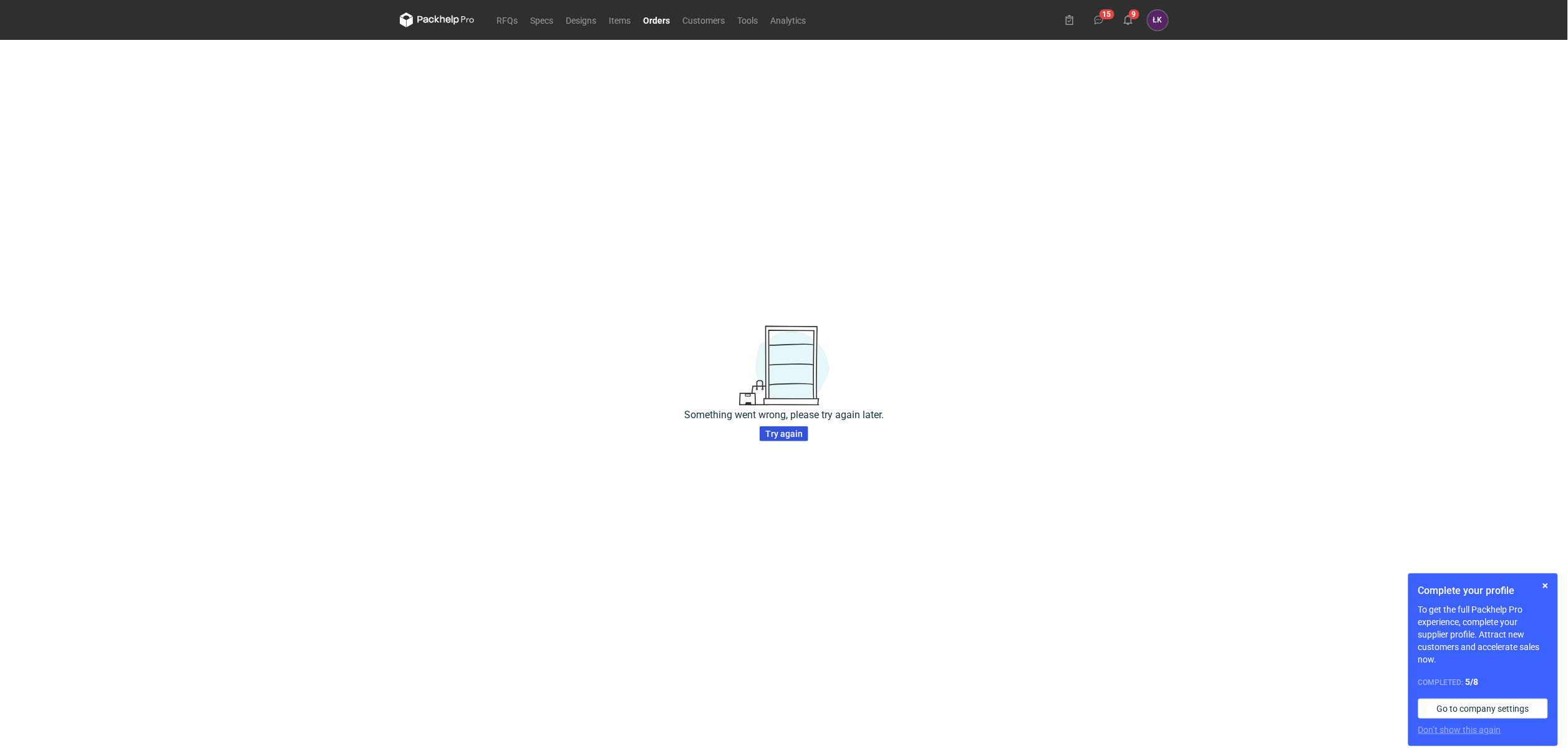
click at [788, 434] on span "Try again" at bounding box center [784, 434] width 37 height 9
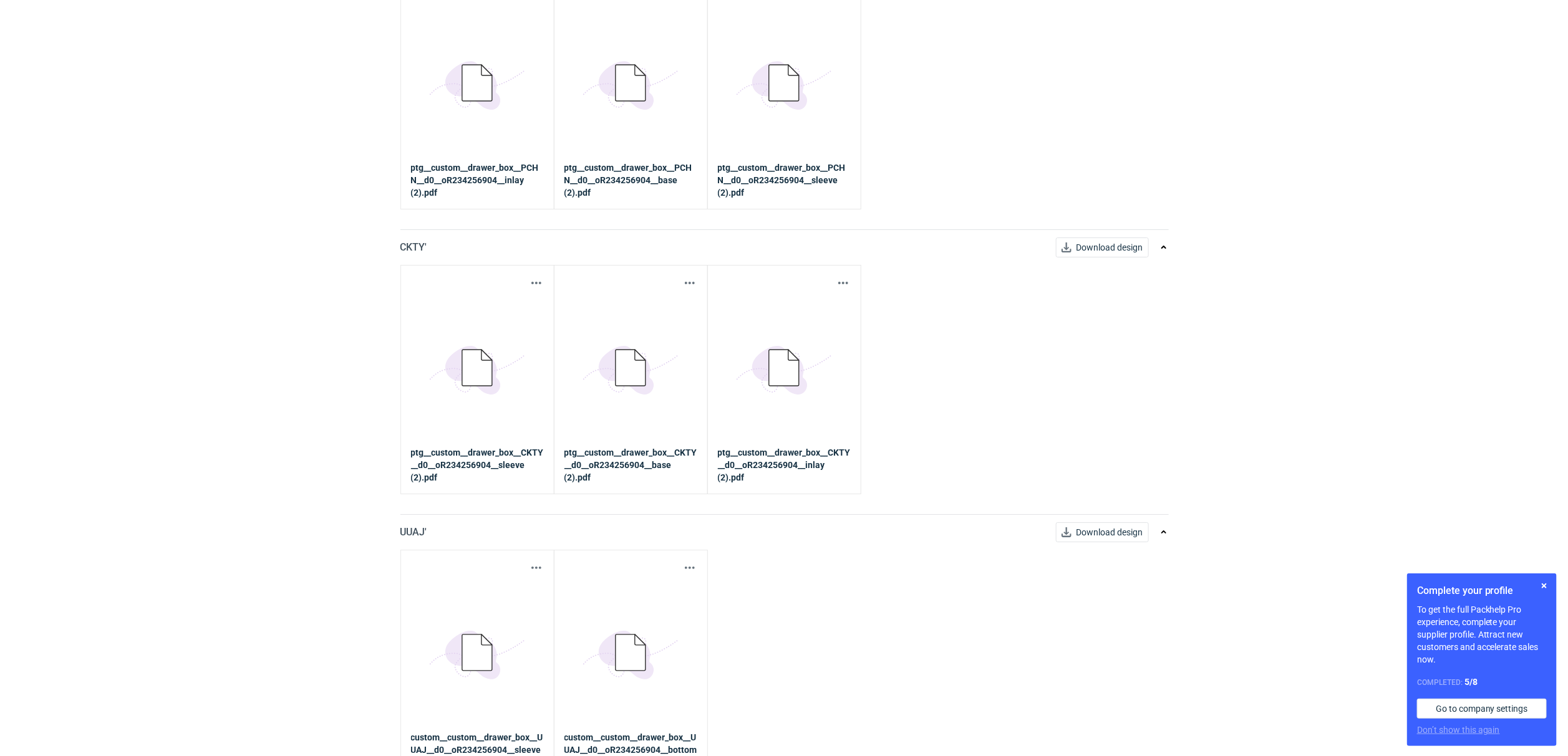
scroll to position [2798, 0]
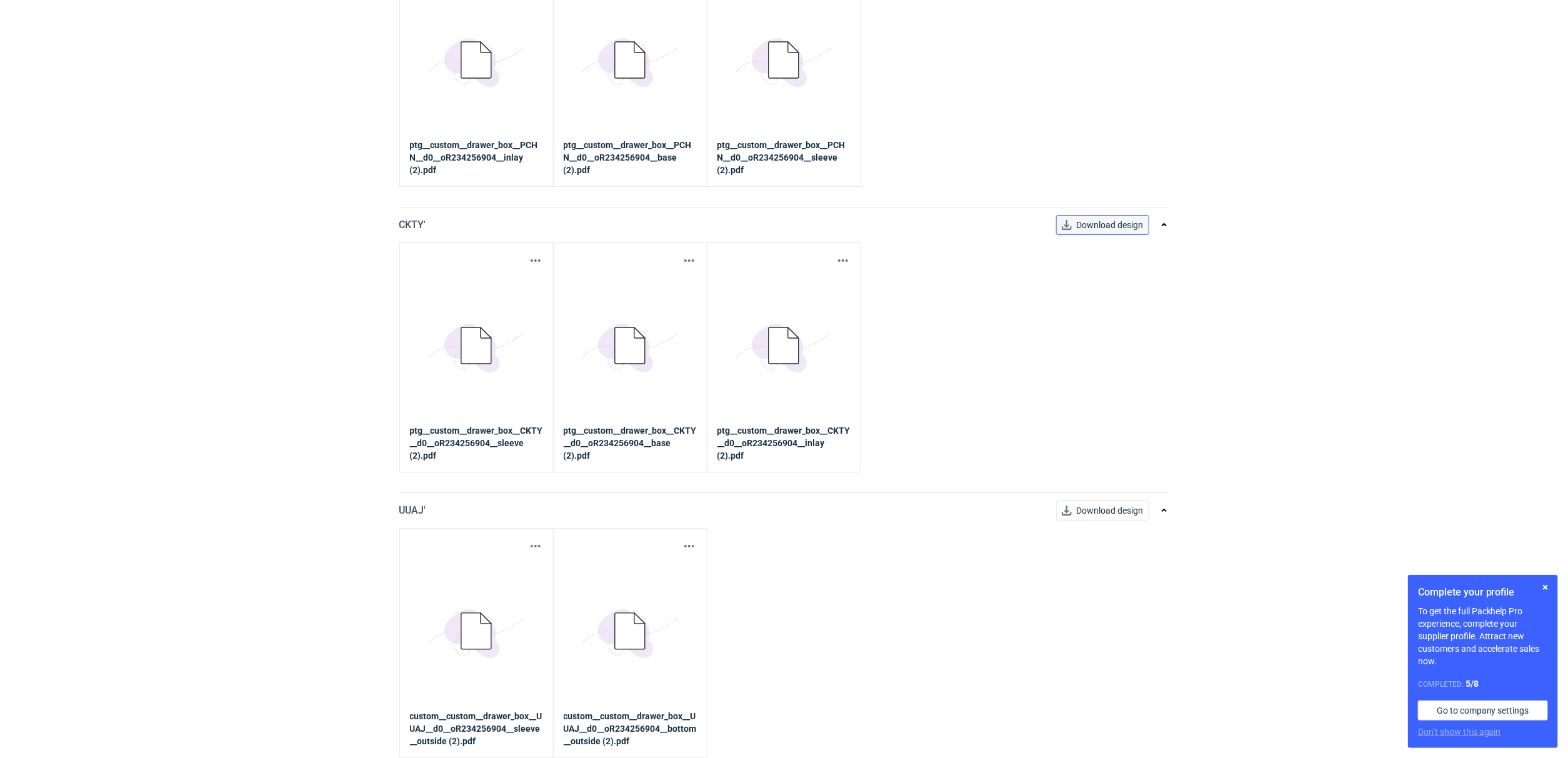
click at [1126, 223] on span "Download design" at bounding box center [1110, 225] width 67 height 9
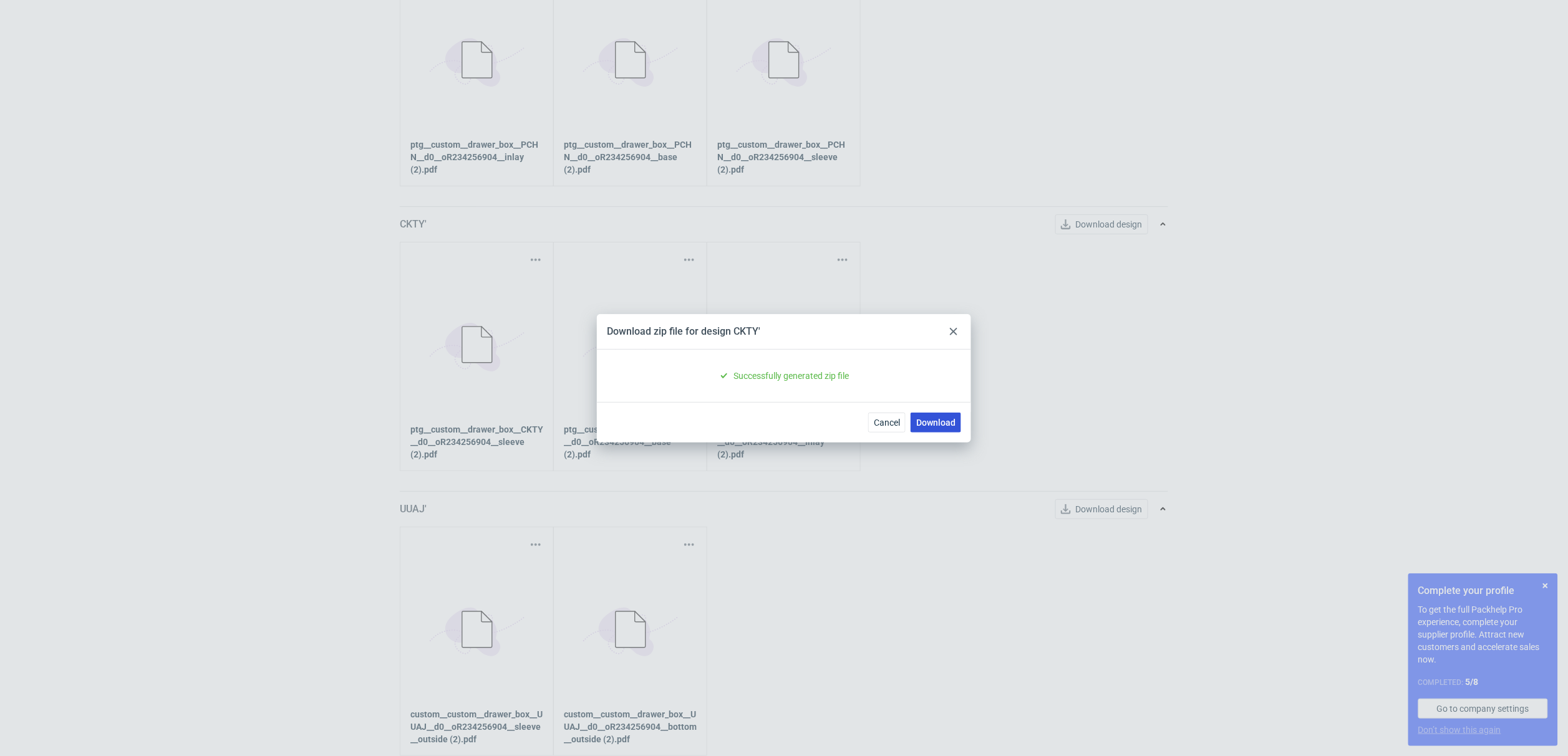
click at [943, 422] on link "Download" at bounding box center [936, 422] width 51 height 20
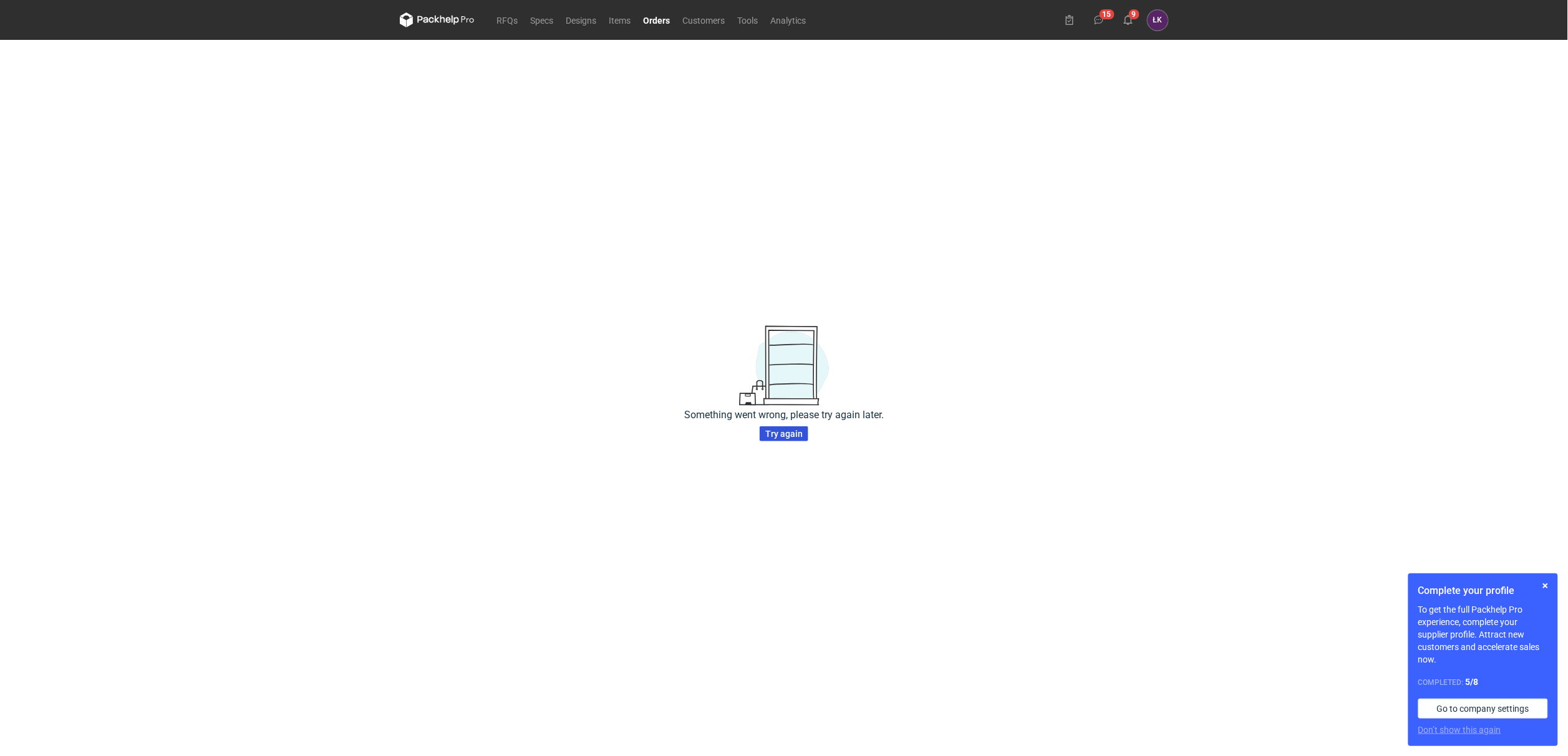
click at [781, 435] on span "Try again" at bounding box center [784, 434] width 37 height 9
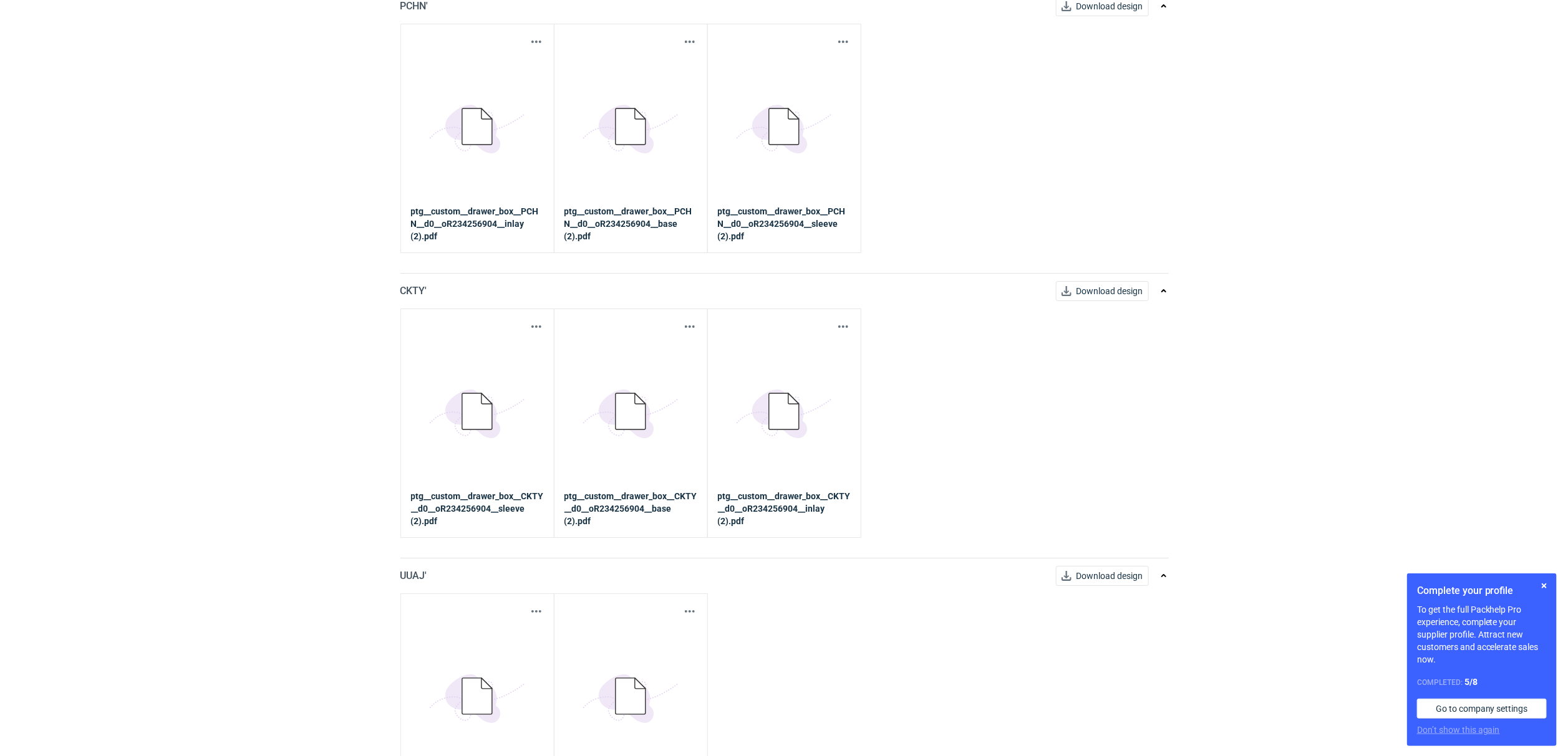
scroll to position [2798, 0]
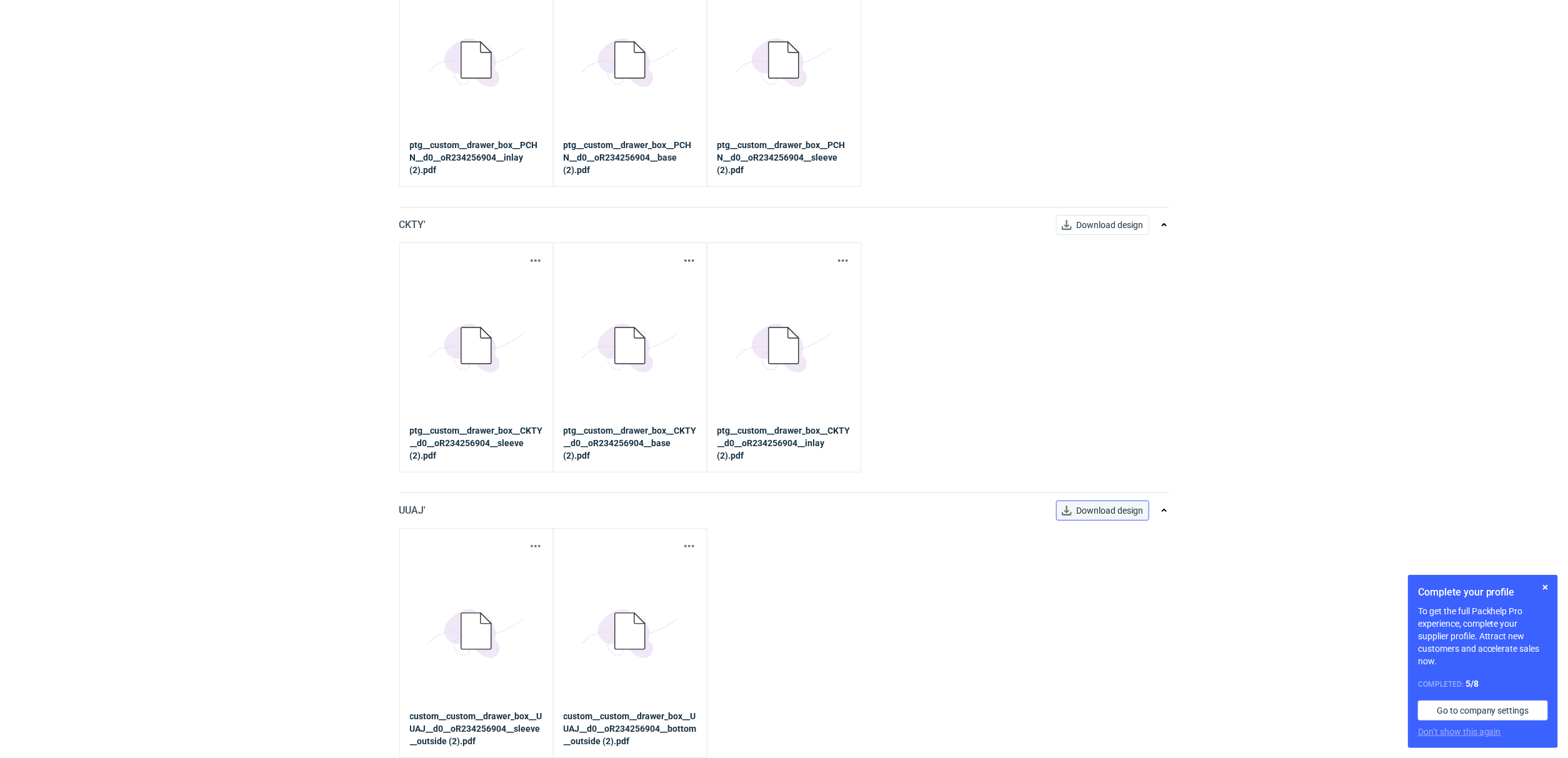
click at [1095, 508] on span "Download design" at bounding box center [1110, 511] width 67 height 9
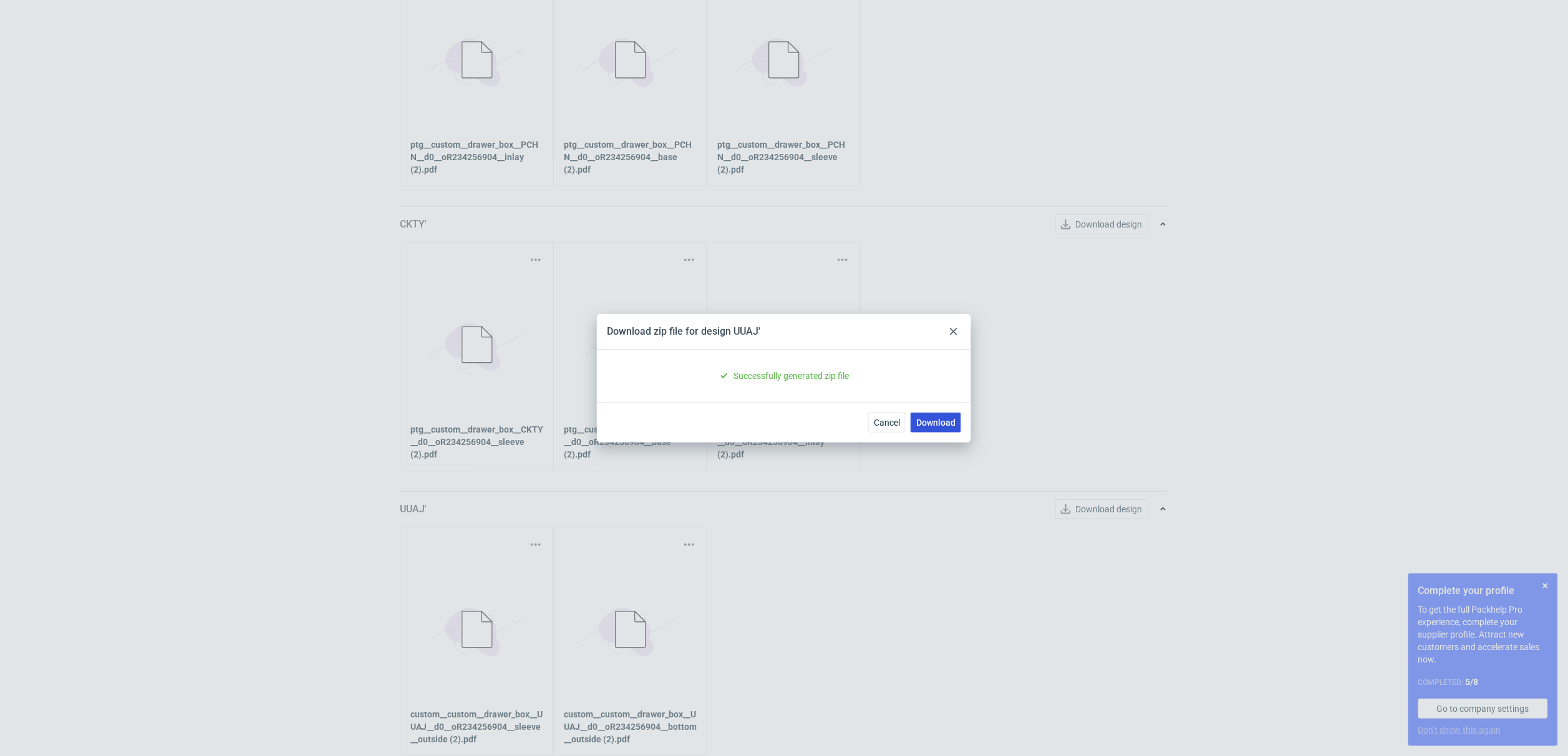
click at [947, 427] on link "Download" at bounding box center [936, 422] width 51 height 20
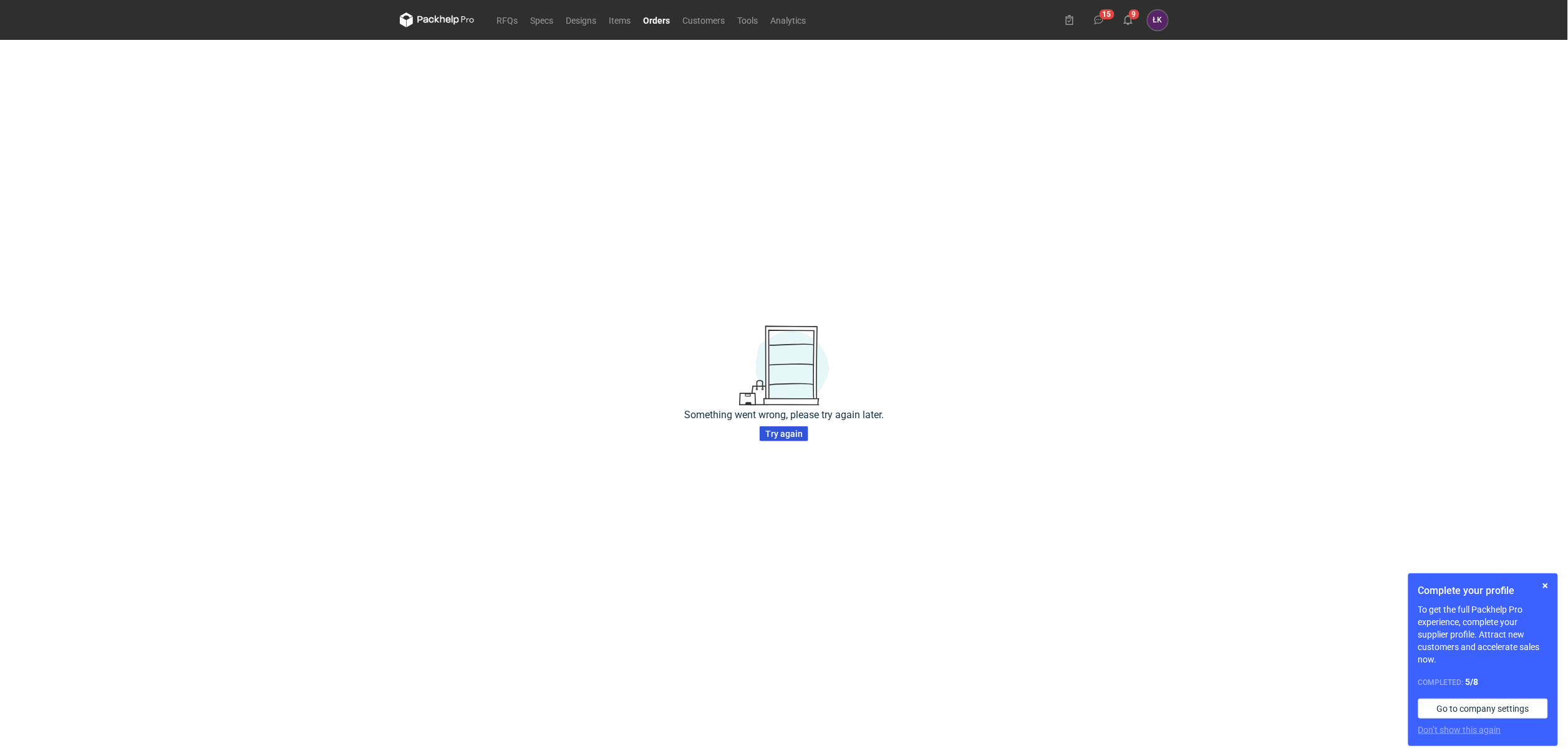
click at [795, 436] on span "Try again" at bounding box center [784, 434] width 37 height 9
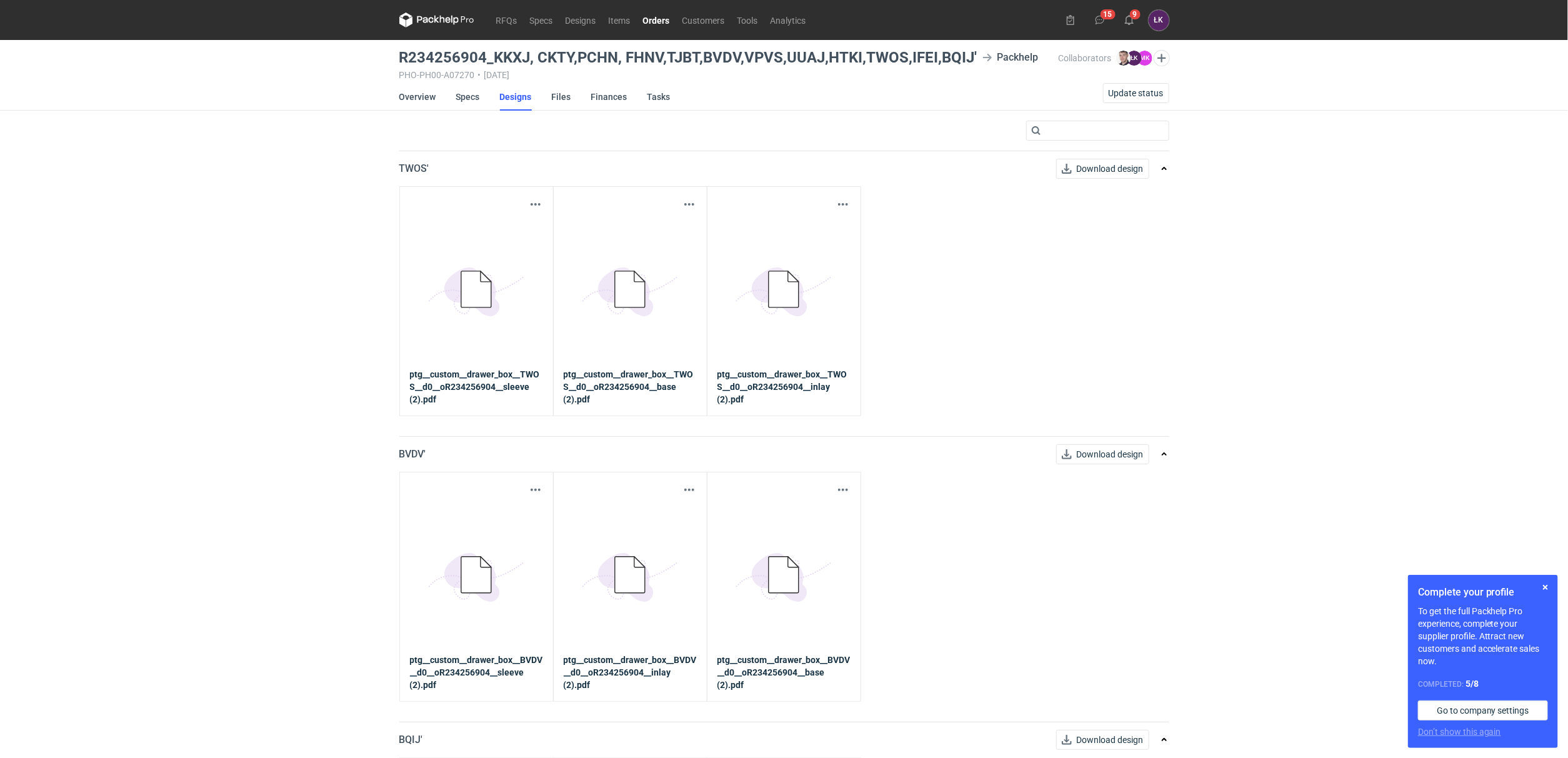
click at [211, 282] on div "RFQs Specs Designs Items Orders Customers Tools Analytics 15 9 ŁK Łukasz Kowals…" at bounding box center [784, 379] width 1568 height 758
drag, startPoint x: 264, startPoint y: 265, endPoint x: 498, endPoint y: 276, distance: 234.3
click at [498, 276] on div "RFQs Specs Designs Items Orders Customers Tools Analytics 15 9 ŁK Łukasz Kowals…" at bounding box center [784, 379] width 1568 height 758
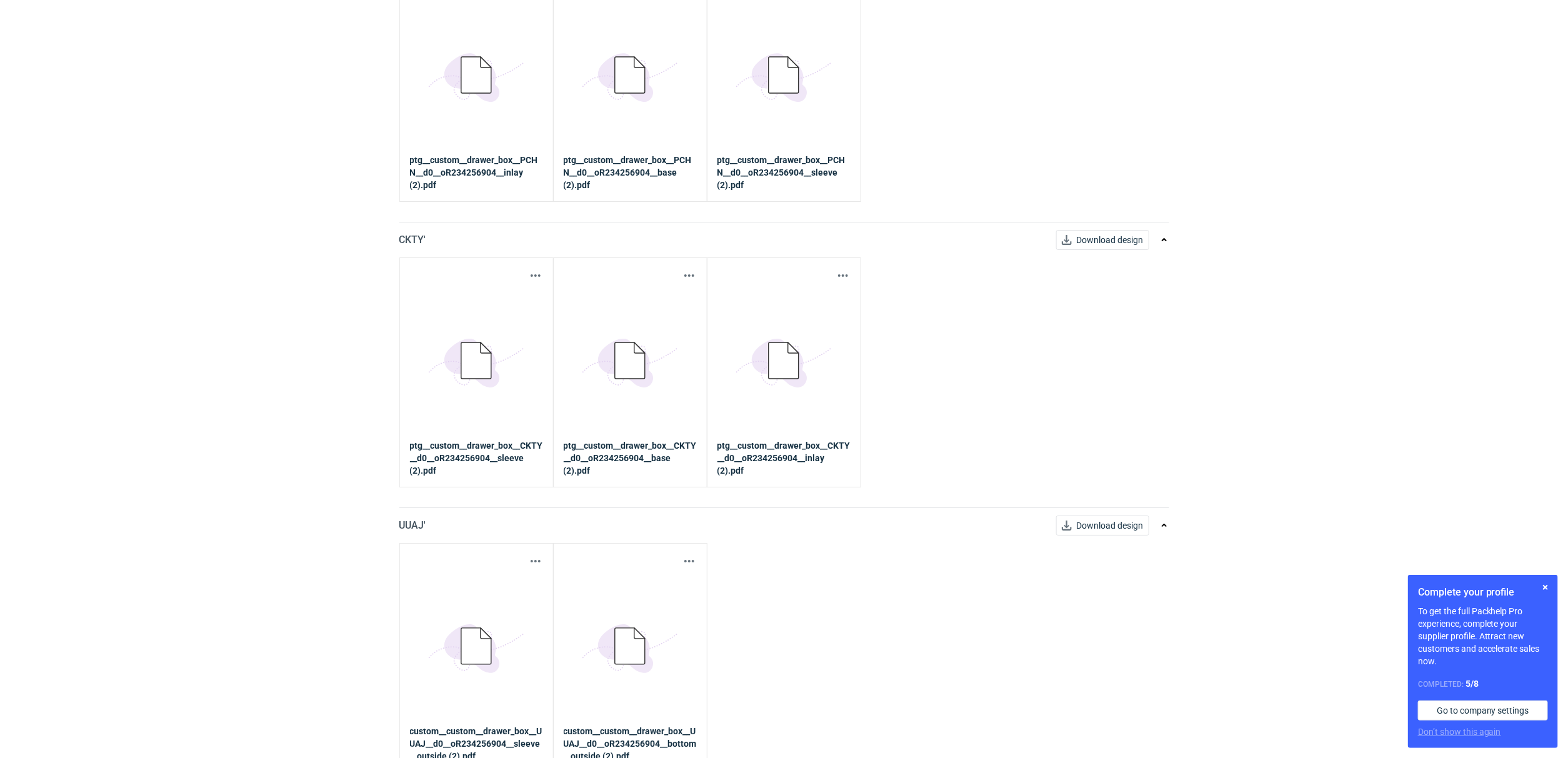
scroll to position [2806, 0]
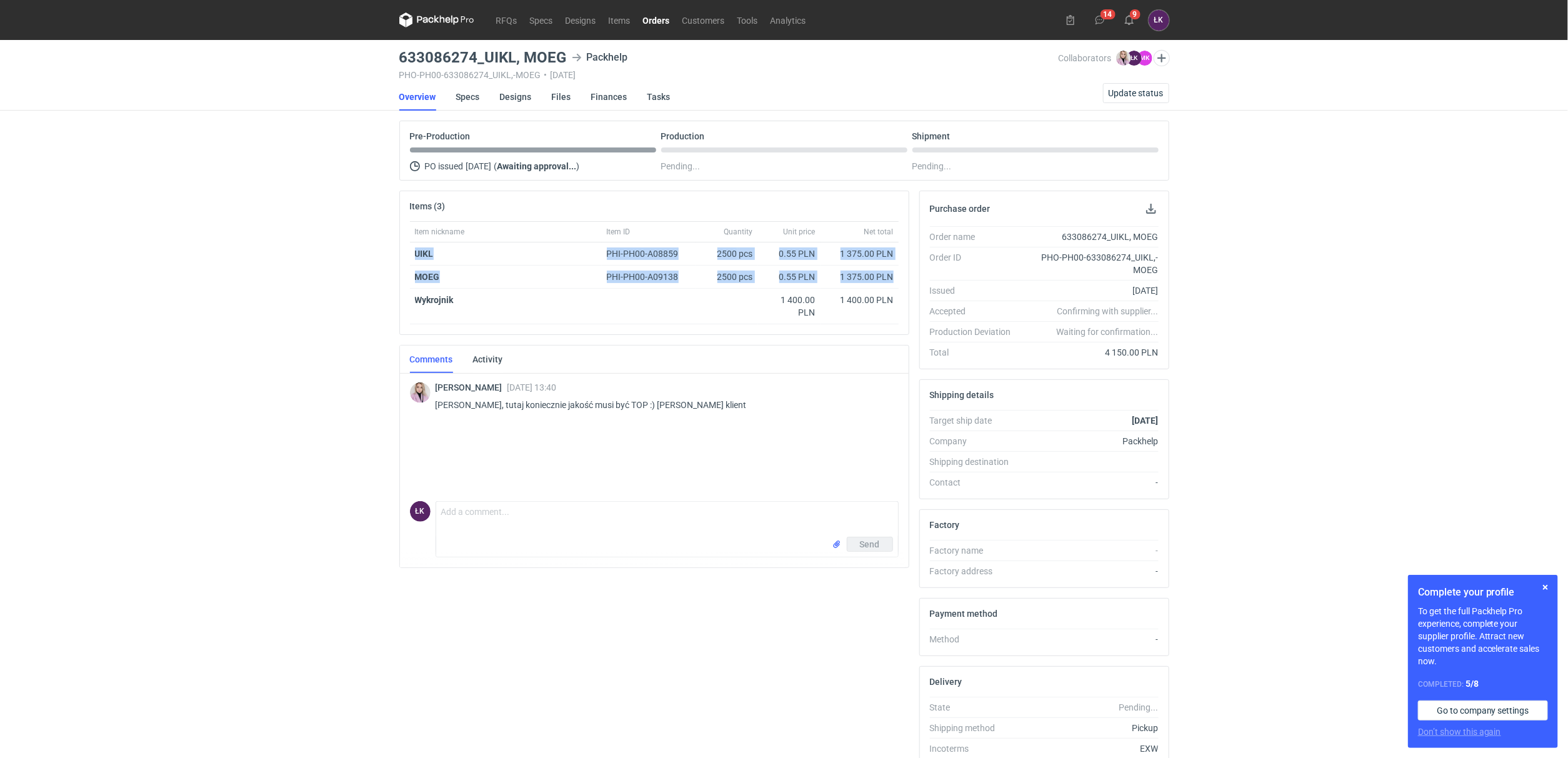
drag, startPoint x: 412, startPoint y: 249, endPoint x: 901, endPoint y: 281, distance: 490.0
click at [901, 281] on div "Item nickname Item ID Quantity Unit price Net total UIKL PHI-PH00-A08859 2500 p…" at bounding box center [654, 278] width 509 height 113
copy div "UIKL PHI-PH00-A08859 2500 pcs 0.55 PLN 1 375.00 PLN MOEG PHI-PH00-A09138 2500 p…"
click at [226, 414] on div "RFQs Specs Designs Items Orders Customers Tools Analytics 14 9 ŁK Łukasz Kowals…" at bounding box center [784, 379] width 1568 height 758
click at [512, 98] on link "Designs" at bounding box center [515, 96] width 32 height 27
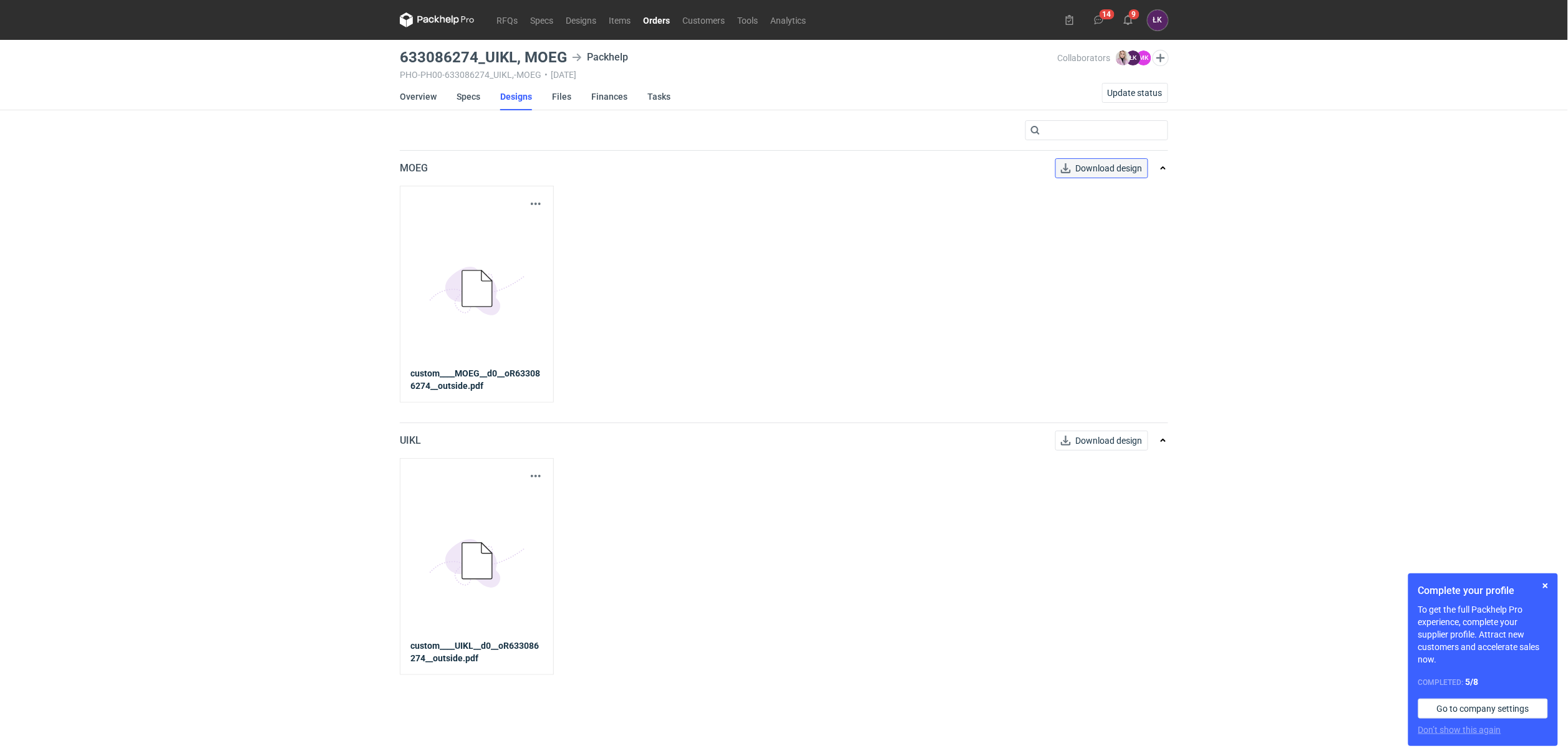
click at [1112, 164] on span "Download design" at bounding box center [1109, 169] width 67 height 9
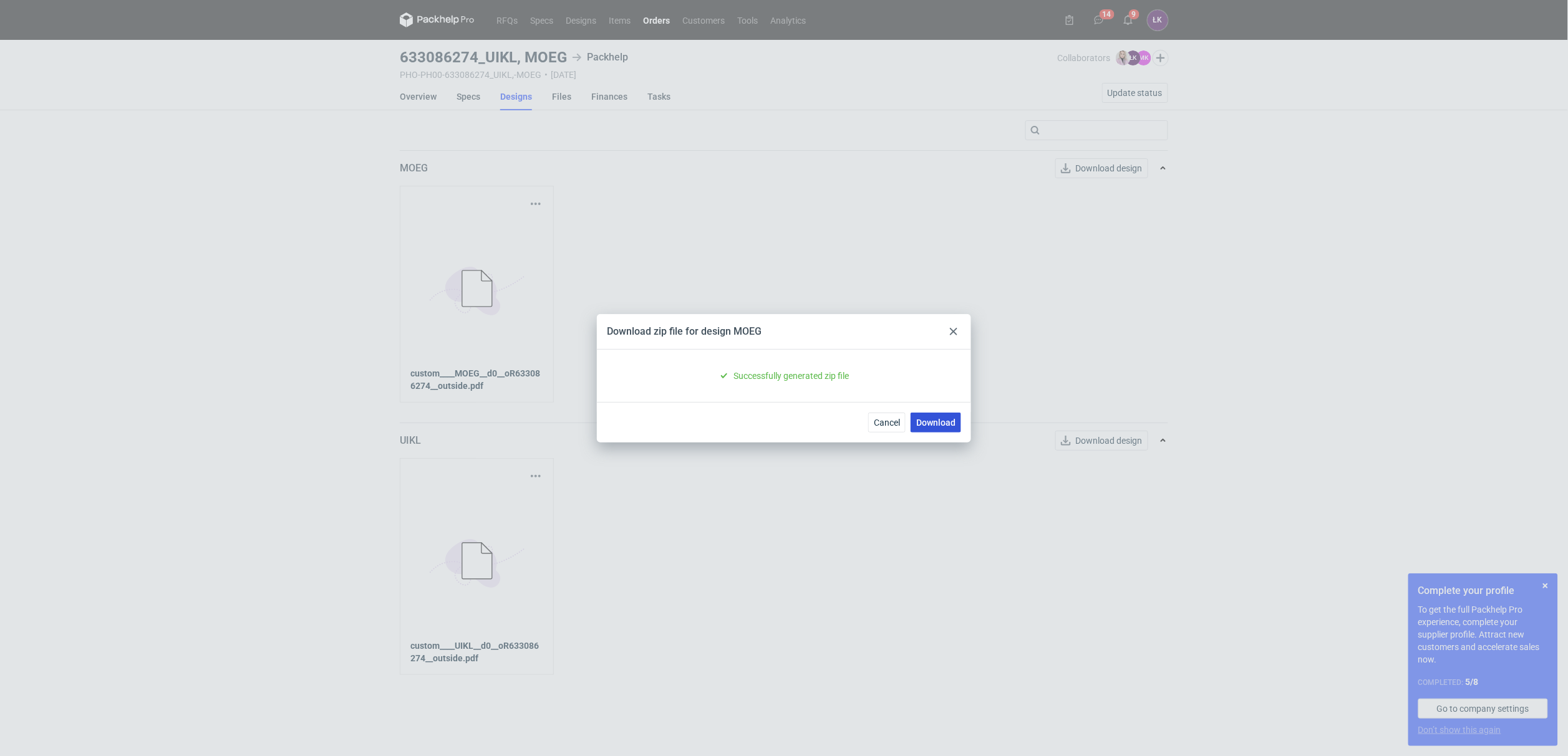
click at [935, 420] on link "Download" at bounding box center [936, 422] width 51 height 20
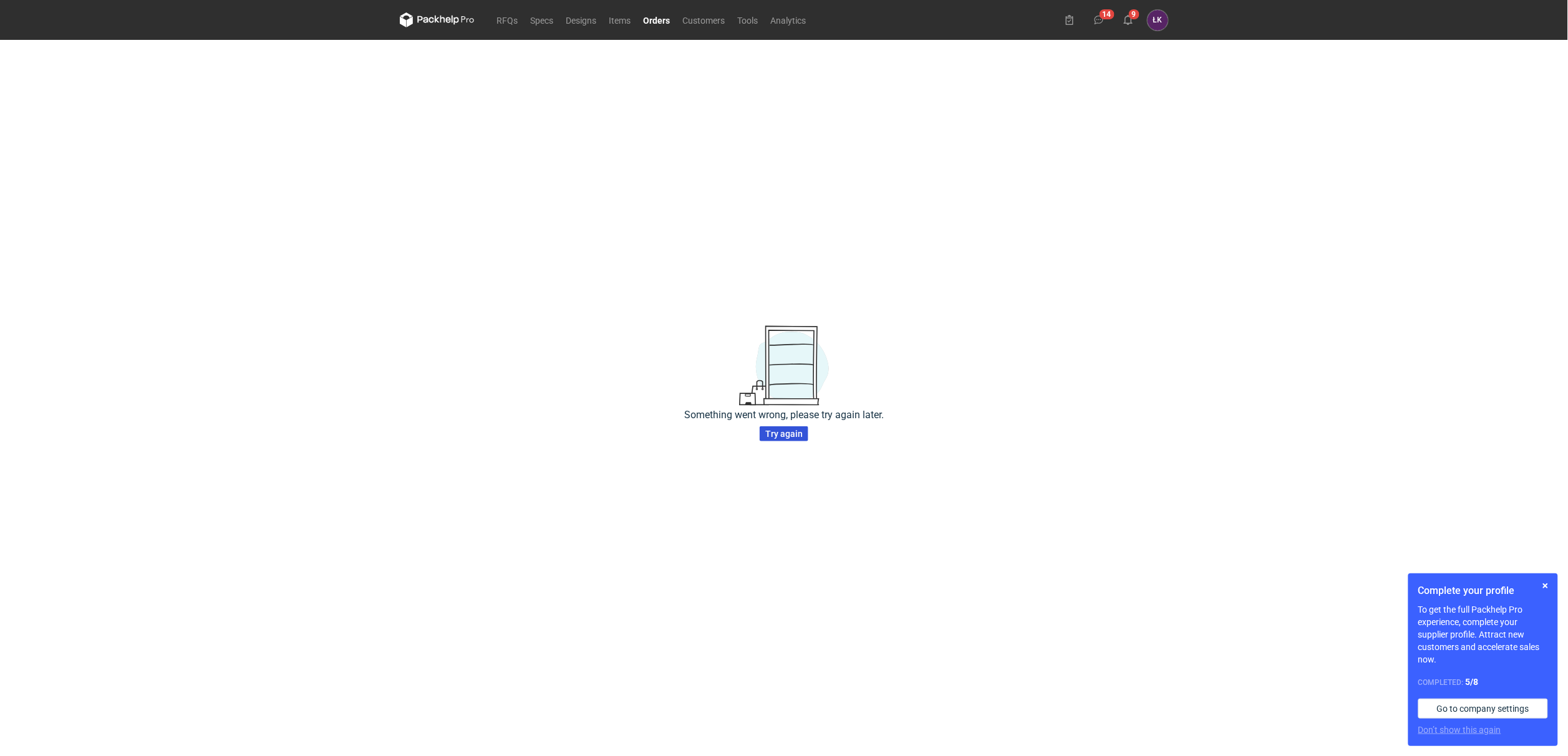
click at [783, 433] on span "Try again" at bounding box center [784, 434] width 37 height 9
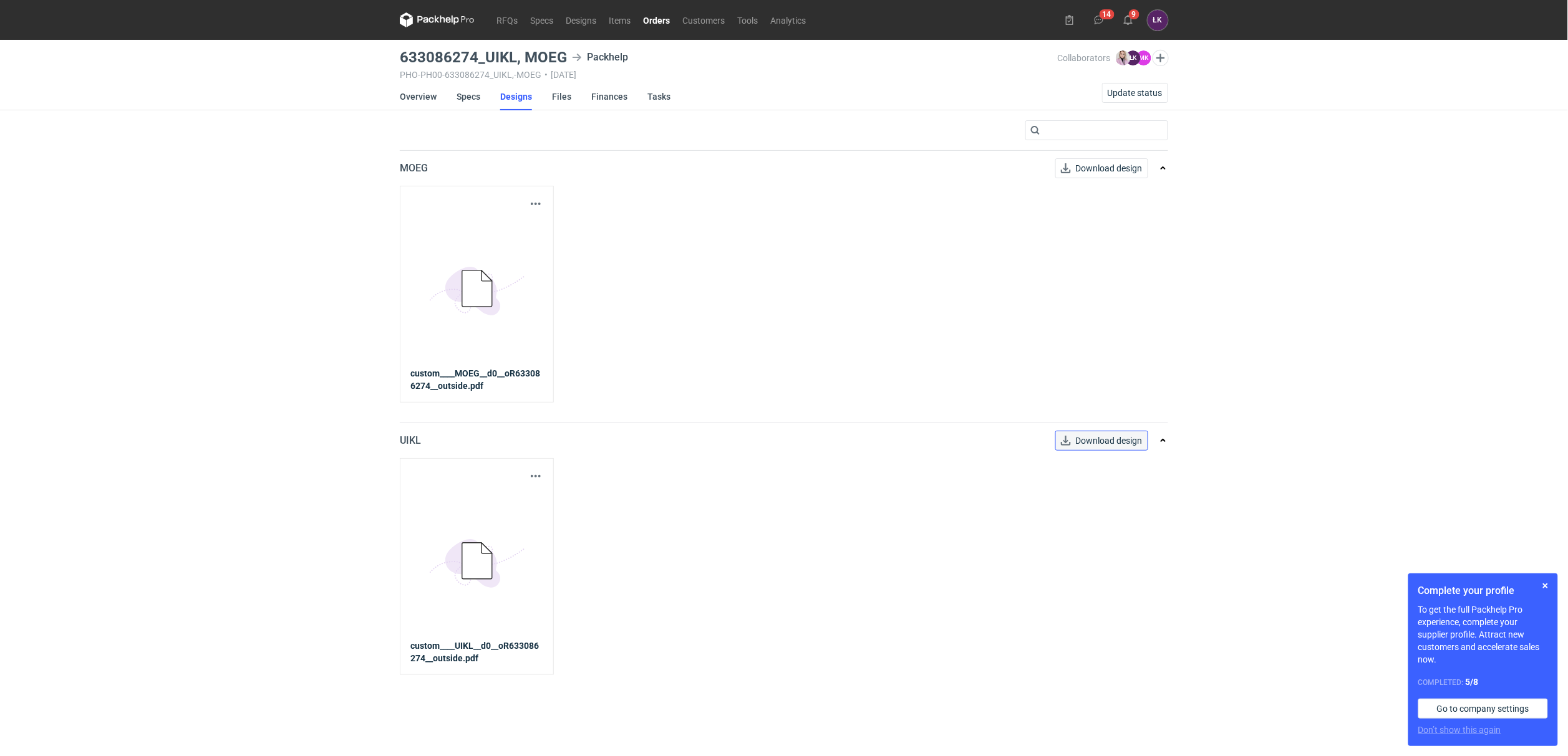
click at [1127, 438] on span "Download design" at bounding box center [1109, 441] width 67 height 9
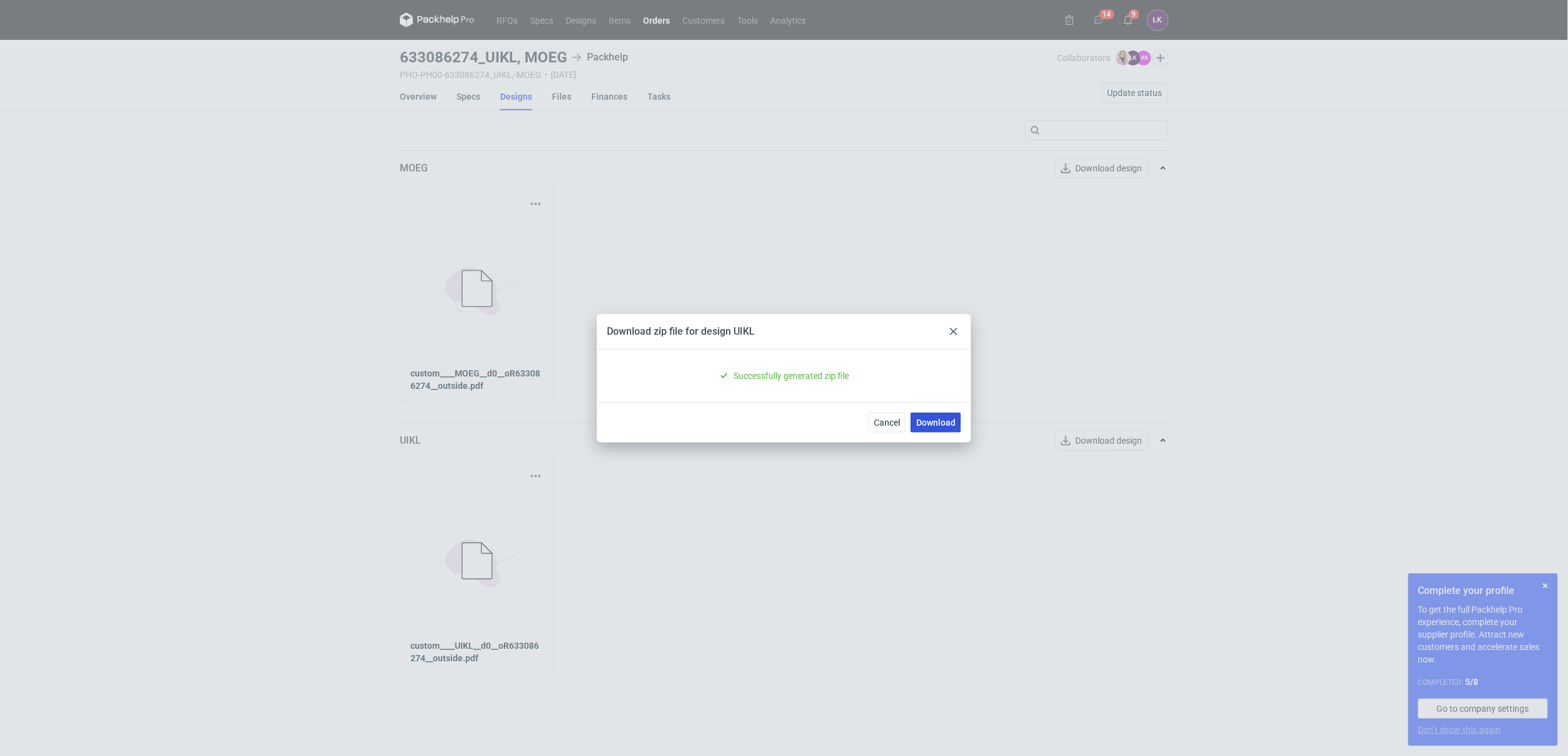
click at [945, 429] on link "Download" at bounding box center [936, 422] width 51 height 20
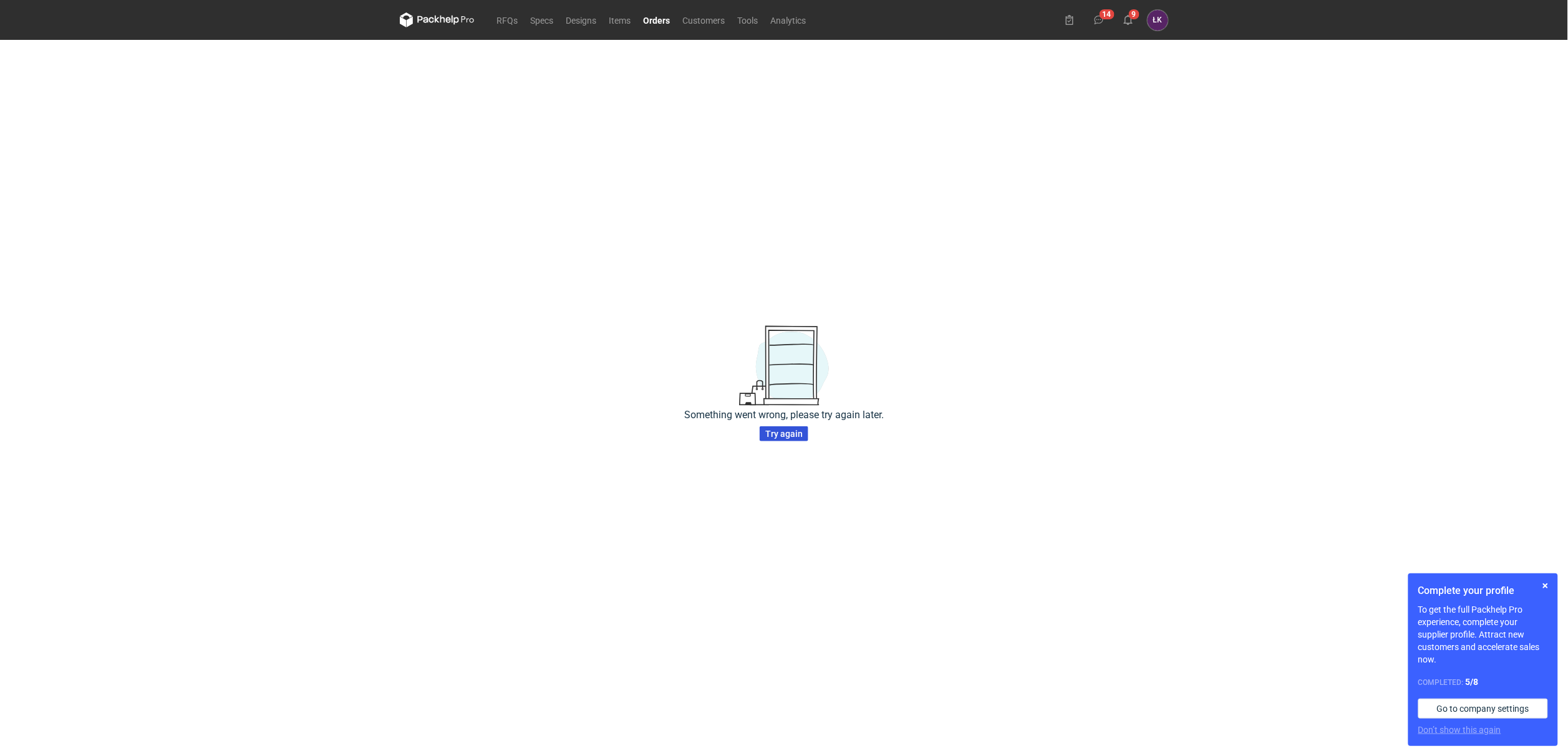
click at [778, 433] on span "Try again" at bounding box center [784, 434] width 37 height 9
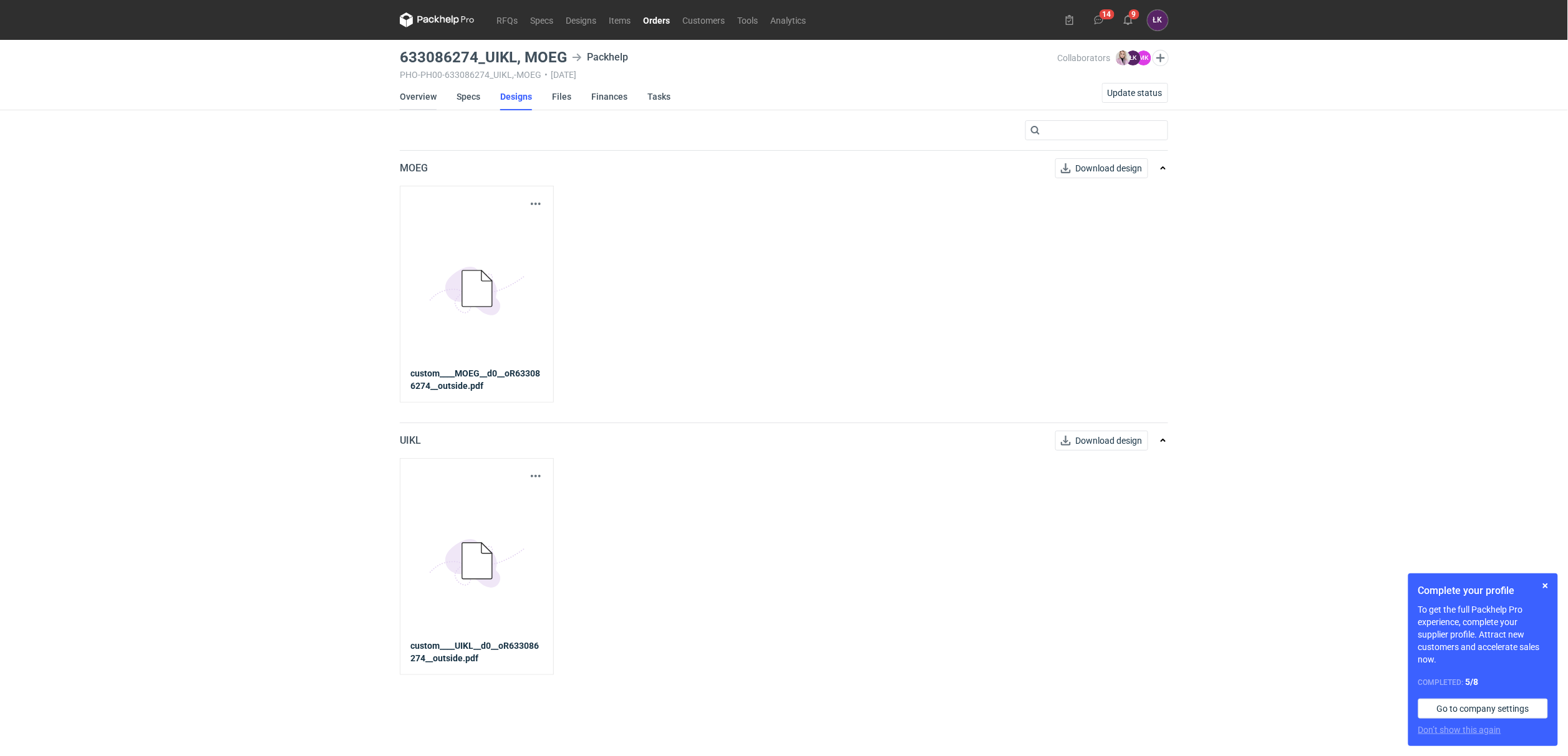
click at [421, 102] on link "Overview" at bounding box center [418, 96] width 37 height 27
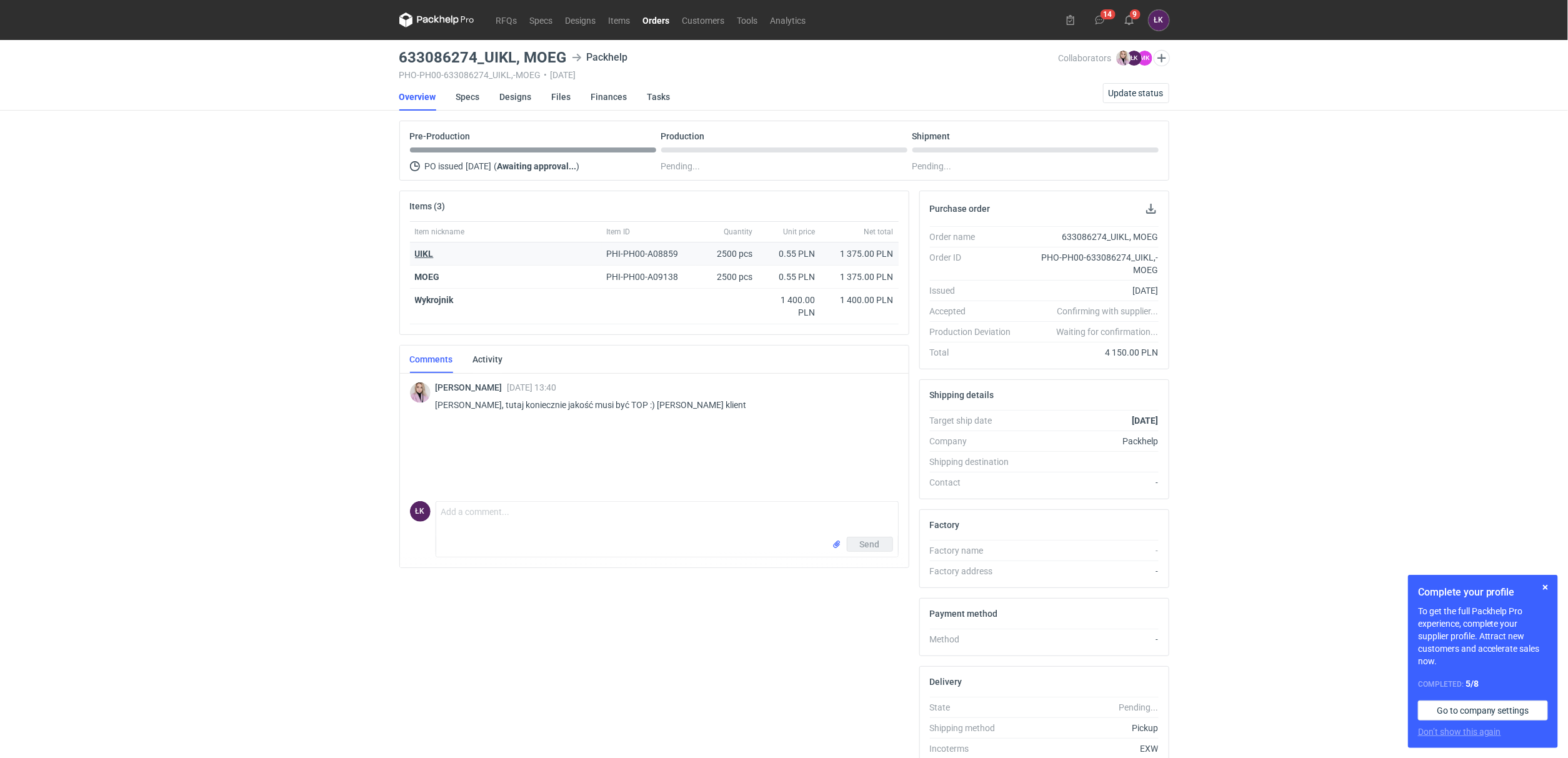
click at [422, 257] on strong "UIKL" at bounding box center [425, 254] width 19 height 10
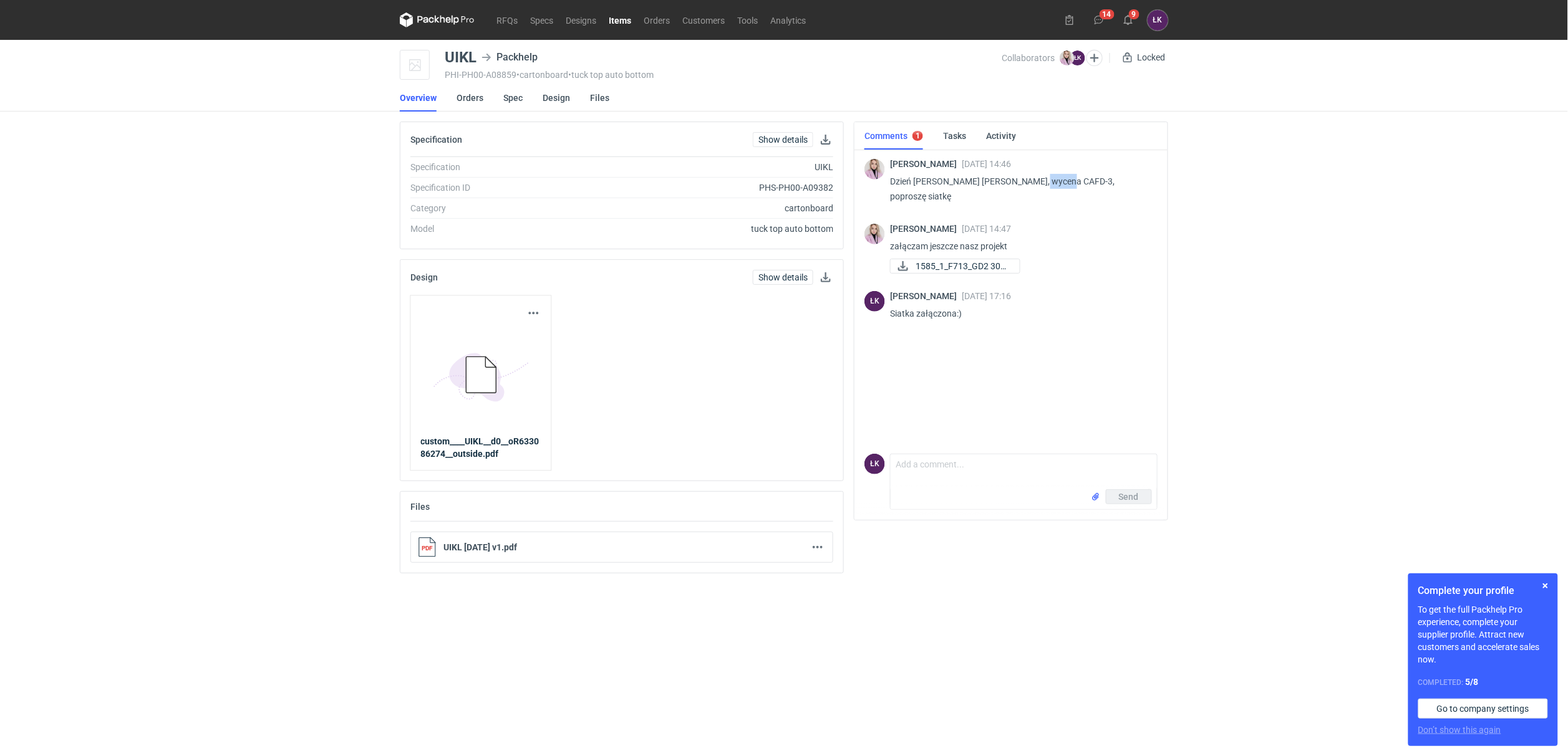
drag, startPoint x: 1031, startPoint y: 180, endPoint x: 1058, endPoint y: 180, distance: 27.0
click at [1058, 180] on p "Dzień dobry Panie Łukaszu, wycena CAFD-3, poproszę siatkę" at bounding box center [1018, 188] width 258 height 30
copy p "CAFD-3"
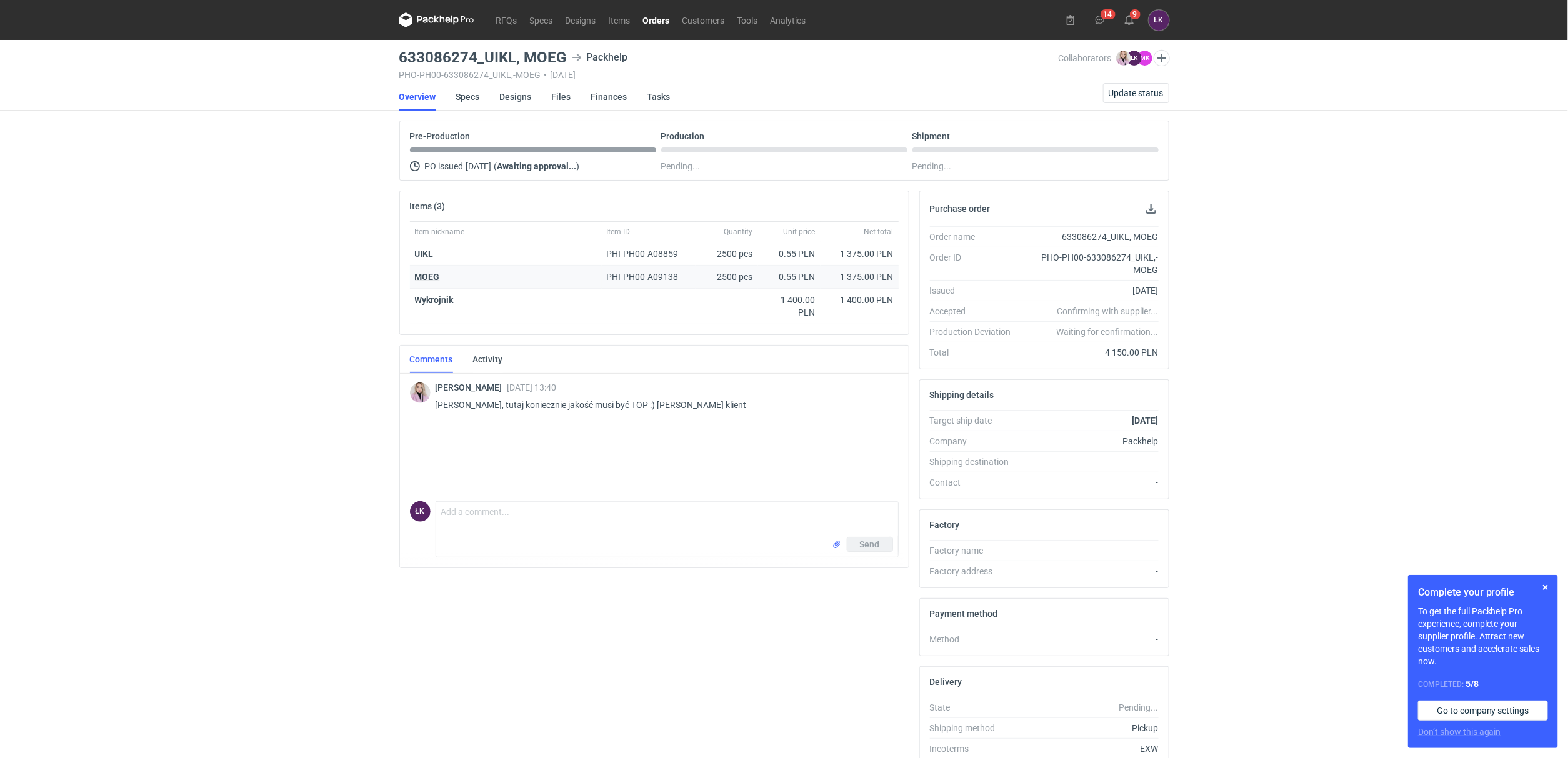
click at [429, 282] on strong "MOEG" at bounding box center [428, 277] width 25 height 10
click at [427, 260] on div "UIKL" at bounding box center [506, 254] width 182 height 12
click at [426, 254] on strong "UIKL" at bounding box center [425, 254] width 19 height 10
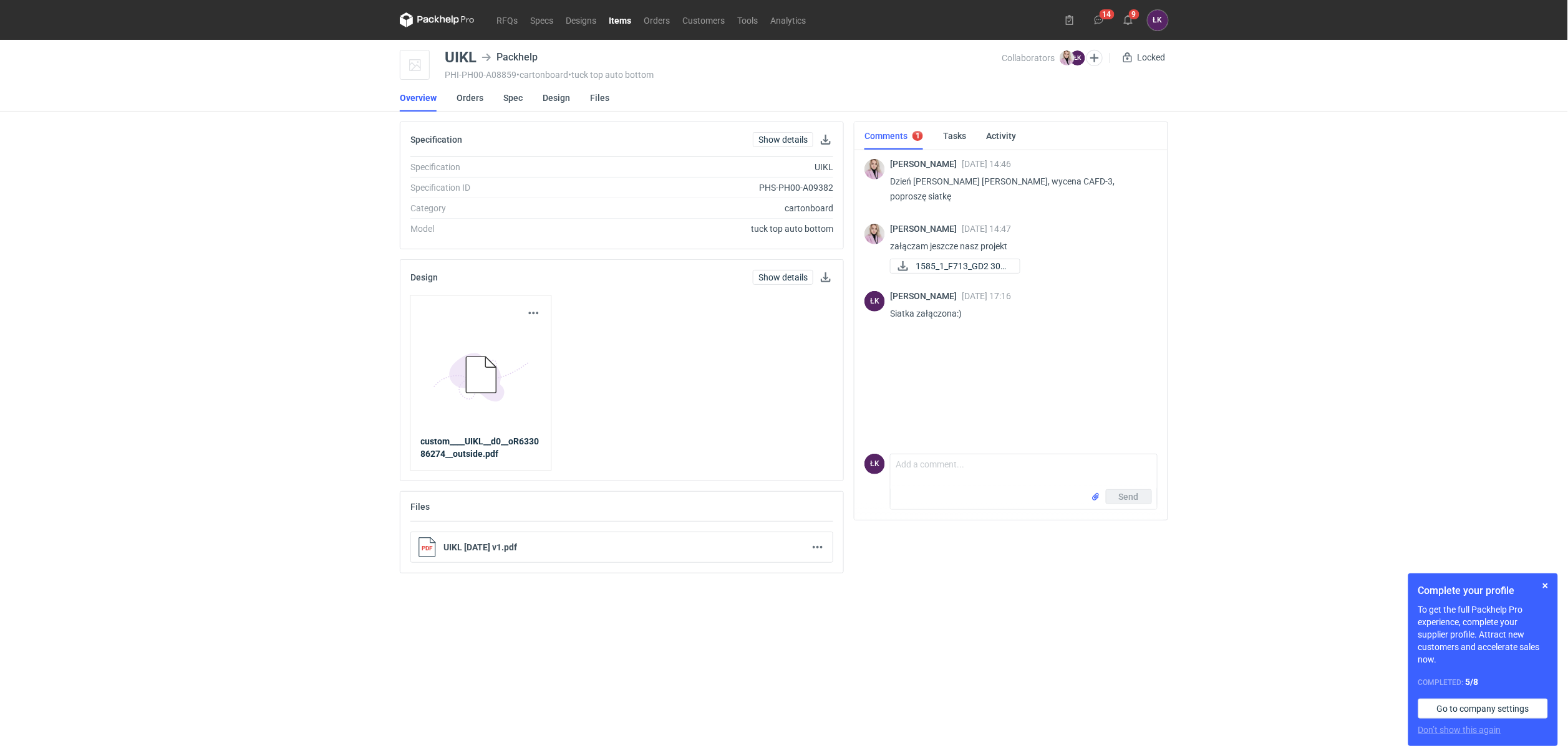
drag, startPoint x: 556, startPoint y: 552, endPoint x: 440, endPoint y: 552, distance: 116.0
click at [440, 552] on div "6D97019A-3C27-4259-BC51-77F85F00AE89 PDF UIKL 2025-07-30 v1.pdf Download" at bounding box center [621, 547] width 423 height 32
click at [820, 554] on button "button" at bounding box center [817, 547] width 15 height 15
click at [742, 581] on link "Download" at bounding box center [763, 576] width 114 height 20
click at [197, 406] on div "RFQs Specs Designs Items Orders Customers Tools Analytics 14 9 ŁK Łukasz Kowals…" at bounding box center [784, 378] width 1568 height 756
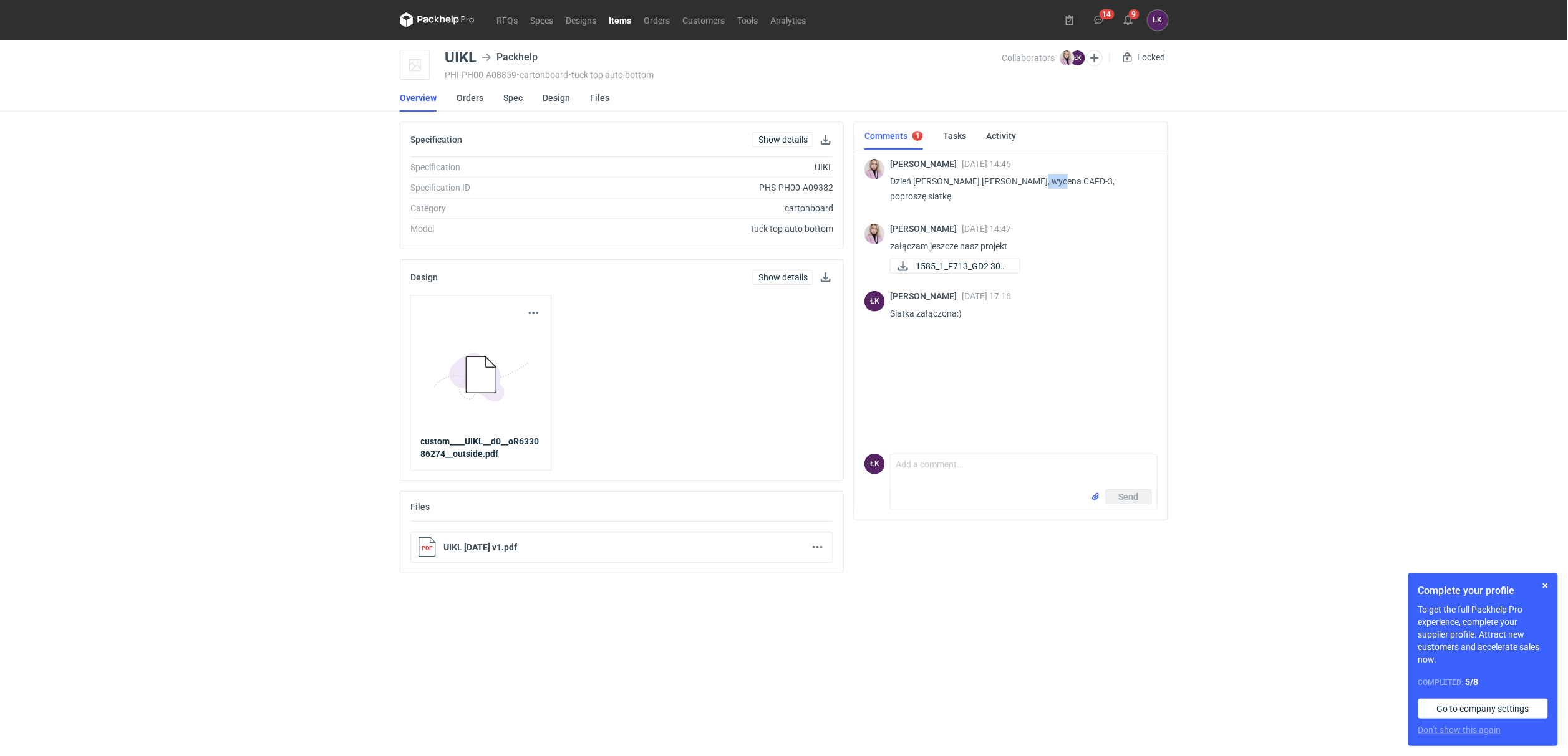
drag, startPoint x: 1029, startPoint y: 180, endPoint x: 1049, endPoint y: 179, distance: 20.0
click at [1049, 179] on p "Dzień dobry Panie Łukaszu, wycena CAFD-3, poproszę siatkę" at bounding box center [1018, 188] width 258 height 30
copy p "CAFD"
drag, startPoint x: 1306, startPoint y: 205, endPoint x: 1311, endPoint y: 188, distance: 17.7
click at [1307, 202] on div "RFQs Specs Designs Items Orders Customers Tools Analytics 14 9 ŁK Łukasz Kowals…" at bounding box center [784, 378] width 1568 height 756
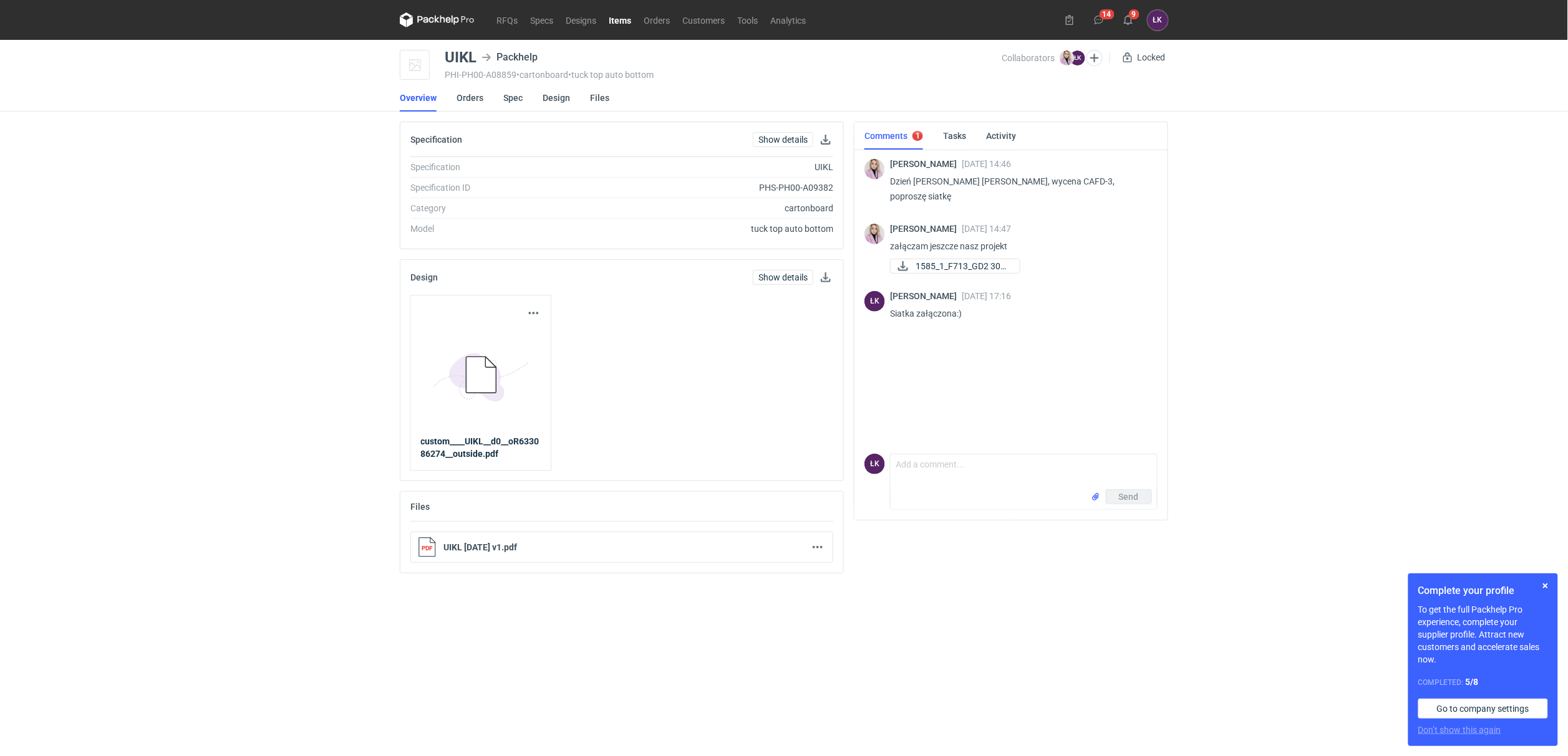
click at [1214, 455] on div "RFQs Specs Designs Items Orders Customers Tools Analytics 14 9 ŁK Łukasz Kowals…" at bounding box center [784, 378] width 1568 height 756
click at [189, 334] on div "RFQs Specs Designs Items Orders Customers Tools Analytics 14 9 ŁK Łukasz Kowals…" at bounding box center [784, 378] width 1568 height 756
click at [324, 376] on div "RFQs Specs Designs Items Orders Customers Tools Analytics 14 9 ŁK Łukasz Kowals…" at bounding box center [784, 378] width 1568 height 756
click at [1263, 227] on div "RFQs Specs Designs Items Orders Customers Tools Analytics 14 9 ŁK Łukasz Kowals…" at bounding box center [784, 378] width 1568 height 756
click at [469, 93] on link "Orders" at bounding box center [470, 98] width 27 height 27
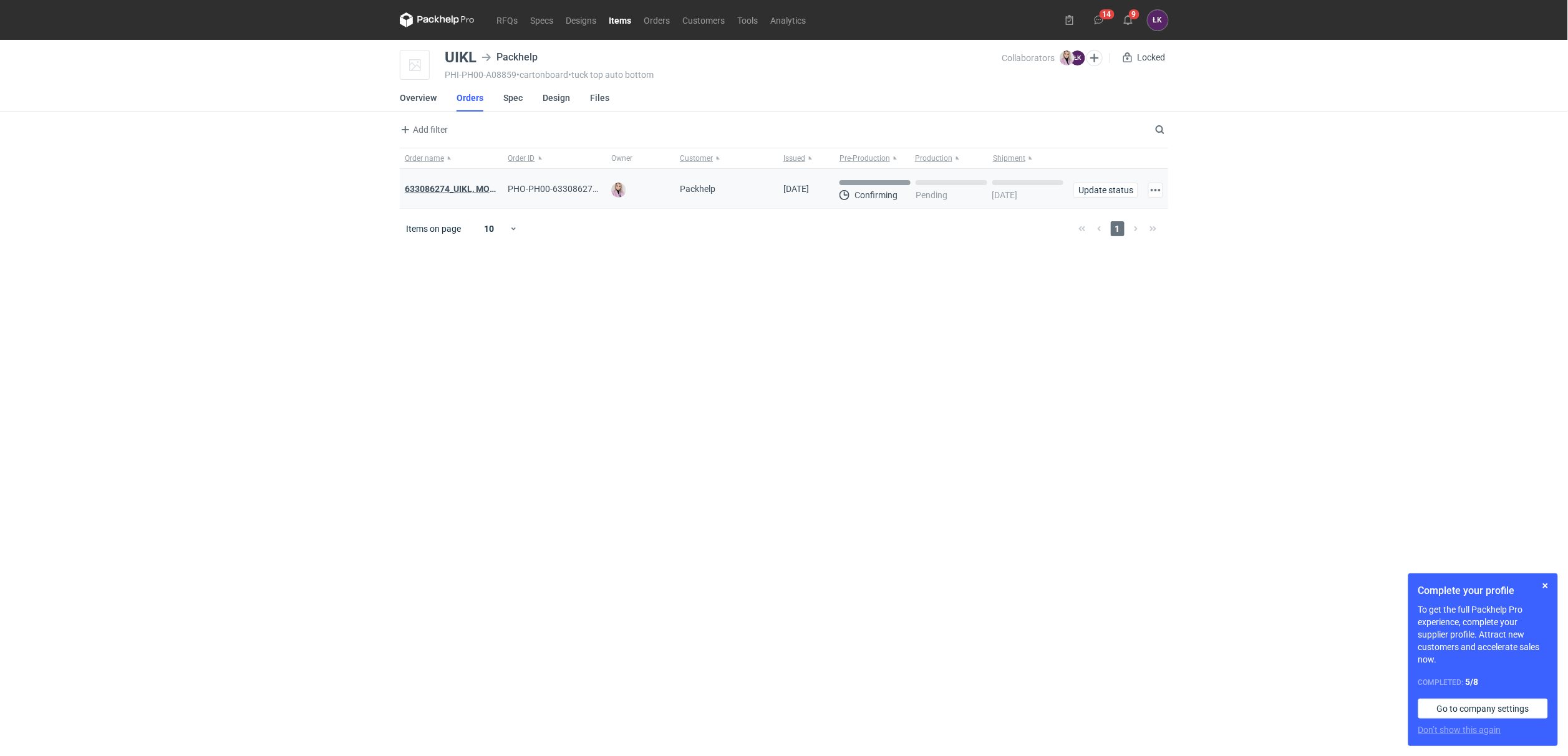
click at [445, 193] on strong "633086274_UIKL, MOEG" at bounding box center [453, 189] width 96 height 10
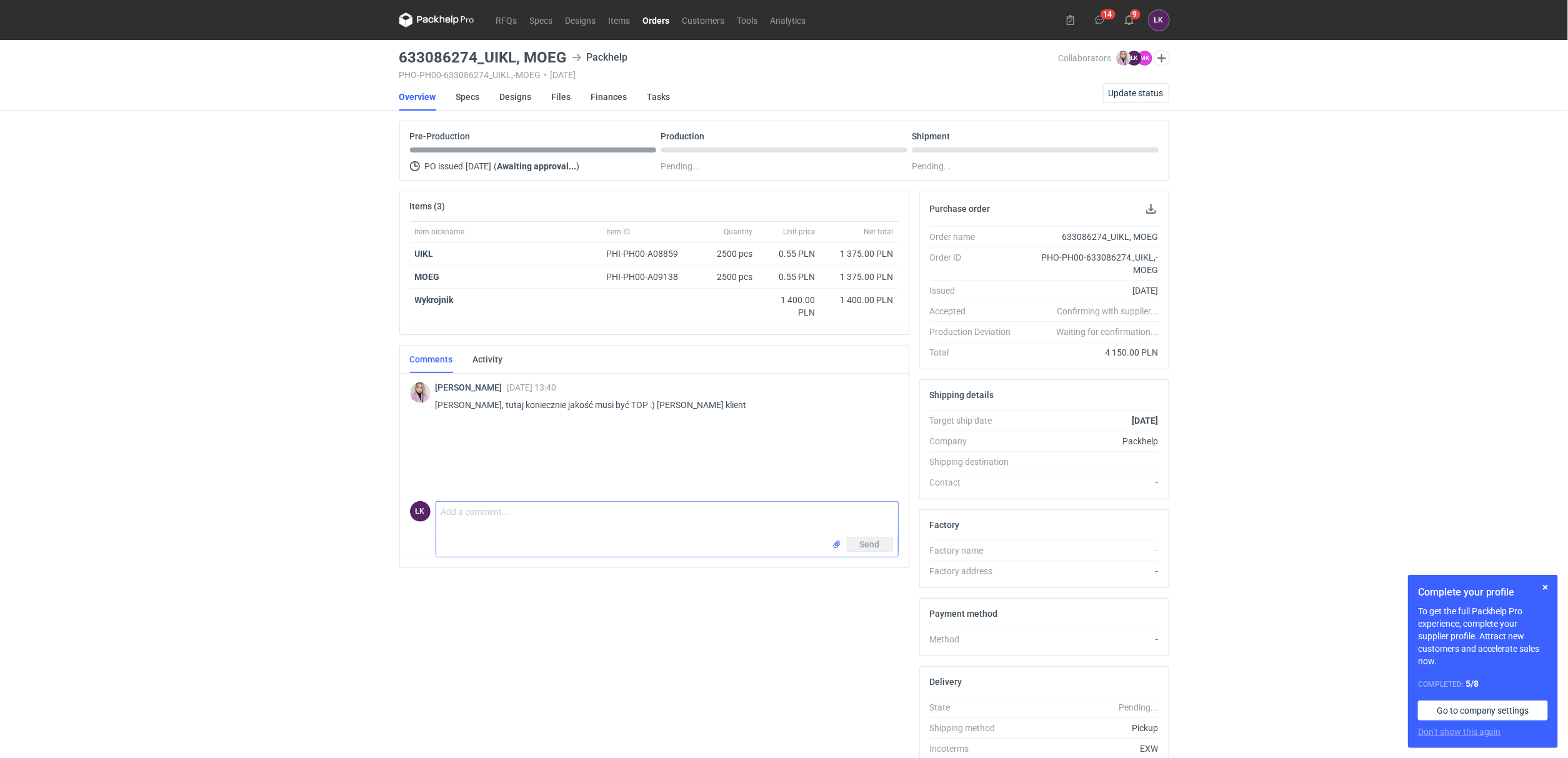
click at [480, 521] on textarea "Comment message" at bounding box center [667, 520] width 462 height 35
type textarea "Dziękuję za złozone zamówienie :)"
click at [1127, 90] on span "Update status" at bounding box center [1136, 93] width 55 height 9
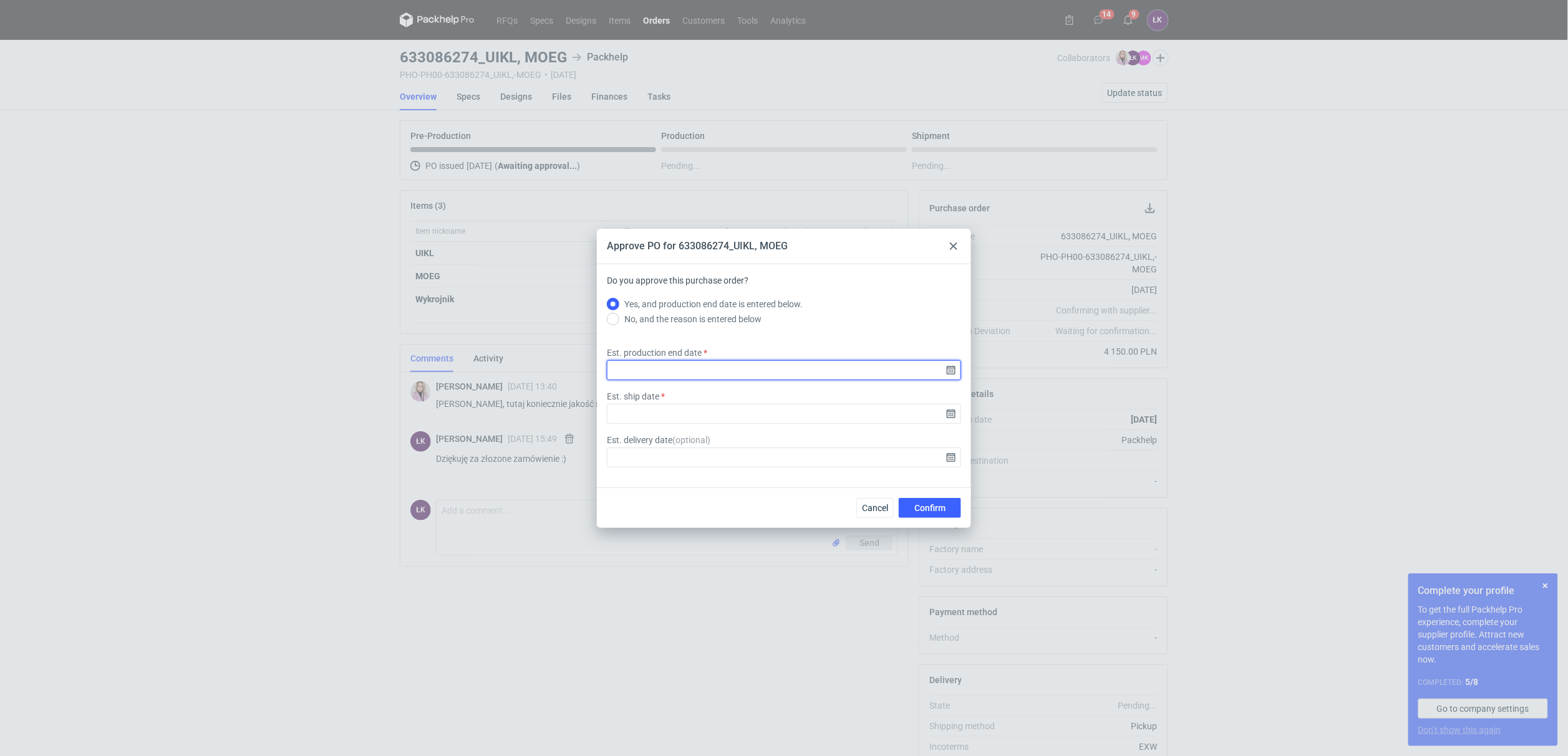
click at [957, 370] on input "Est. production end date" at bounding box center [784, 370] width 354 height 20
click at [851, 289] on use "Go forward 1 month" at bounding box center [849, 290] width 9 height 7
click at [762, 376] on span "14" at bounding box center [765, 374] width 10 height 12
type input "2025-10-14"
click at [957, 413] on input "Est. ship date" at bounding box center [784, 414] width 354 height 20
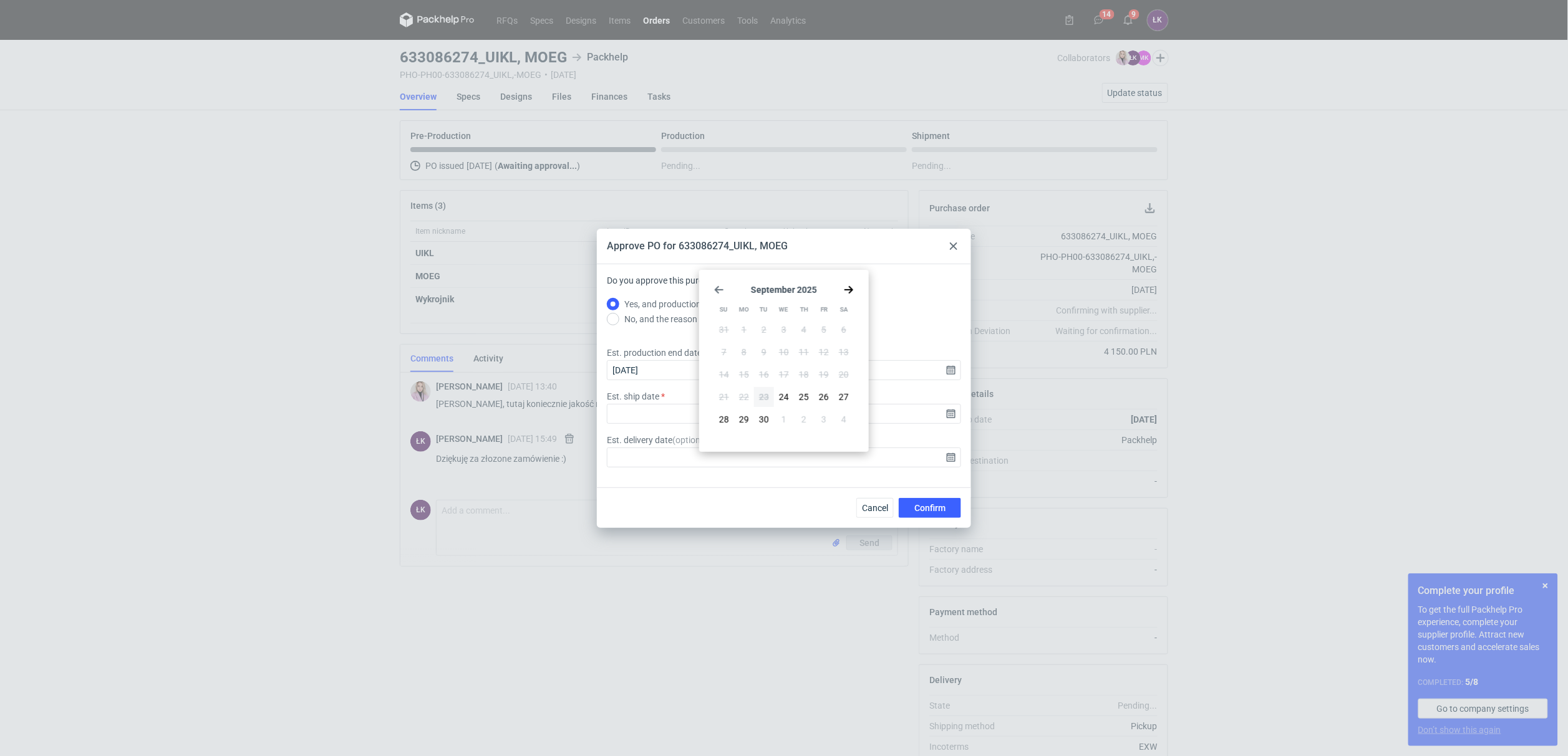
click at [851, 288] on use "Go forward 1 month" at bounding box center [849, 290] width 9 height 7
click at [789, 378] on span "15" at bounding box center [784, 374] width 10 height 12
type input "2025-10-15"
click at [947, 518] on div "Cancel Confirm" at bounding box center [784, 507] width 374 height 40
click at [944, 508] on span "Confirm" at bounding box center [930, 508] width 32 height 9
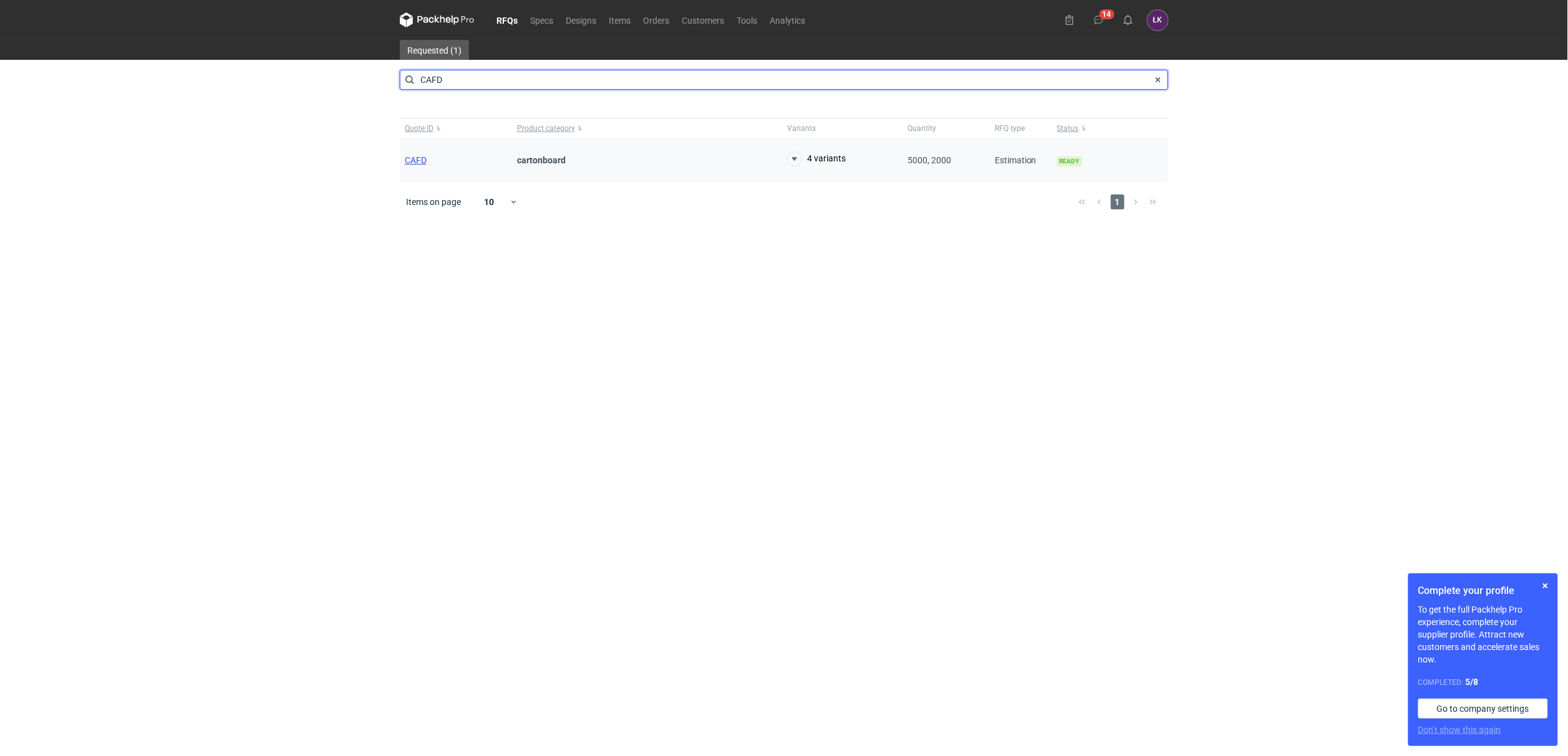
type input "CAFD"
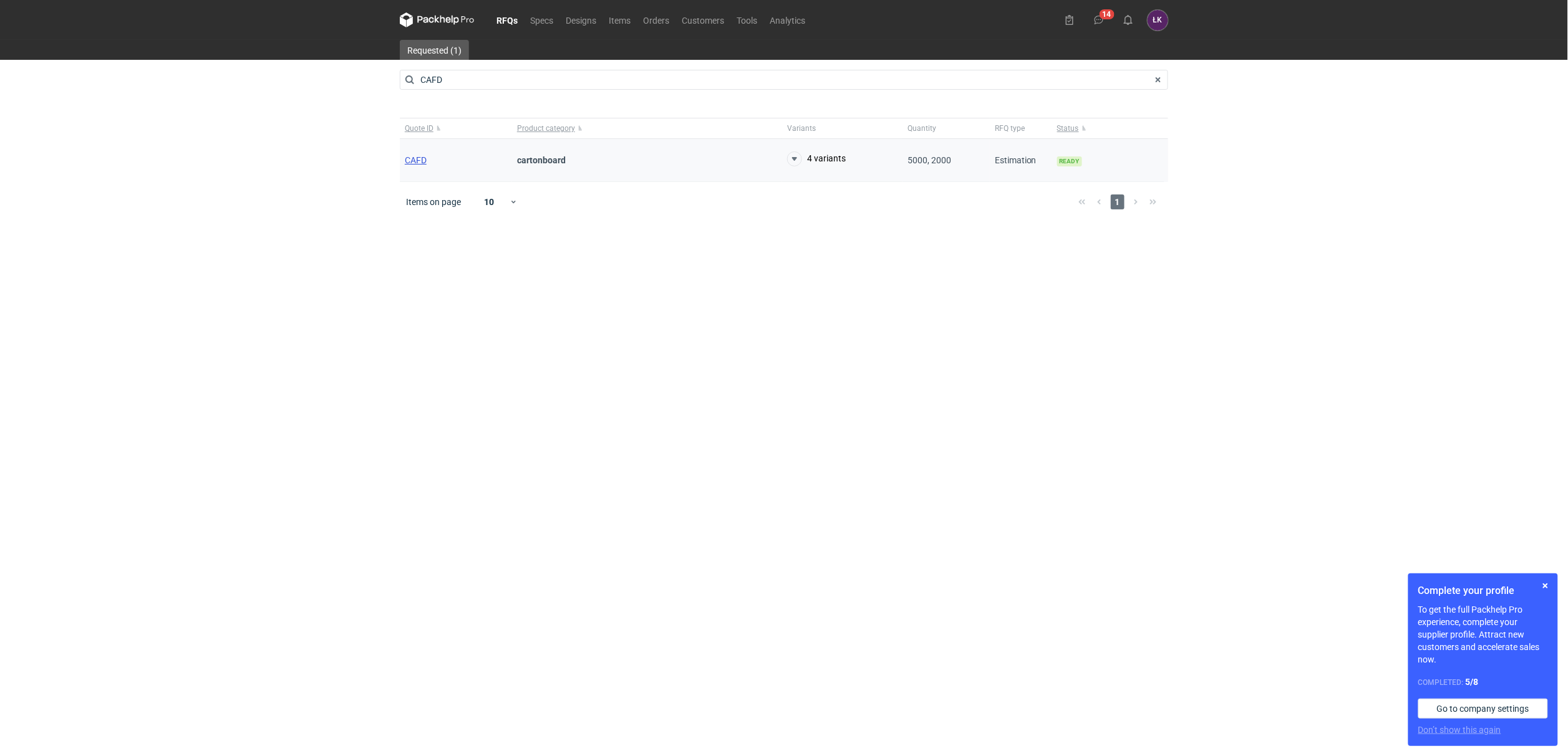
click at [410, 156] on span "CAFD" at bounding box center [416, 161] width 22 height 10
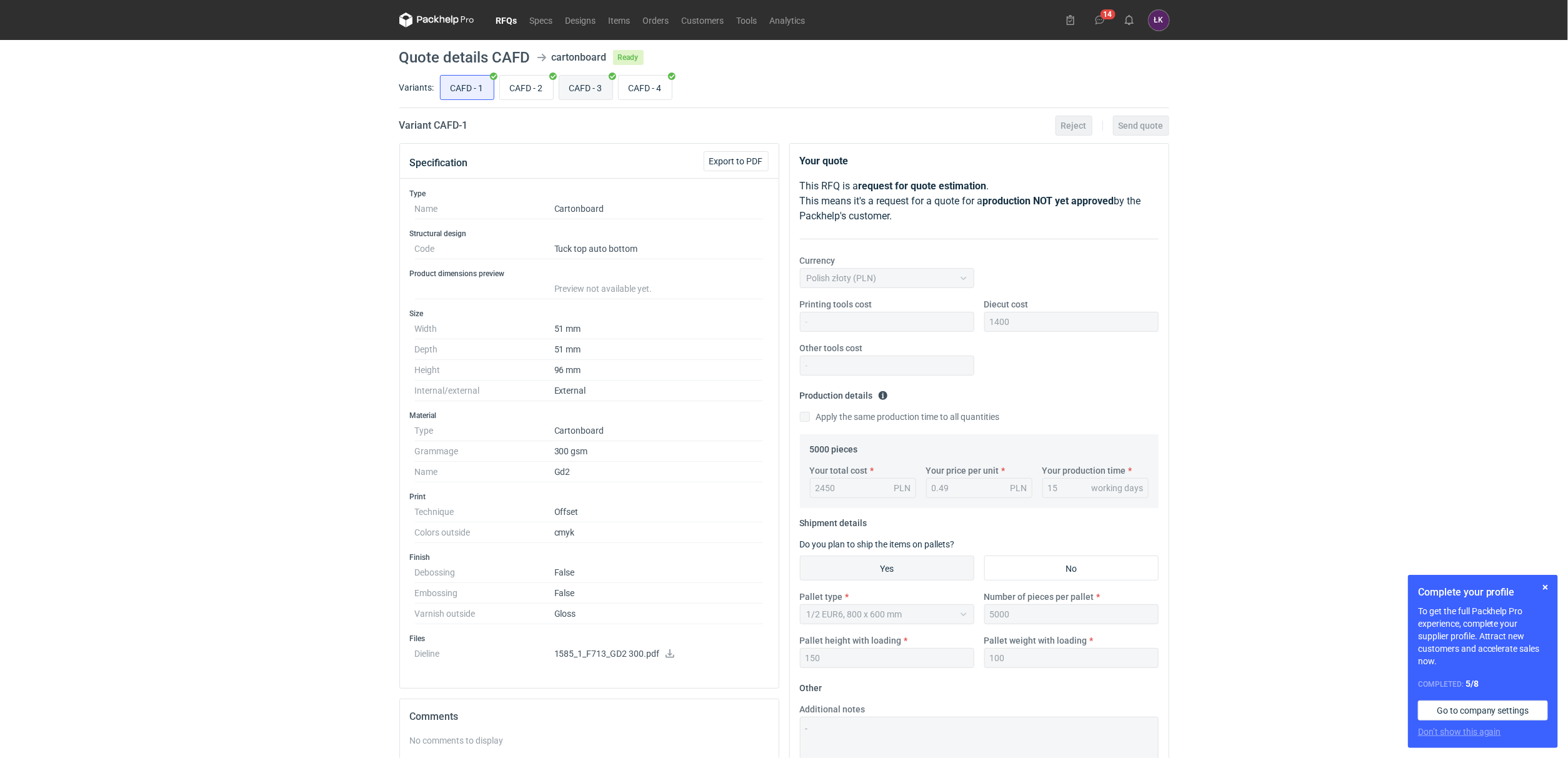
click at [581, 93] on input "CAFD - 3" at bounding box center [586, 87] width 53 height 24
radio input "true"
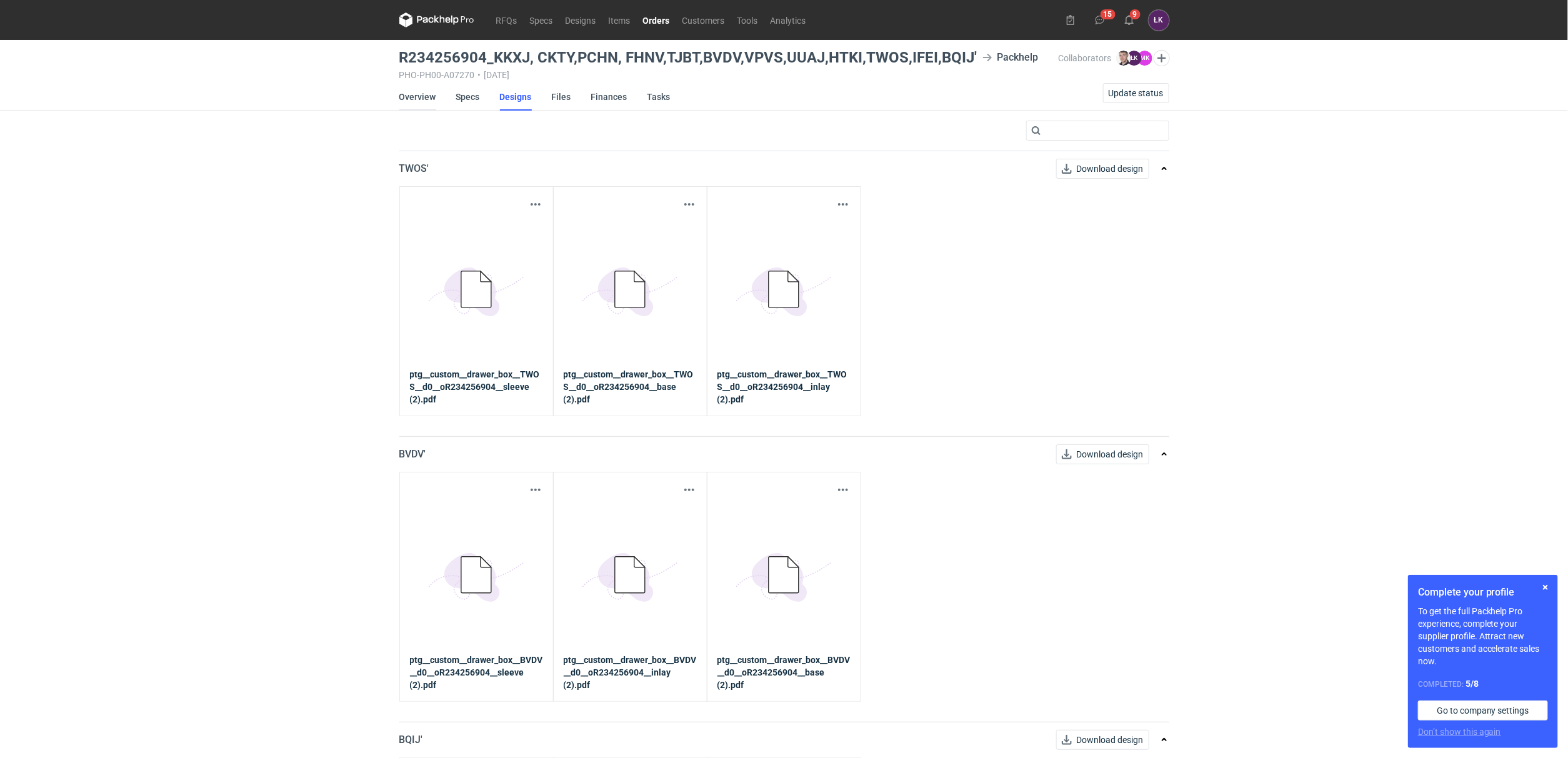
click at [432, 103] on link "Overview" at bounding box center [418, 96] width 37 height 27
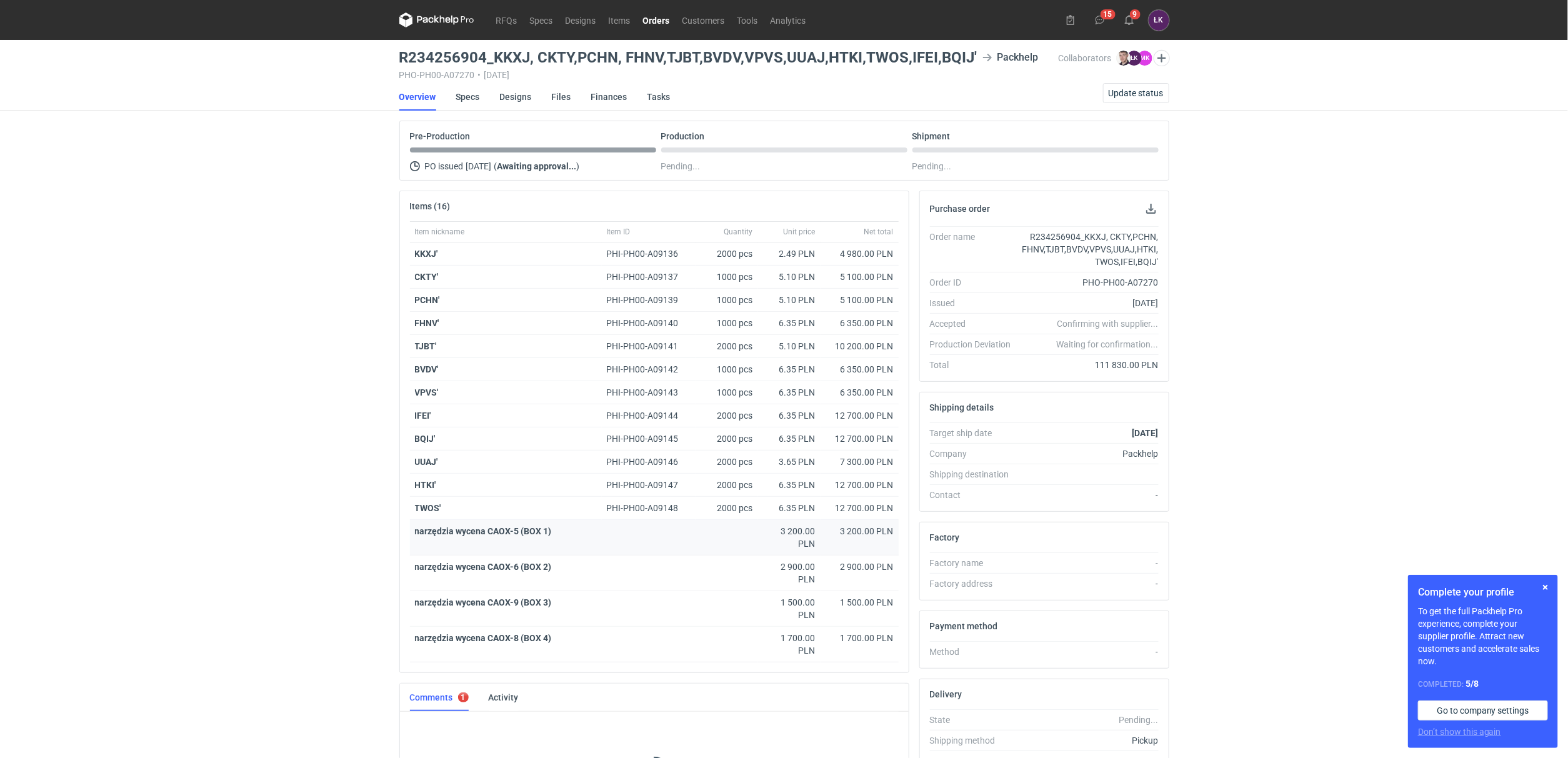
scroll to position [8, 0]
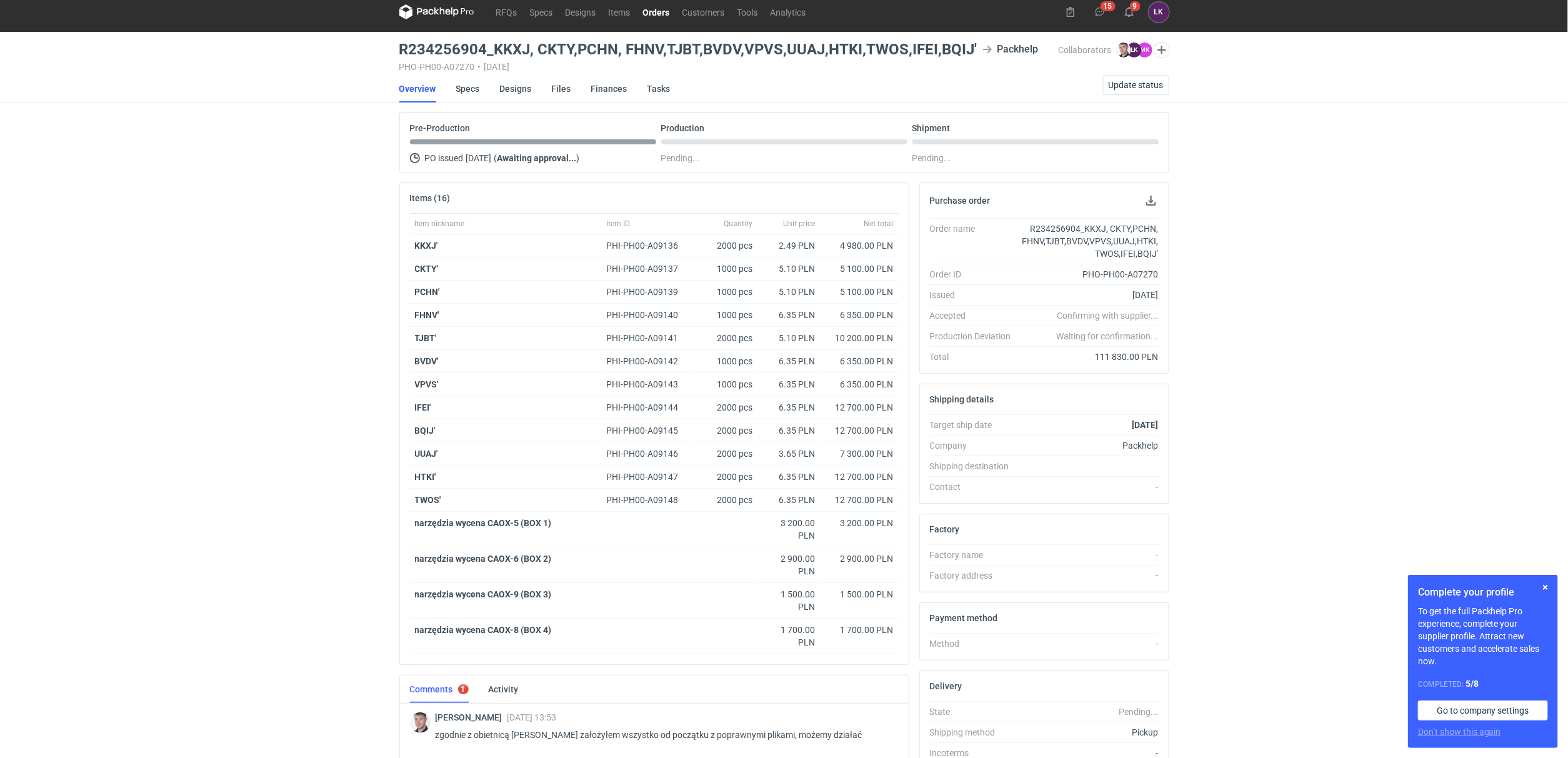
click at [198, 323] on div "RFQs Specs Designs Items Orders Customers Tools Analytics 15 9 ŁK [PERSON_NAME]…" at bounding box center [784, 371] width 1568 height 758
click at [1146, 82] on span "Update status" at bounding box center [1136, 85] width 55 height 9
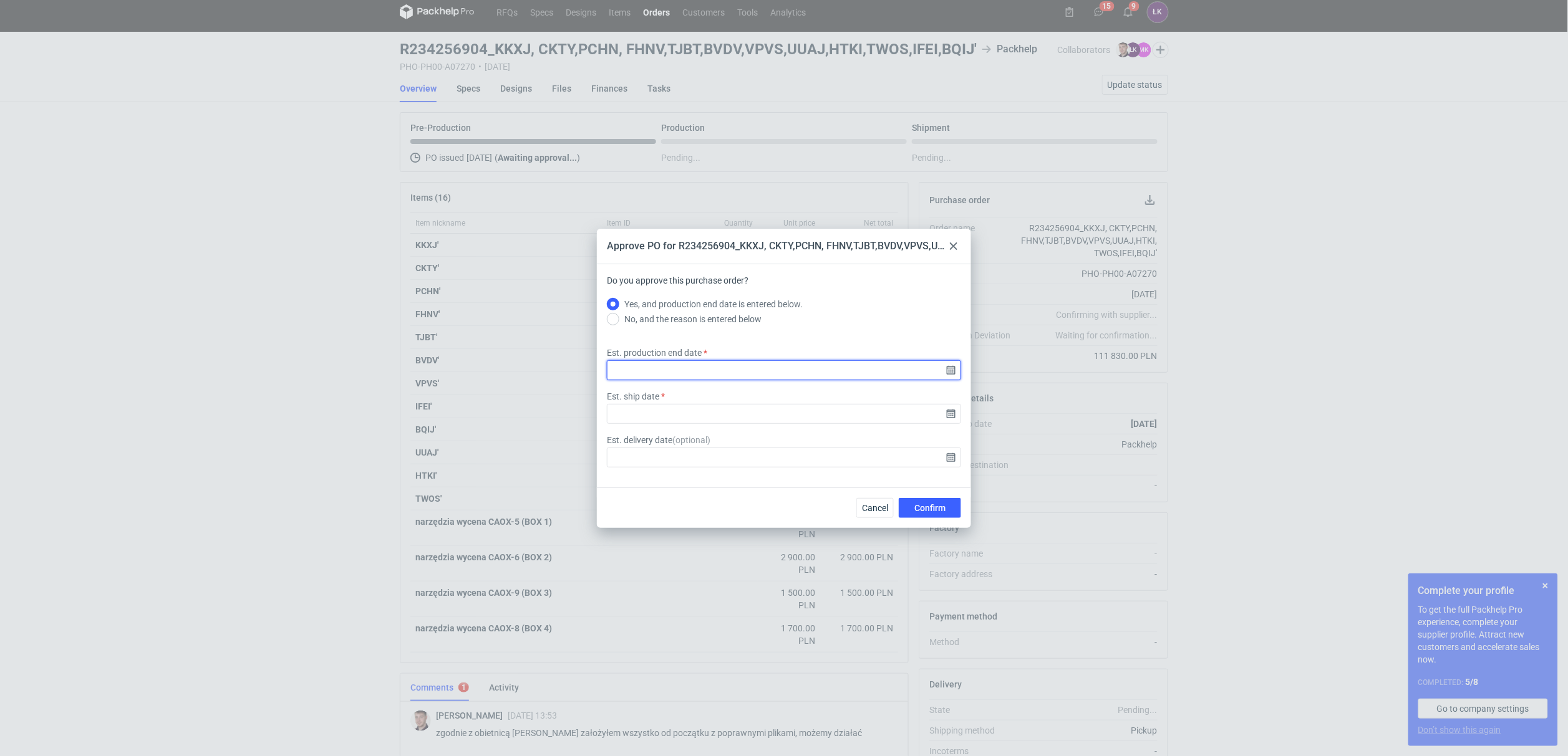
click at [949, 370] on input "Est. production end date" at bounding box center [784, 370] width 354 height 20
click at [849, 290] on use "Go forward 1 month" at bounding box center [849, 290] width 9 height 7
click at [786, 396] on span "22" at bounding box center [784, 397] width 10 height 12
type input "[DATE]"
drag, startPoint x: 952, startPoint y: 410, endPoint x: 941, endPoint y: 414, distance: 11.7
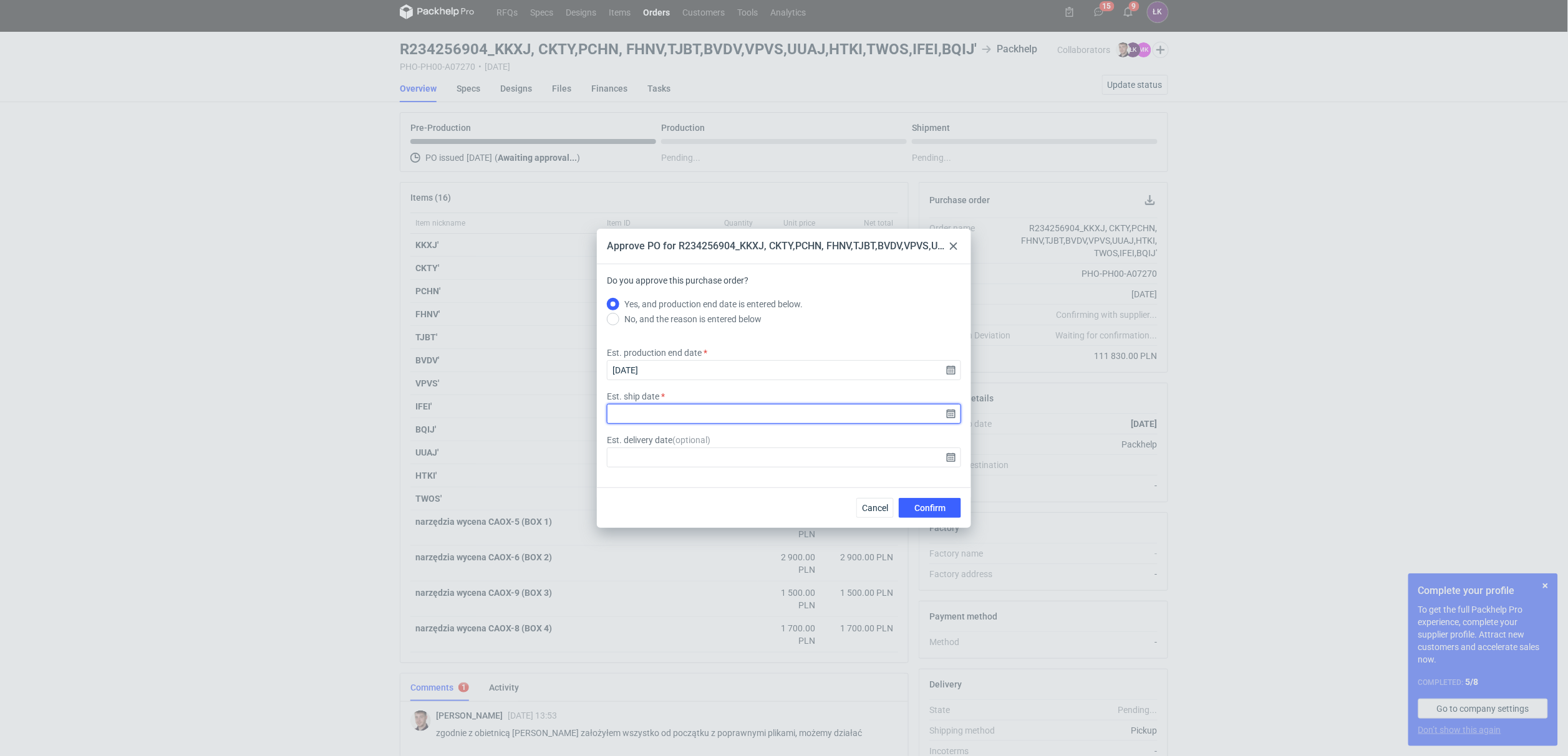
click at [955, 411] on input "Est. ship date" at bounding box center [784, 414] width 354 height 20
click at [850, 287] on use "Go forward 1 month" at bounding box center [849, 290] width 9 height 7
click at [808, 397] on span "23" at bounding box center [804, 397] width 10 height 12
type input "[DATE]"
click at [950, 510] on button "Confirm" at bounding box center [930, 507] width 62 height 20
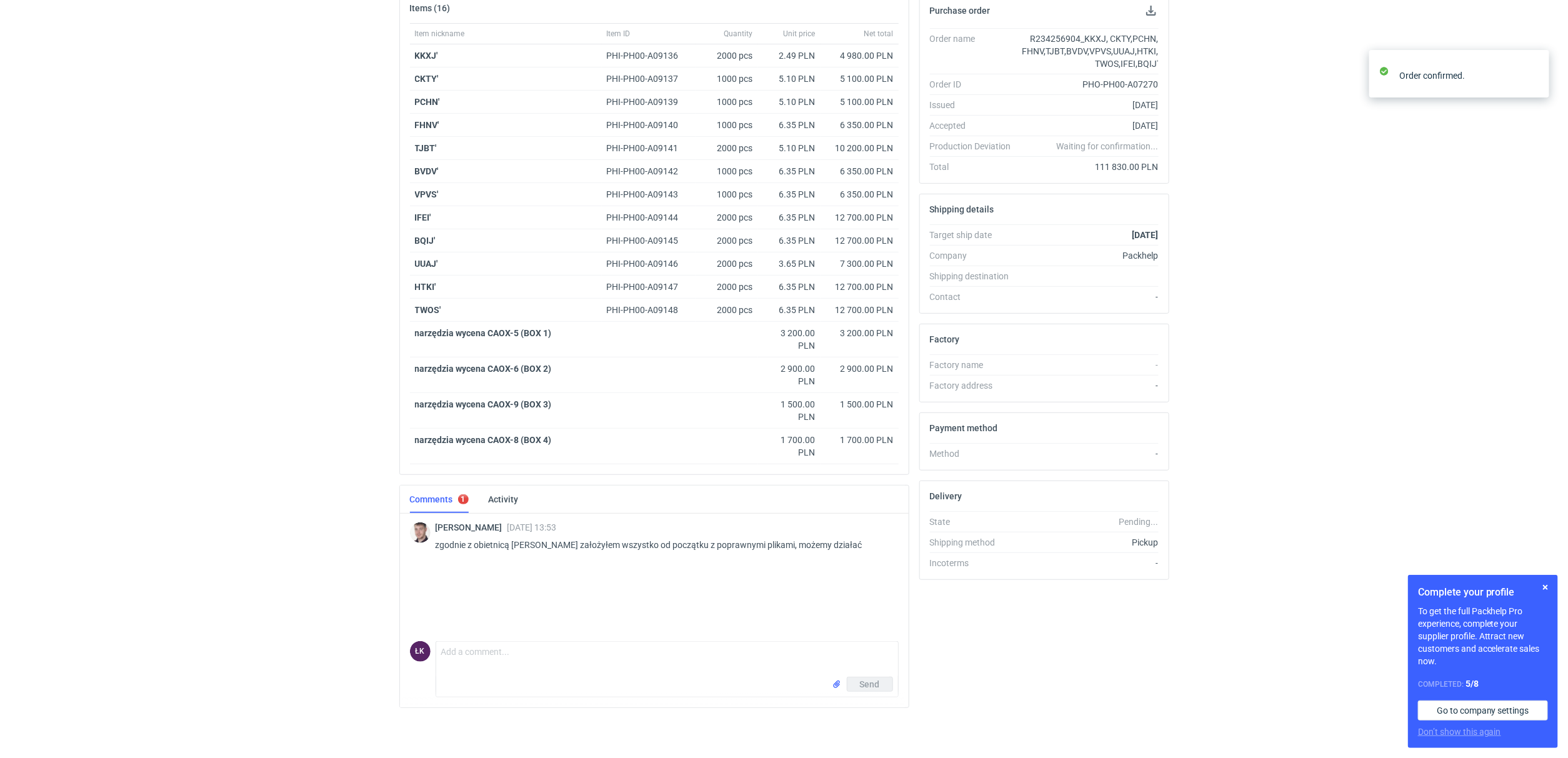
scroll to position [202, 0]
click at [541, 653] on textarea "Comment message" at bounding box center [667, 659] width 462 height 35
type textarea "ok dziękuję:)"
click at [891, 680] on div "Send" at bounding box center [667, 687] width 462 height 20
click at [887, 680] on button "Send" at bounding box center [870, 684] width 46 height 15
